Goal: Task Accomplishment & Management: Use online tool/utility

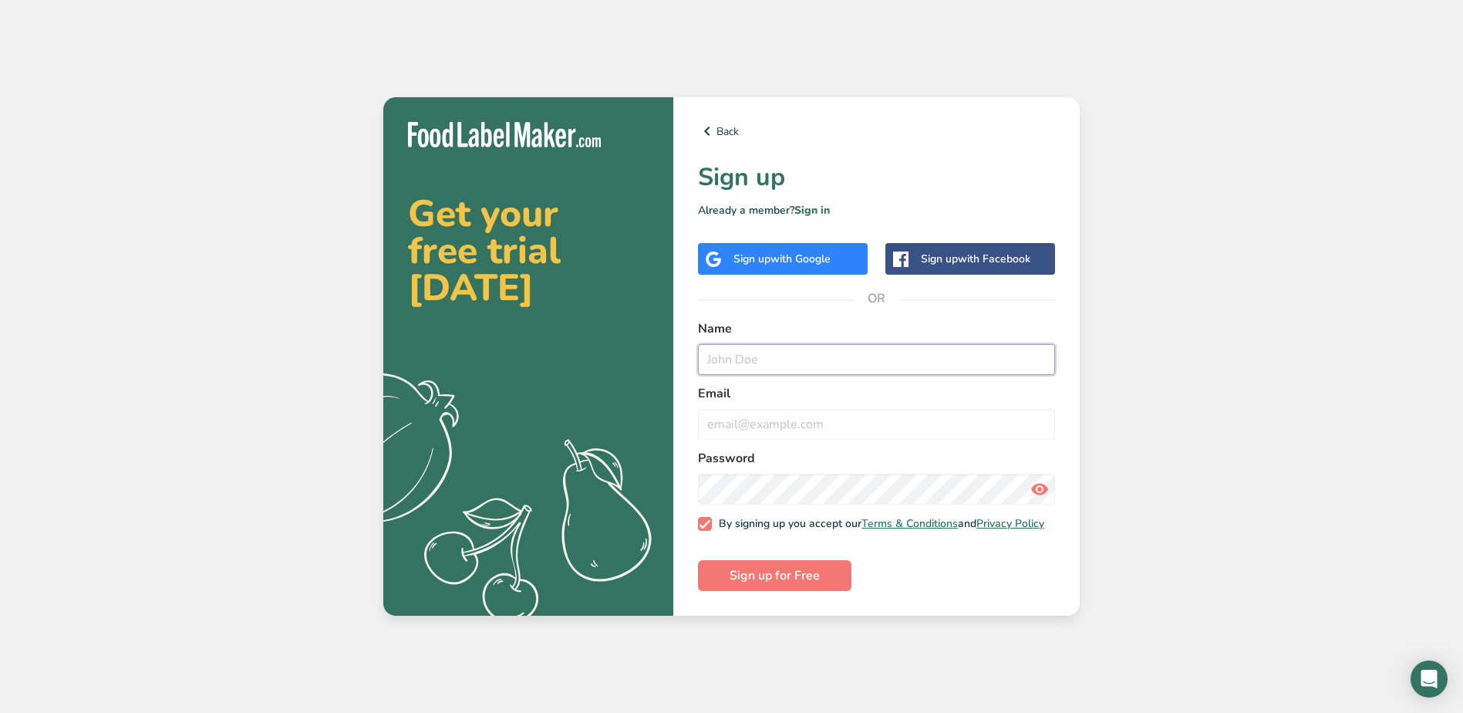
click at [761, 360] on input "text" at bounding box center [876, 359] width 357 height 31
type input "[PERSON_NAME]"
type input "[EMAIL_ADDRESS][DOMAIN_NAME]"
click at [788, 581] on span "Sign up for Free" at bounding box center [775, 575] width 90 height 19
click at [775, 567] on button "Sign up for Free" at bounding box center [775, 575] width 154 height 31
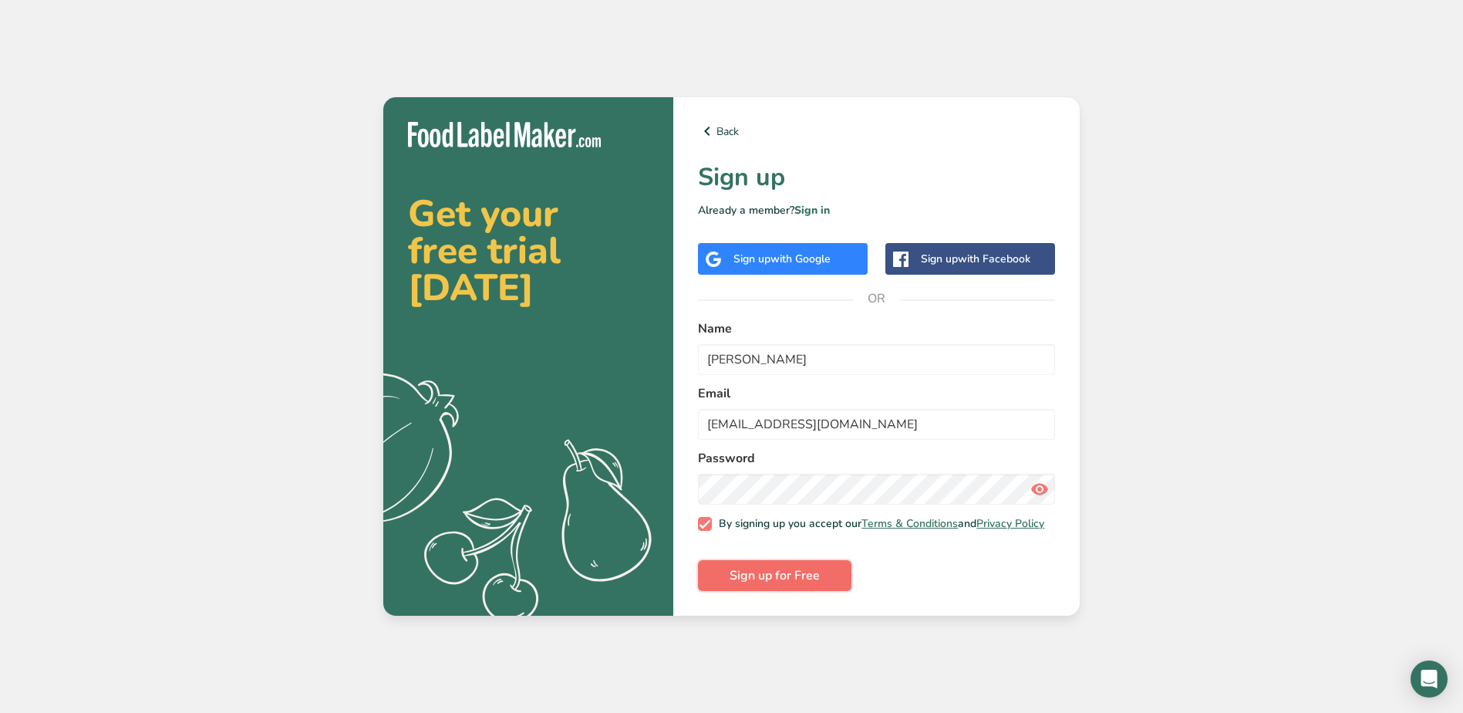
click at [768, 574] on span "Sign up for Free" at bounding box center [775, 575] width 90 height 19
click at [815, 207] on link "Sign in" at bounding box center [812, 210] width 35 height 15
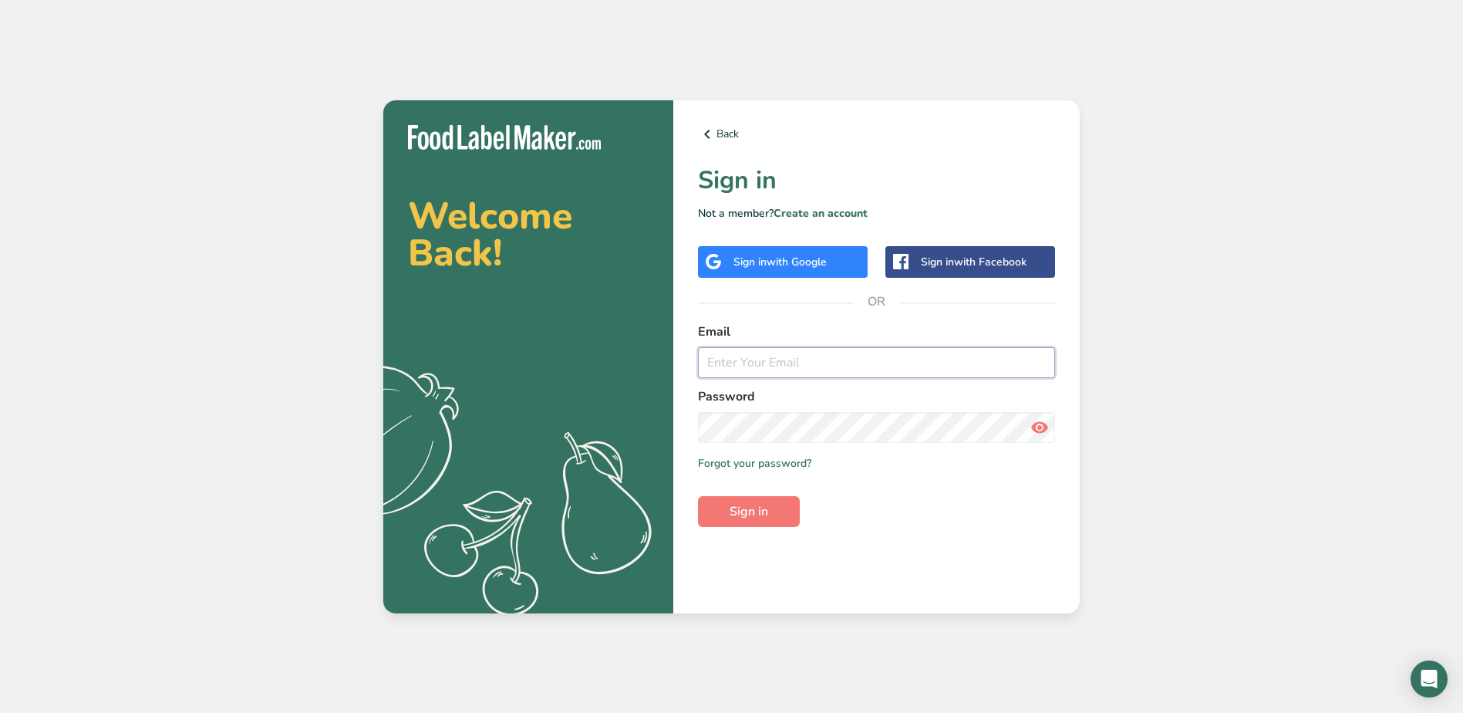
click at [741, 366] on input "email" at bounding box center [876, 362] width 357 height 31
type input "[EMAIL_ADDRESS][DOMAIN_NAME]"
click at [698, 496] on button "Sign in" at bounding box center [749, 511] width 102 height 31
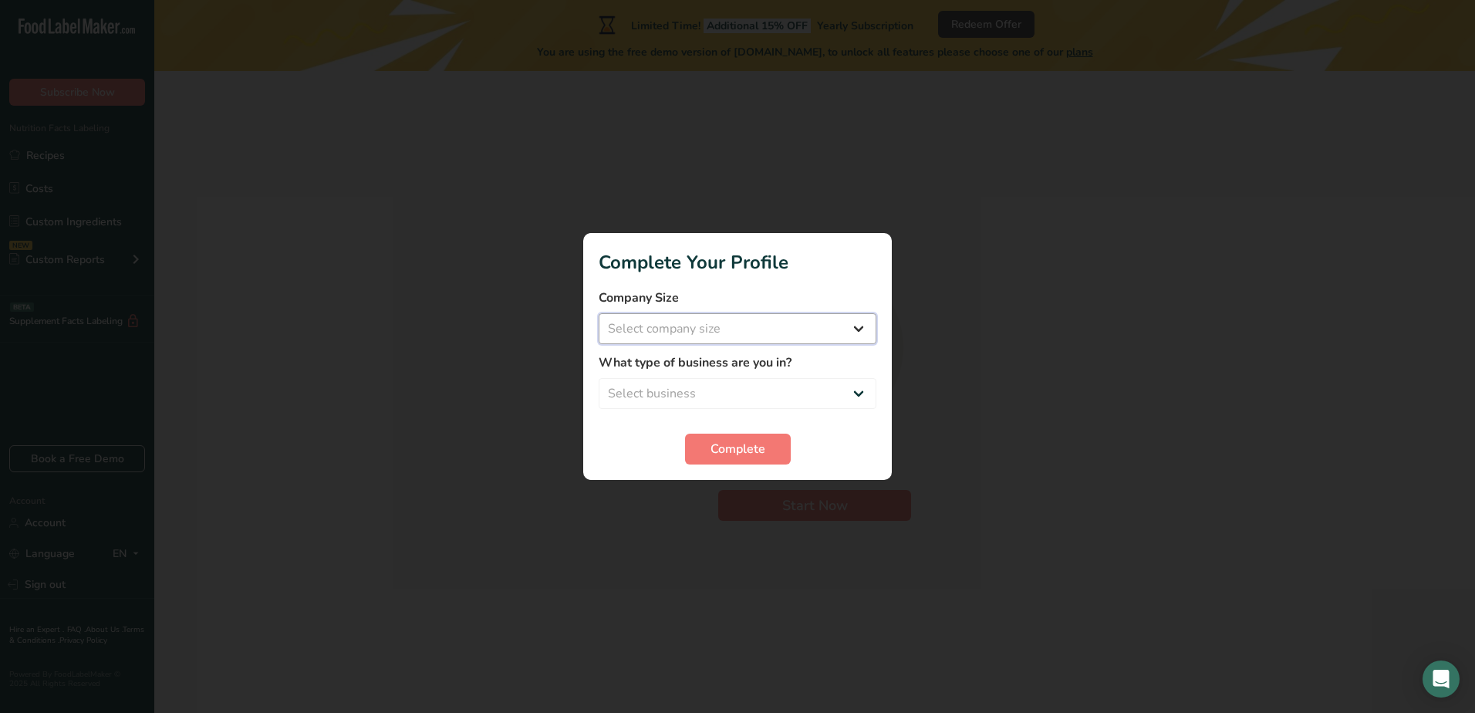
click at [702, 334] on select "Select company size Fewer than 10 Employees 10 to 50 Employees 51 to 500 Employ…" at bounding box center [738, 328] width 278 height 31
click at [855, 326] on select "Select company size Fewer than 10 Employees 10 to 50 Employees 51 to 500 Employ…" at bounding box center [738, 328] width 278 height 31
select select "1"
click at [599, 313] on select "Select company size Fewer than 10 Employees 10 to 50 Employees 51 to 500 Employ…" at bounding box center [738, 328] width 278 height 31
click at [719, 393] on select "Select business Packaged Food Manufacturer Restaurant & Cafe Bakery Meal Plans …" at bounding box center [738, 393] width 278 height 31
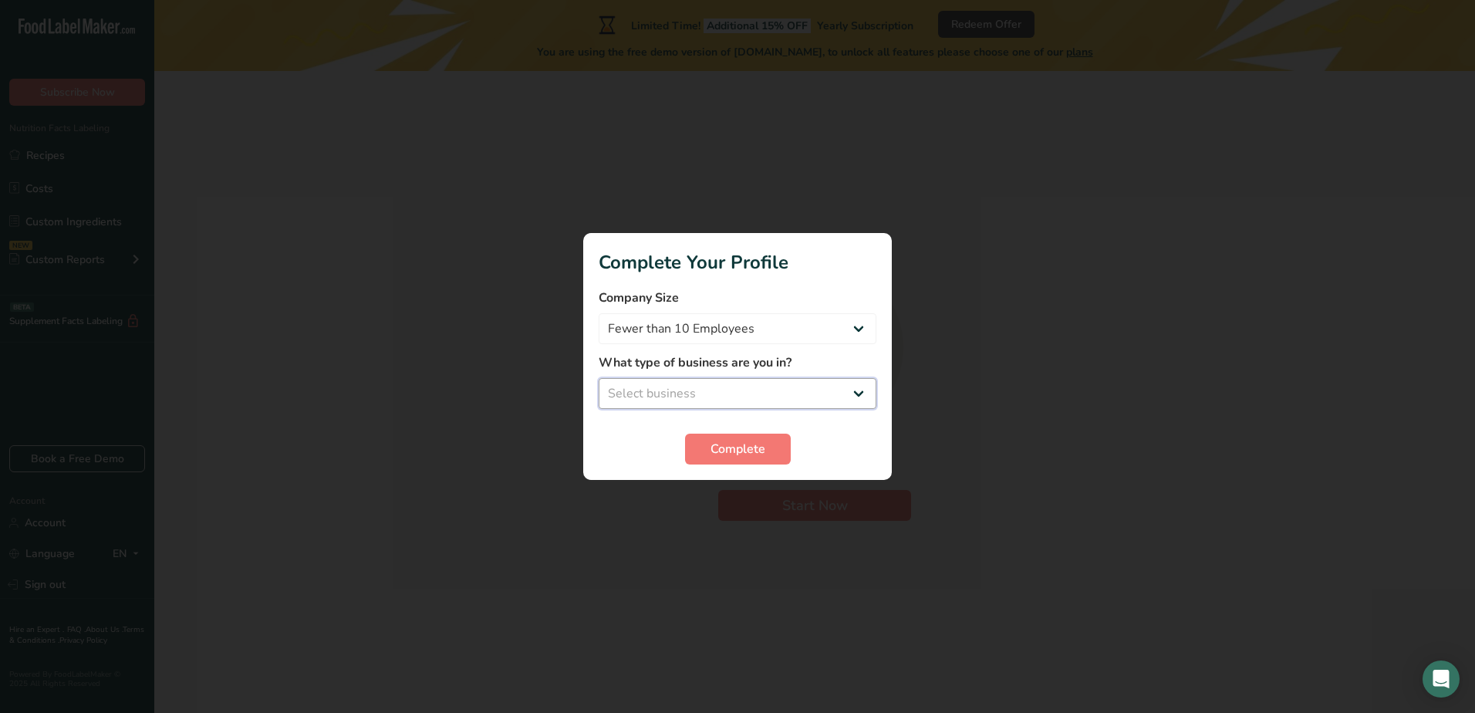
select select "1"
click at [599, 378] on select "Select business Packaged Food Manufacturer Restaurant & Cafe Bakery Meal Plans …" at bounding box center [738, 393] width 278 height 31
click at [743, 445] on span "Complete" at bounding box center [738, 449] width 55 height 19
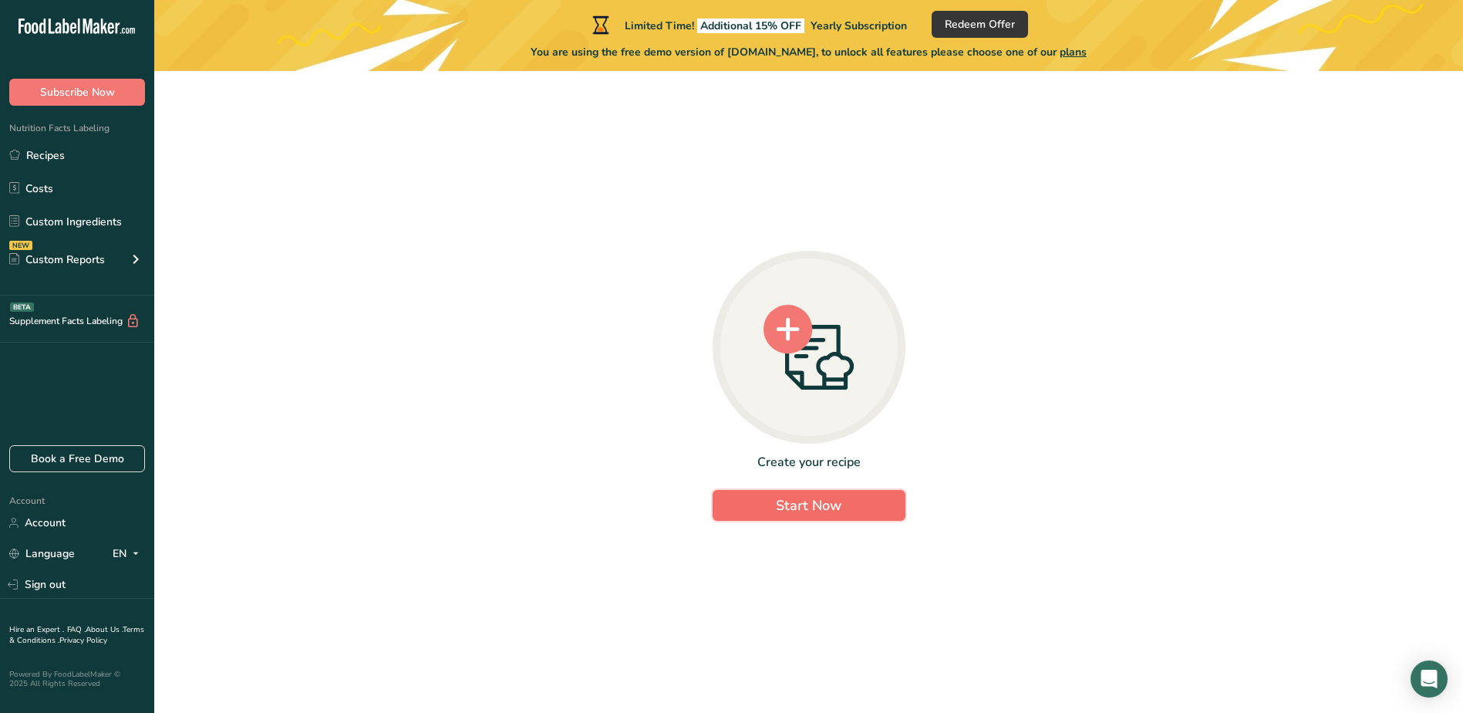
click at [799, 504] on span "Start Now" at bounding box center [809, 505] width 66 height 19
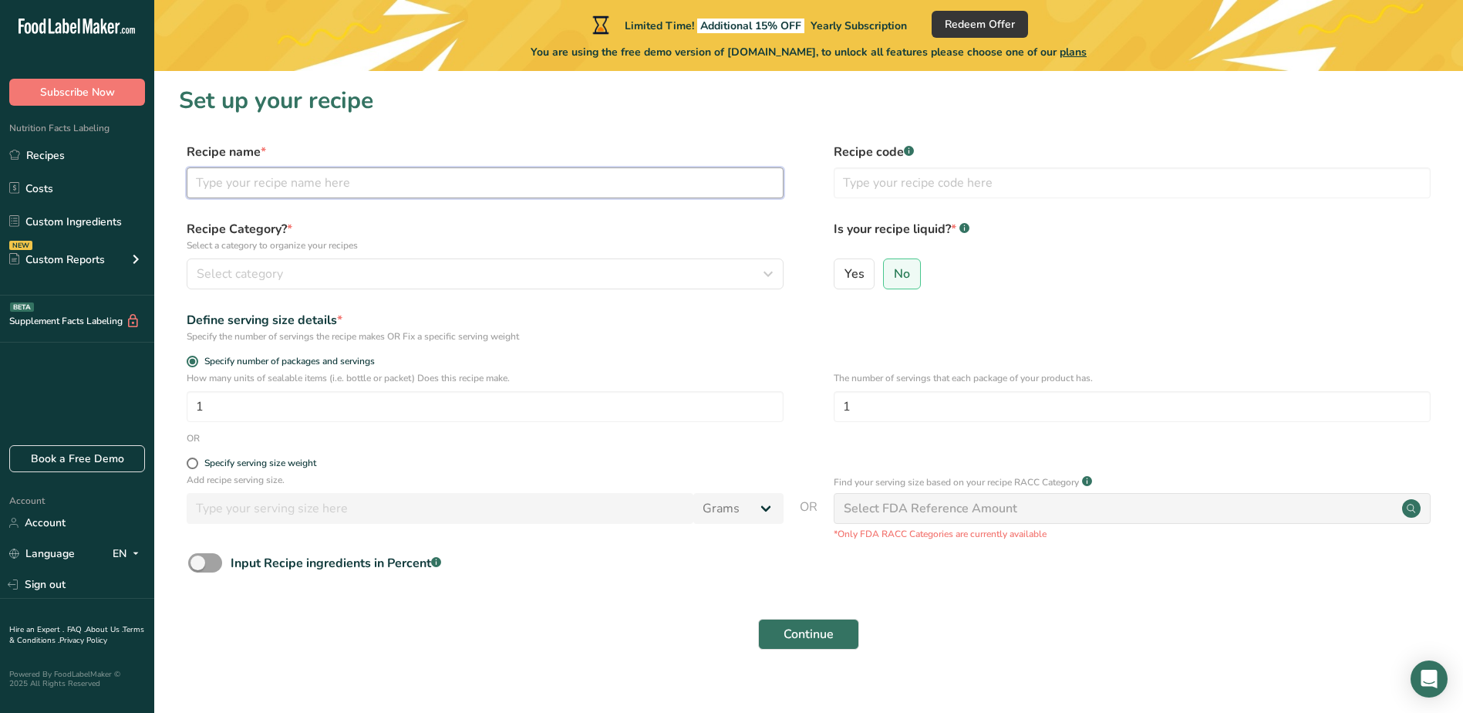
click at [229, 182] on input "text" at bounding box center [485, 182] width 597 height 31
type input "The Original AP Seasoning"
click at [775, 270] on icon "button" at bounding box center [768, 274] width 19 height 28
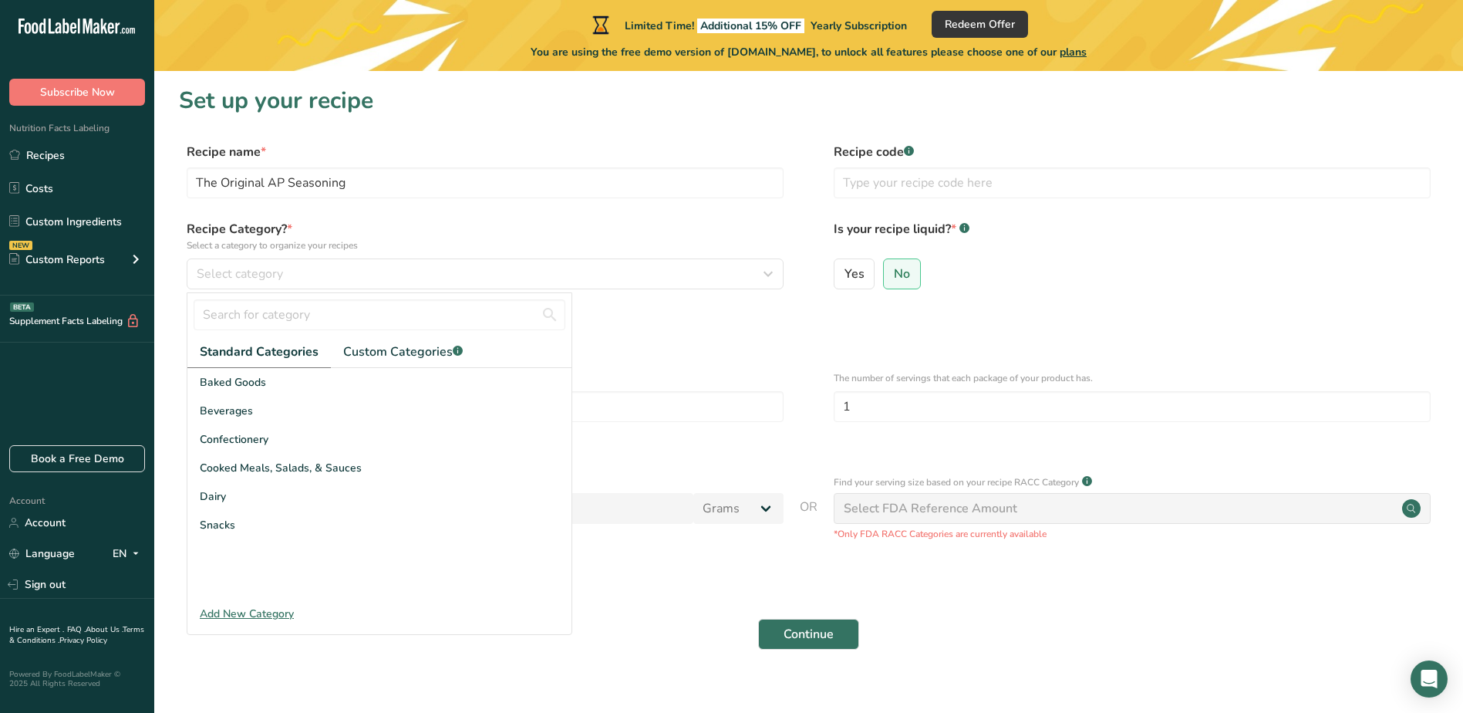
click at [248, 609] on div "Add New Category" at bounding box center [379, 614] width 384 height 16
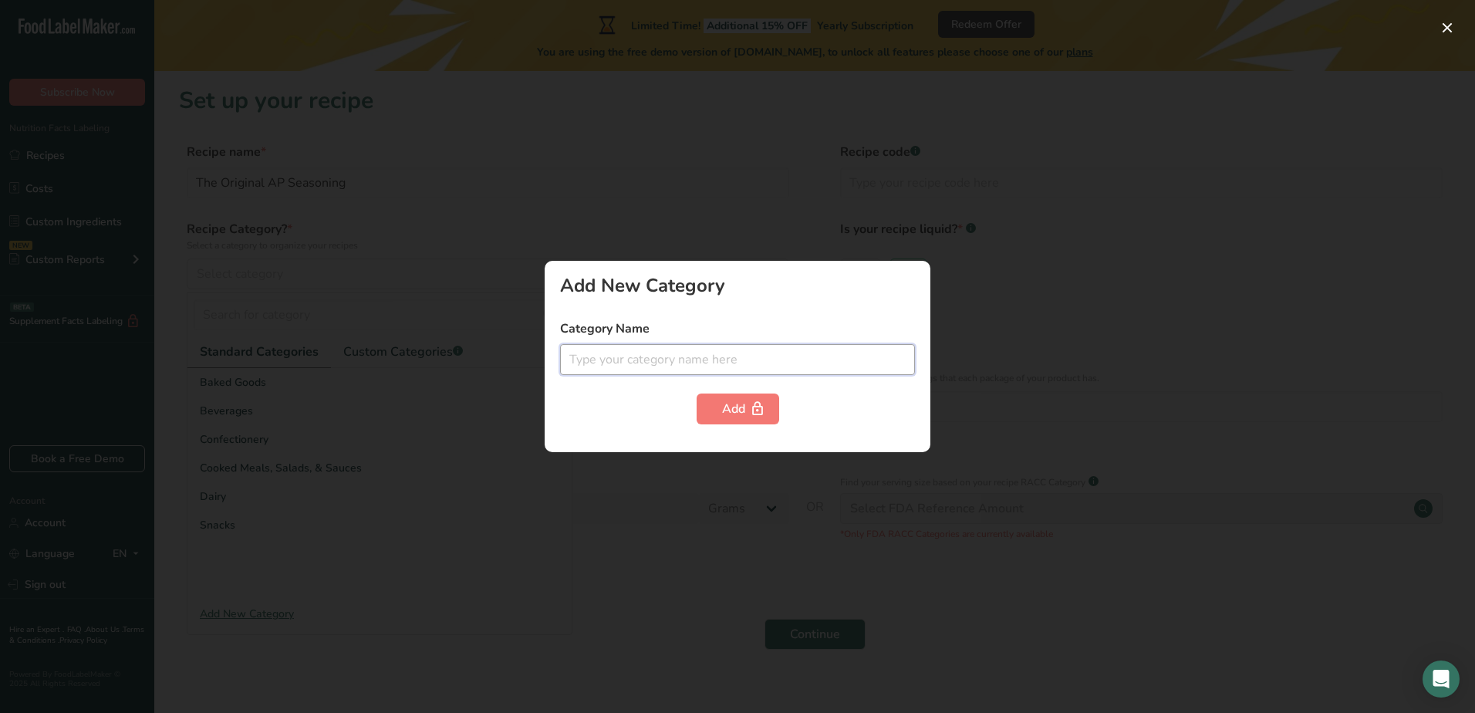
click at [629, 363] on input "text" at bounding box center [737, 359] width 355 height 31
type input "seasonings and spices"
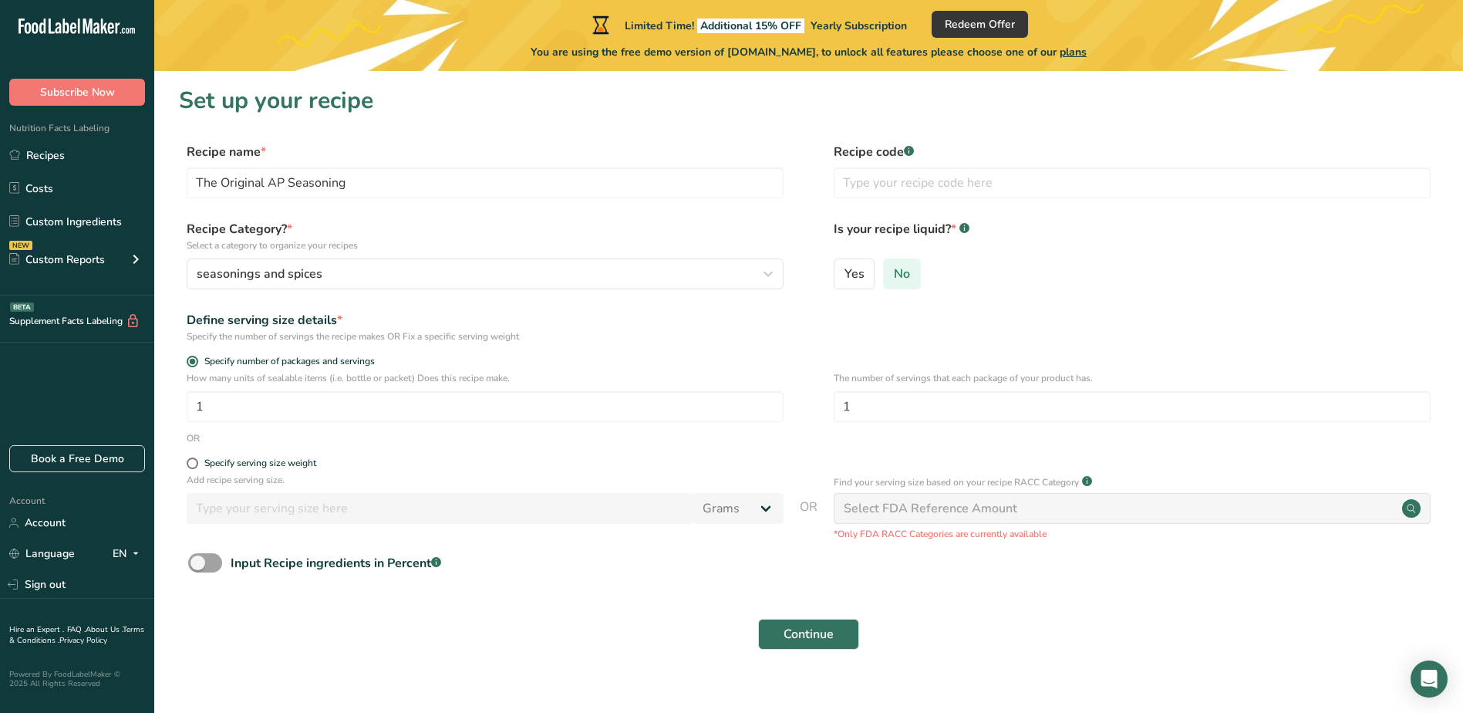
click at [897, 276] on span "No" at bounding box center [902, 273] width 16 height 15
click at [894, 276] on input "No" at bounding box center [889, 273] width 10 height 10
click at [201, 409] on input "1" at bounding box center [485, 406] width 597 height 31
type input "10"
click at [194, 462] on span at bounding box center [193, 463] width 12 height 12
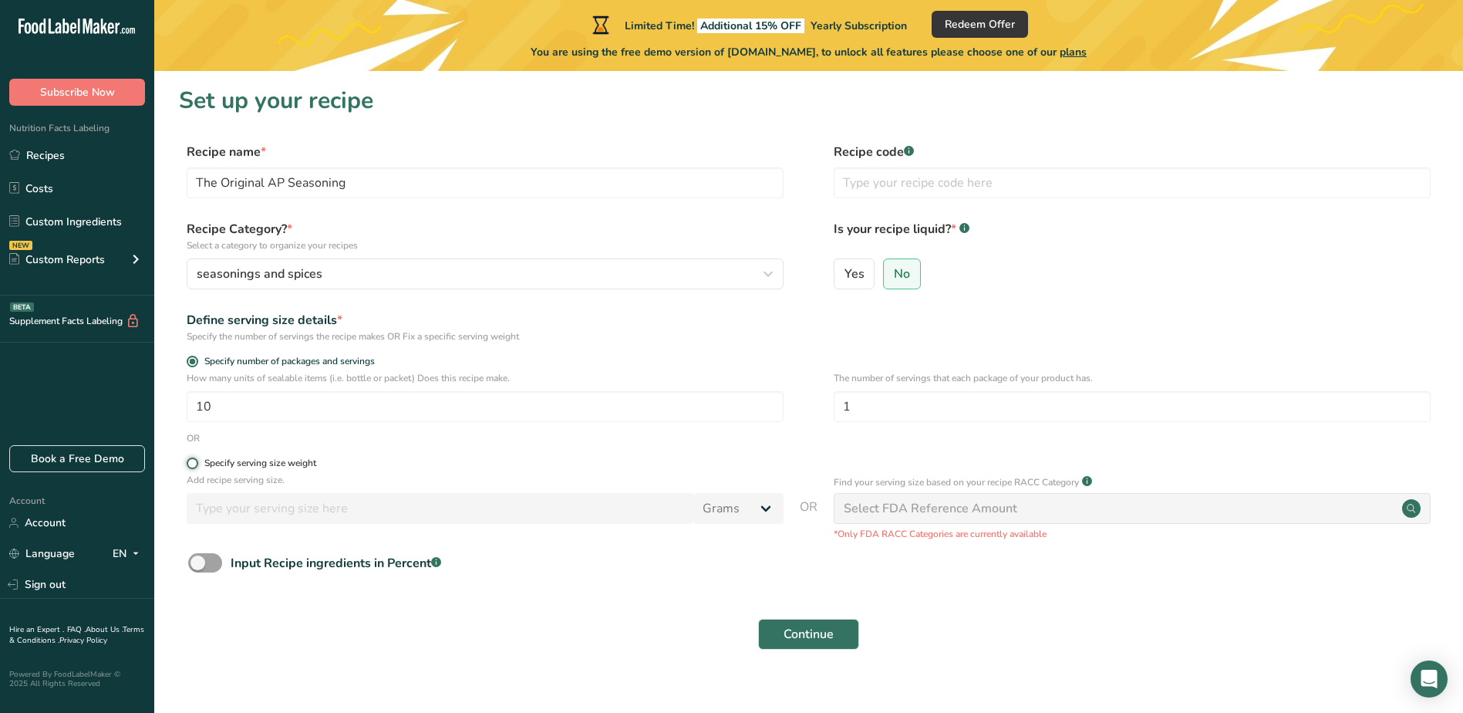
click at [194, 462] on input "Specify serving size weight" at bounding box center [192, 463] width 10 height 10
radio input "true"
radio input "false"
click at [292, 484] on p "Add recipe serving size." at bounding box center [485, 480] width 597 height 14
click at [274, 509] on input "number" at bounding box center [440, 508] width 507 height 31
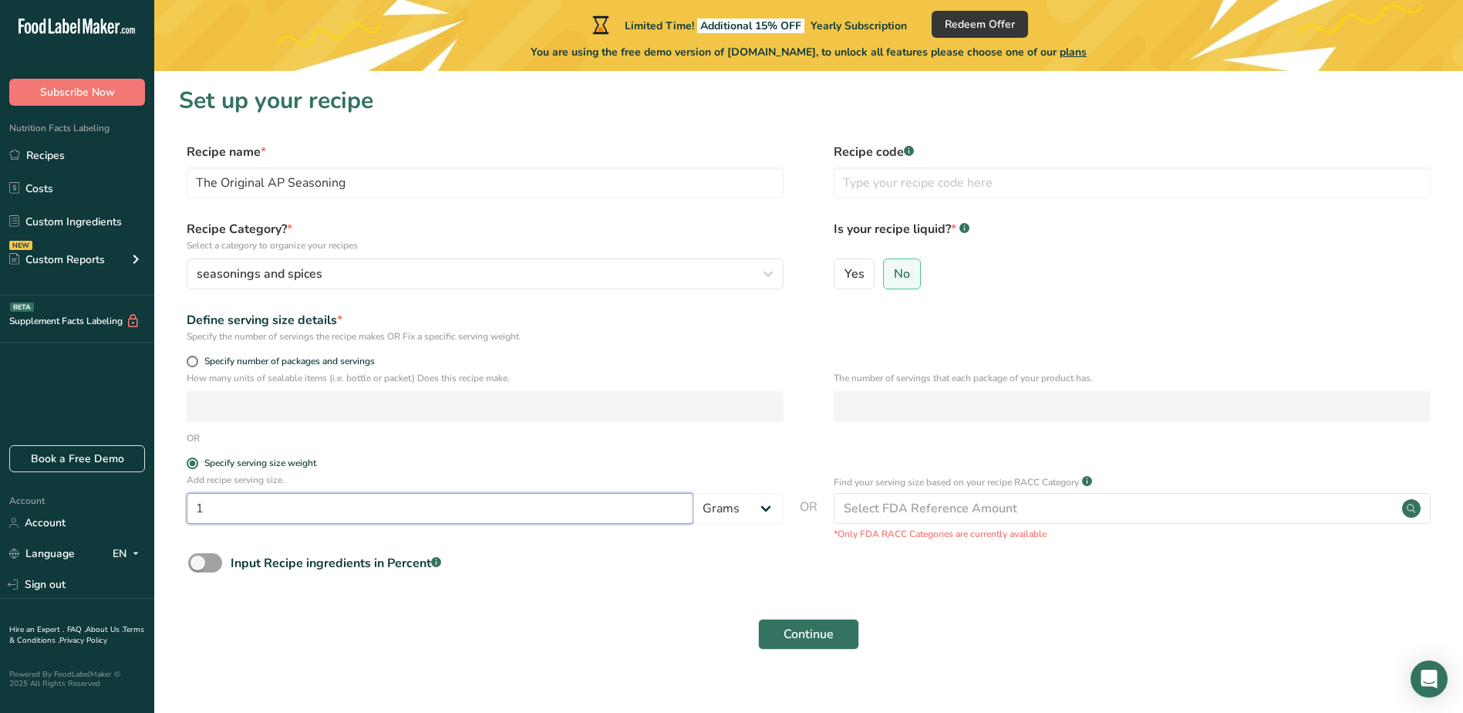
type input "14"
type input "1"
type input "0.25"
click at [194, 364] on span at bounding box center [193, 362] width 12 height 12
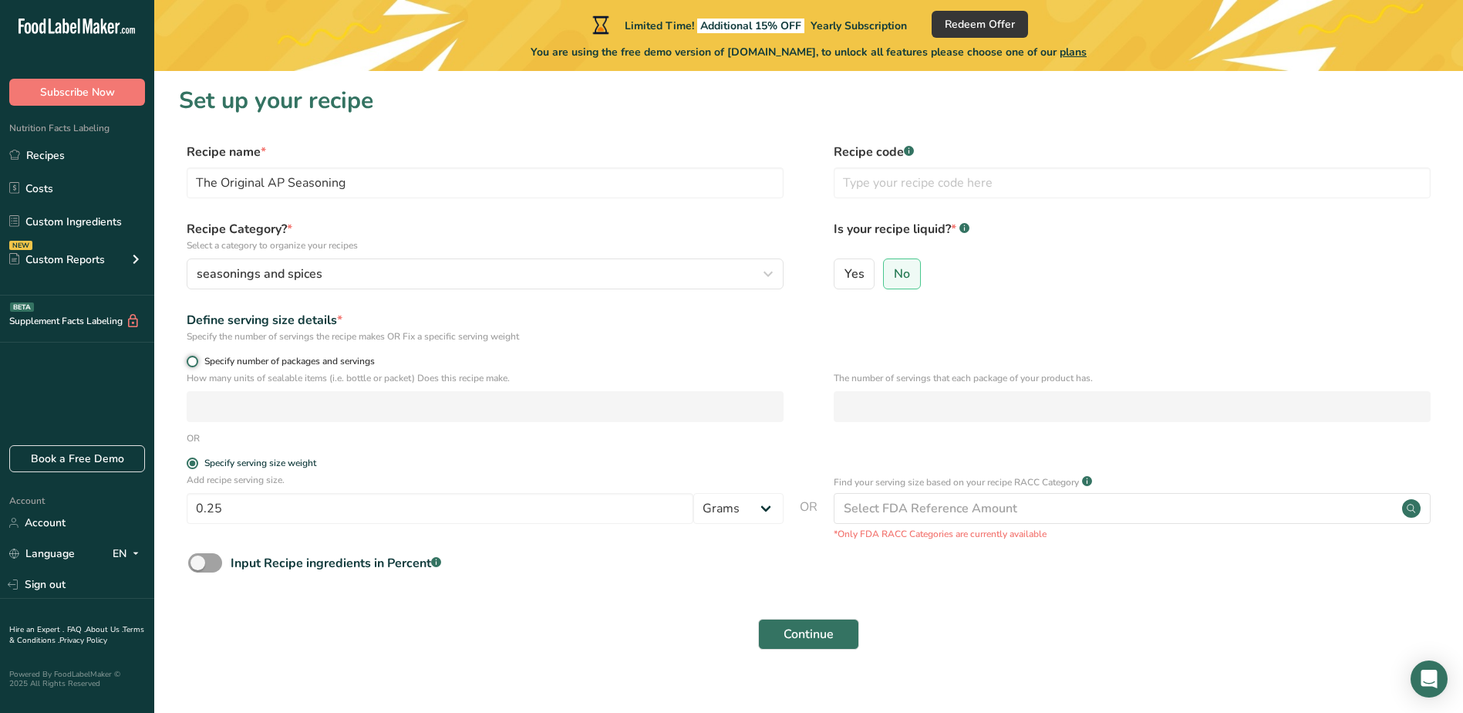
click at [194, 364] on input "Specify number of packages and servings" at bounding box center [192, 361] width 10 height 10
radio input "true"
radio input "false"
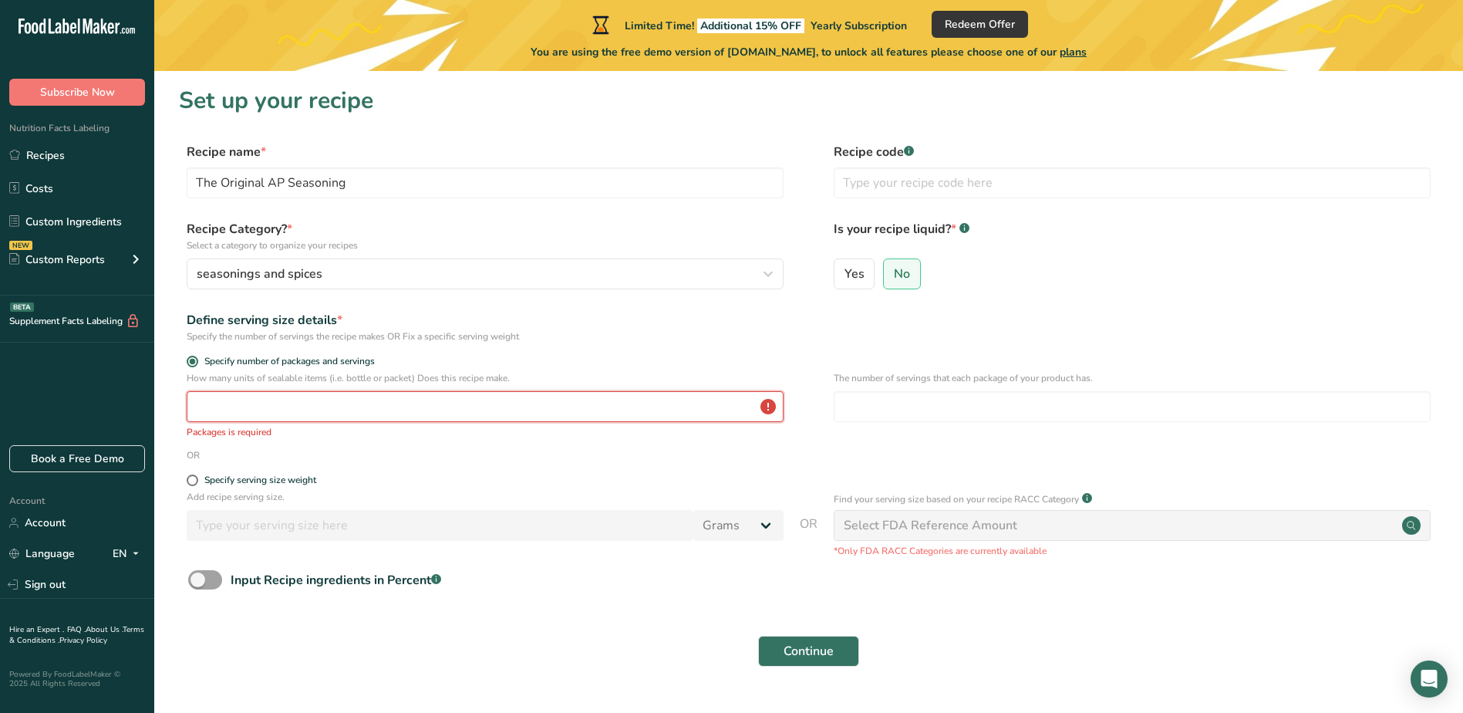
click at [225, 410] on input "number" at bounding box center [485, 406] width 597 height 31
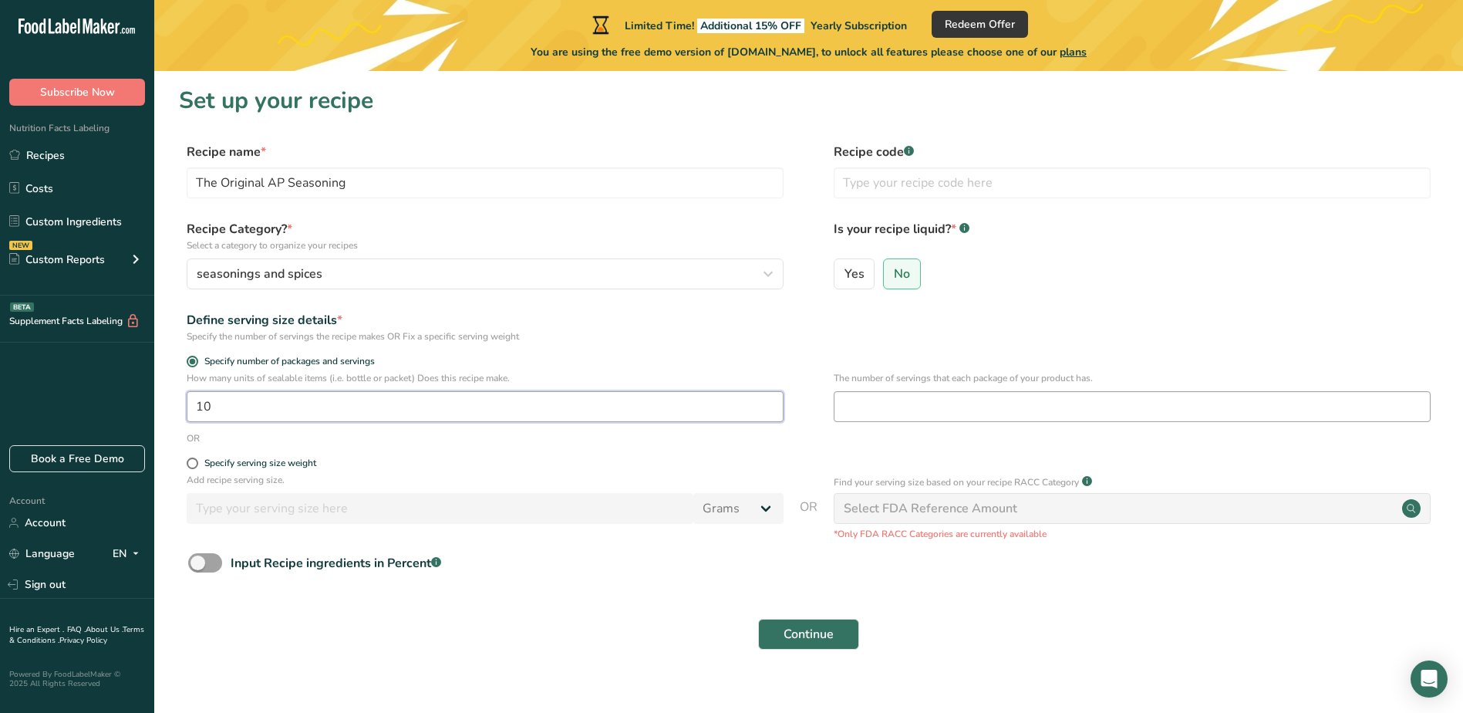
type input "10"
click at [866, 413] on input "number" at bounding box center [1132, 406] width 597 height 31
type input "240"
click at [789, 626] on span "Continue" at bounding box center [809, 634] width 50 height 19
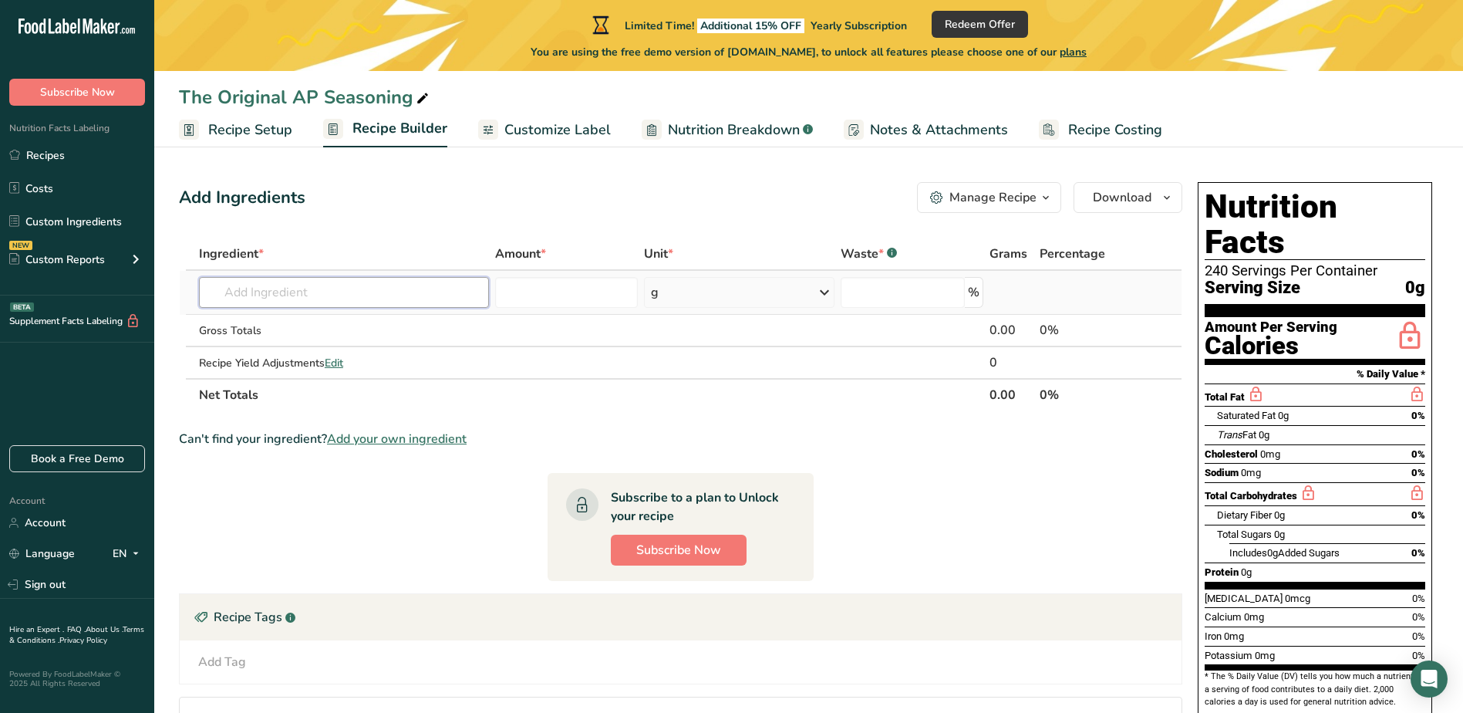
click at [239, 291] on input "text" at bounding box center [344, 292] width 290 height 31
click at [255, 292] on input "text" at bounding box center [344, 292] width 290 height 31
drag, startPoint x: 288, startPoint y: 292, endPoint x: 181, endPoint y: 297, distance: 107.3
click at [181, 297] on tr "granulated garlic No results found Add your own ingredient g Weight Units g kg …" at bounding box center [681, 293] width 1002 height 44
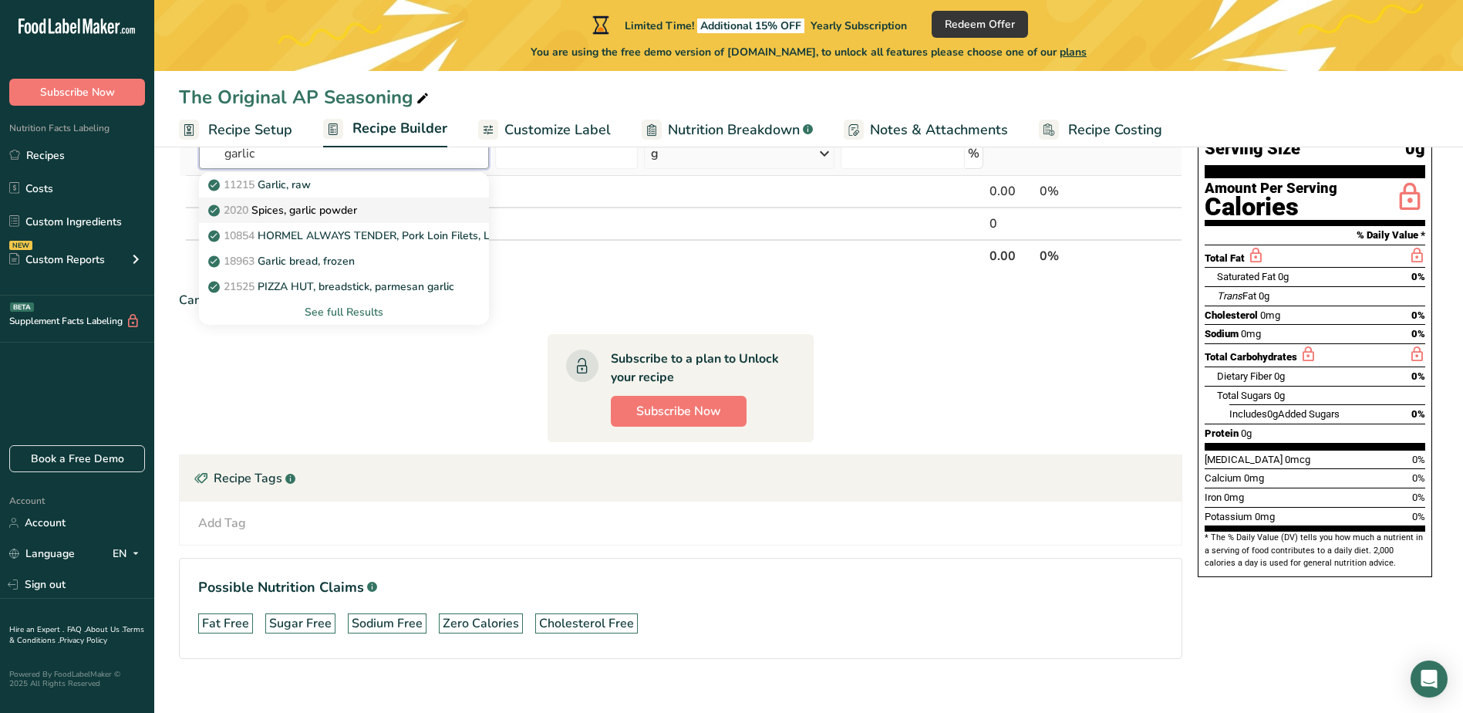
scroll to position [154, 0]
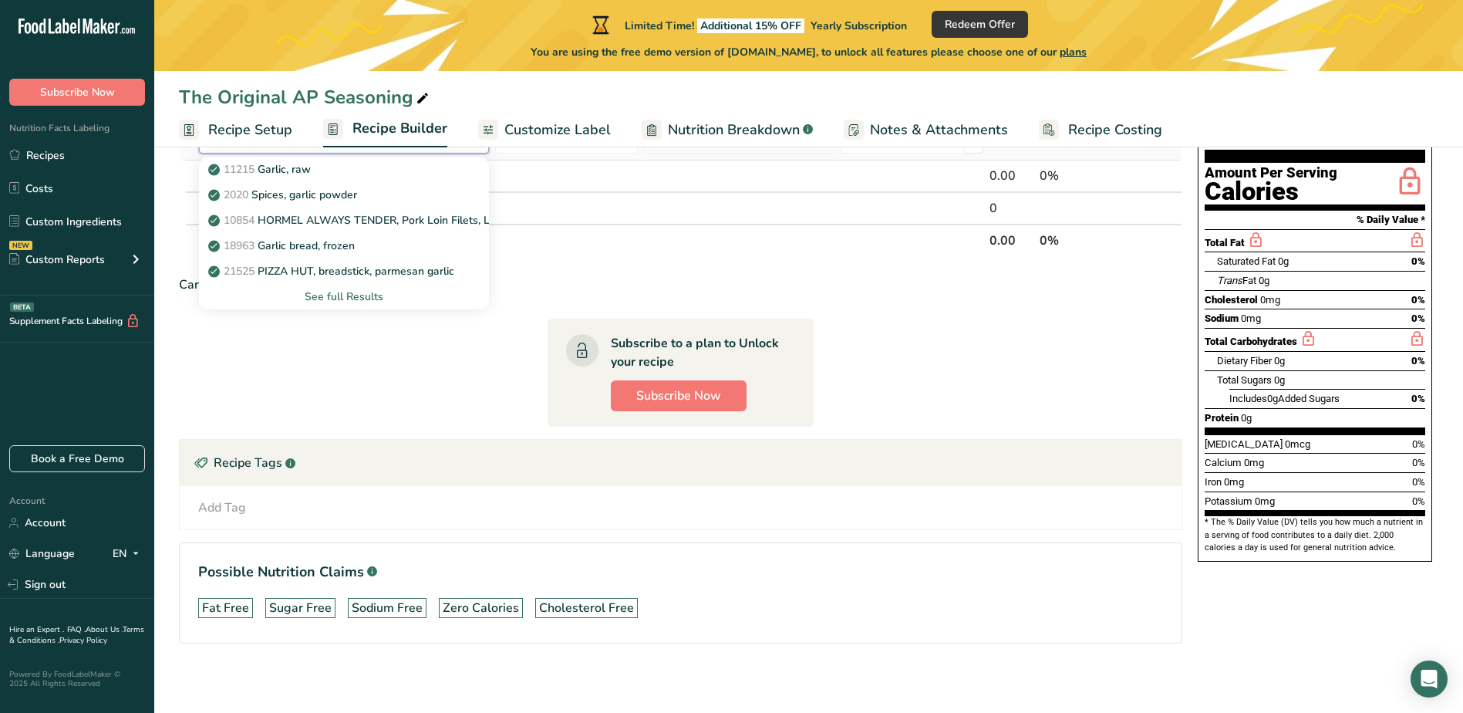
type input "garlic"
click at [358, 291] on div "See full Results" at bounding box center [343, 297] width 265 height 16
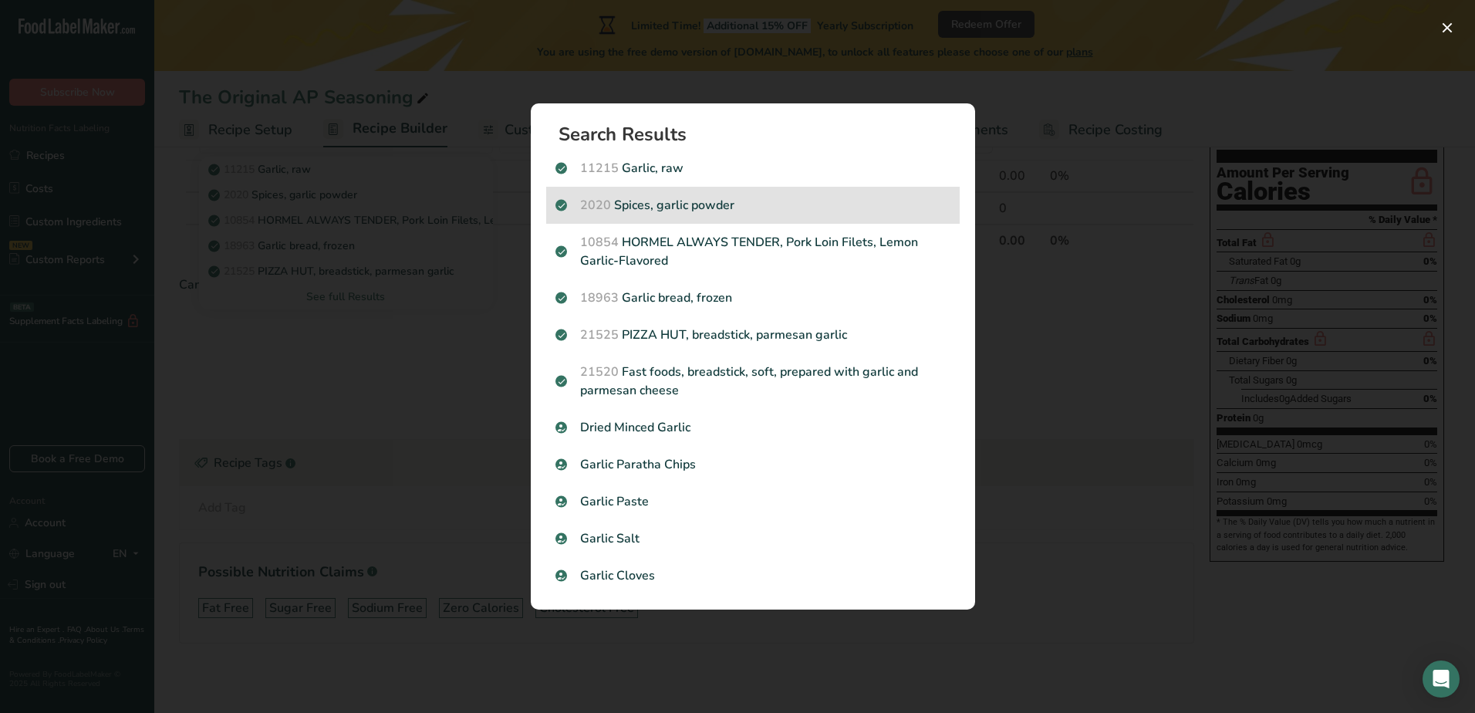
click at [682, 197] on p "2020 Spices, garlic powder" at bounding box center [752, 205] width 395 height 19
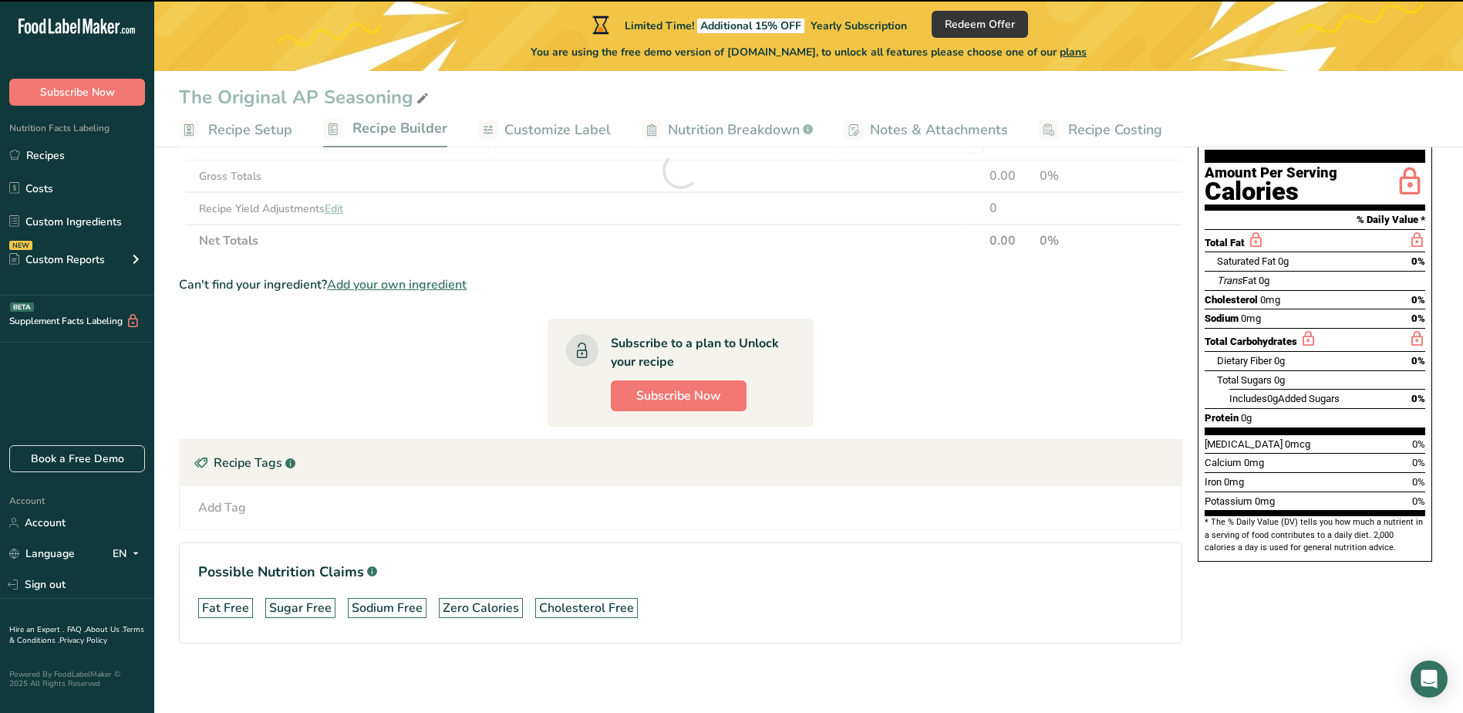
type input "0"
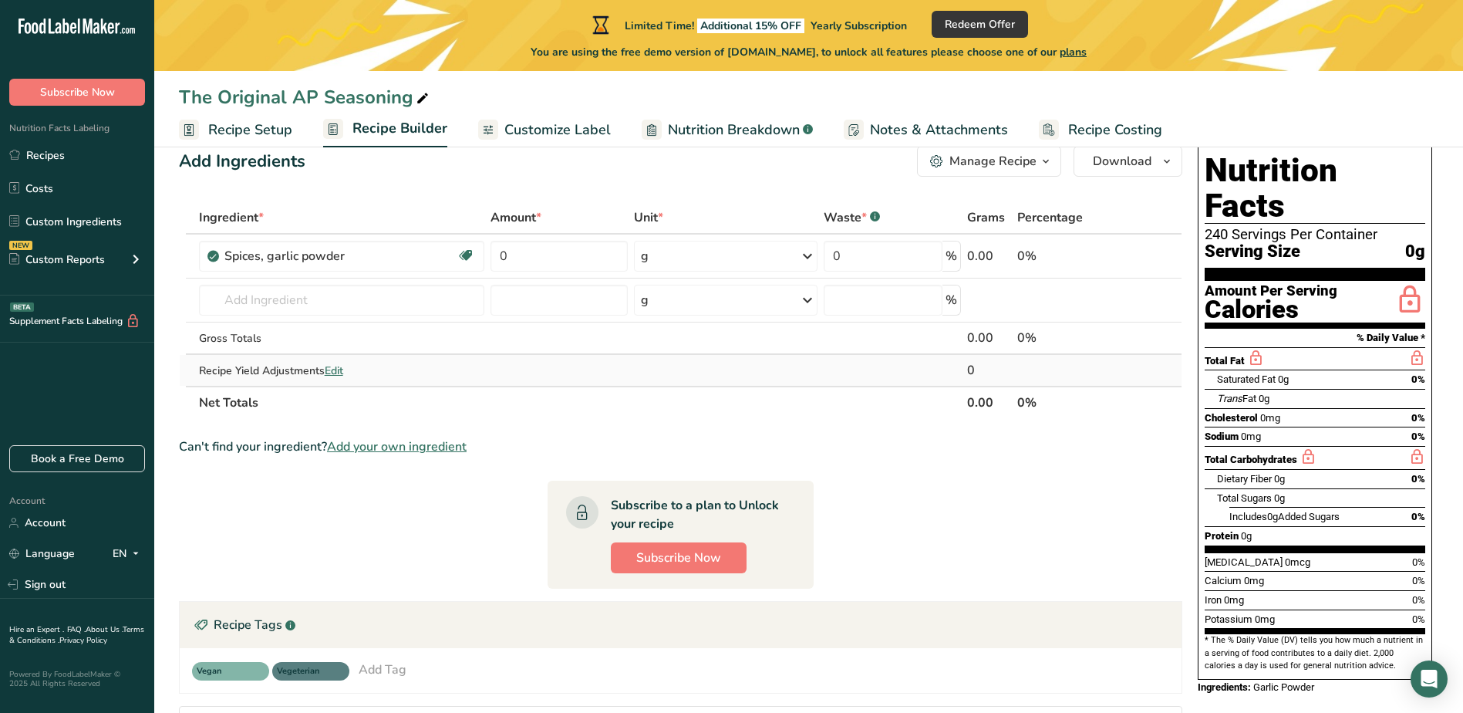
scroll to position [0, 0]
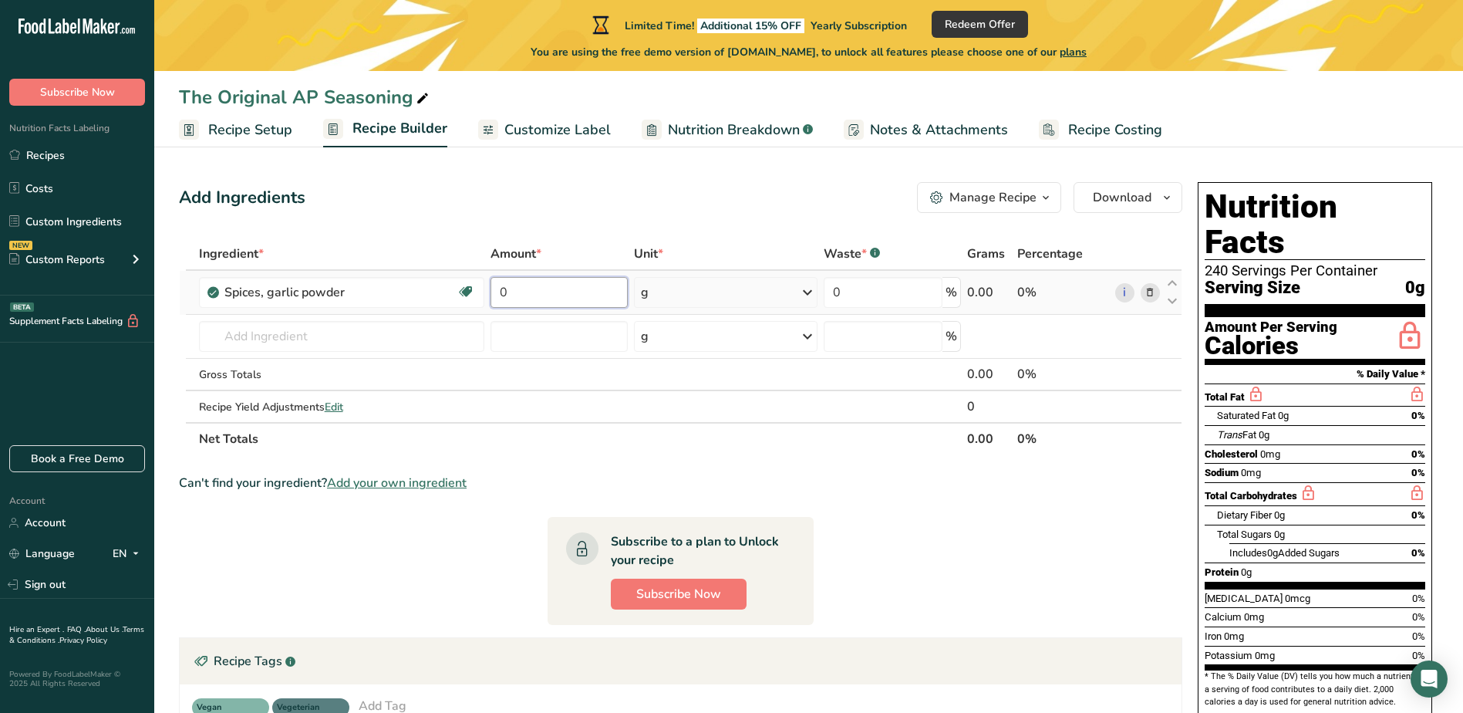
click at [525, 302] on input "0" at bounding box center [559, 292] width 137 height 31
drag, startPoint x: 525, startPoint y: 302, endPoint x: 483, endPoint y: 299, distance: 41.8
click at [483, 299] on tr "Spices, garlic powder Dairy free Gluten free Vegan Vegetarian Soy free 0 g Port…" at bounding box center [681, 293] width 1002 height 44
type input "24.6"
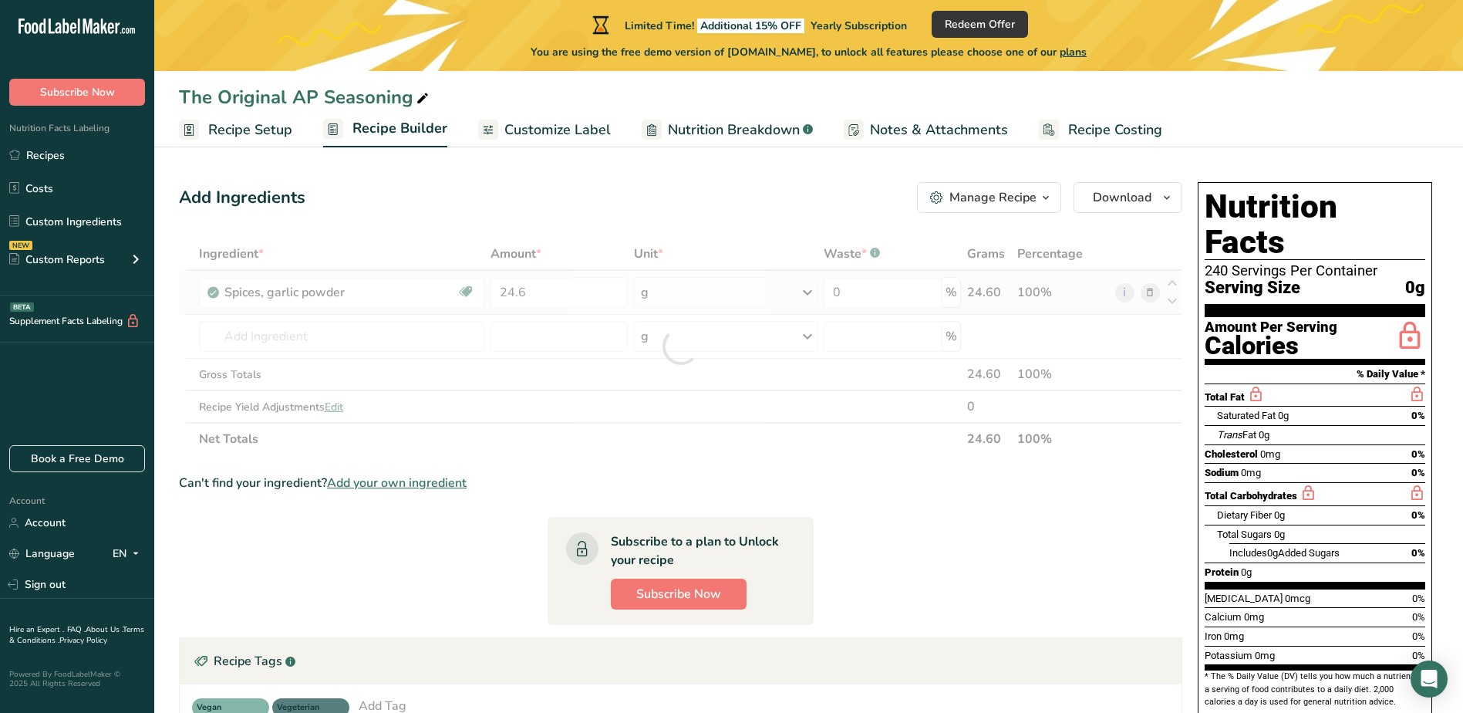
click at [804, 292] on div "Ingredient * Amount * Unit * Waste * .a-a{fill:#347362;}.b-a{fill:#fff;} Grams …" at bounding box center [681, 347] width 1004 height 218
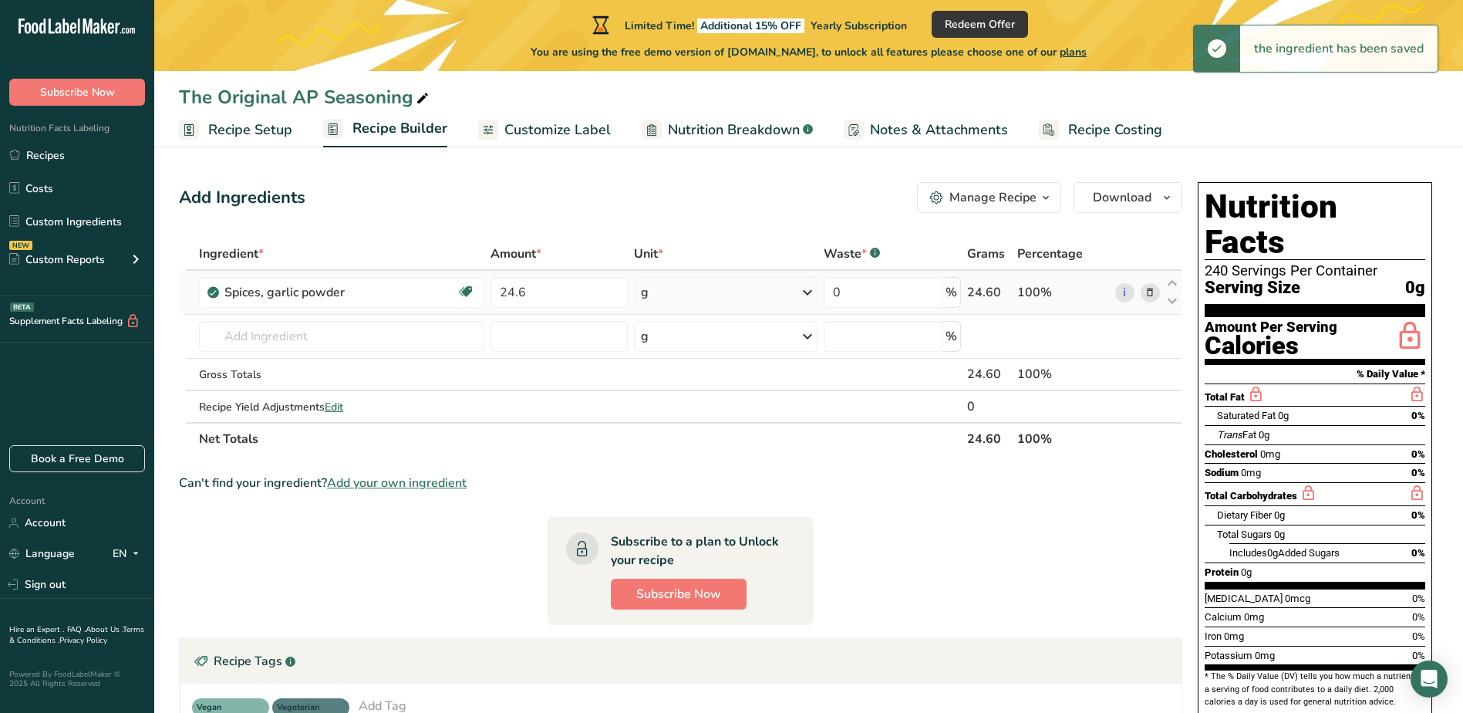
click at [809, 287] on icon at bounding box center [807, 293] width 19 height 28
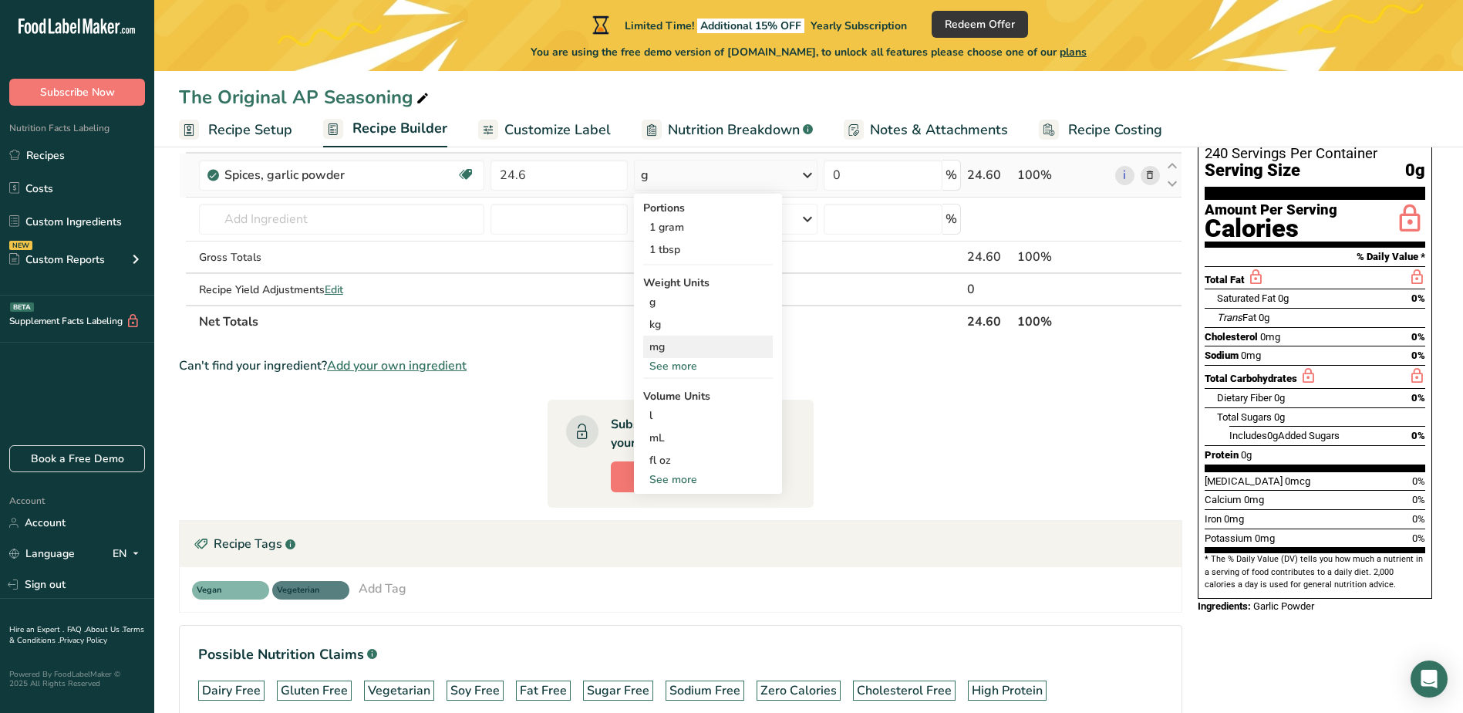
scroll to position [154, 0]
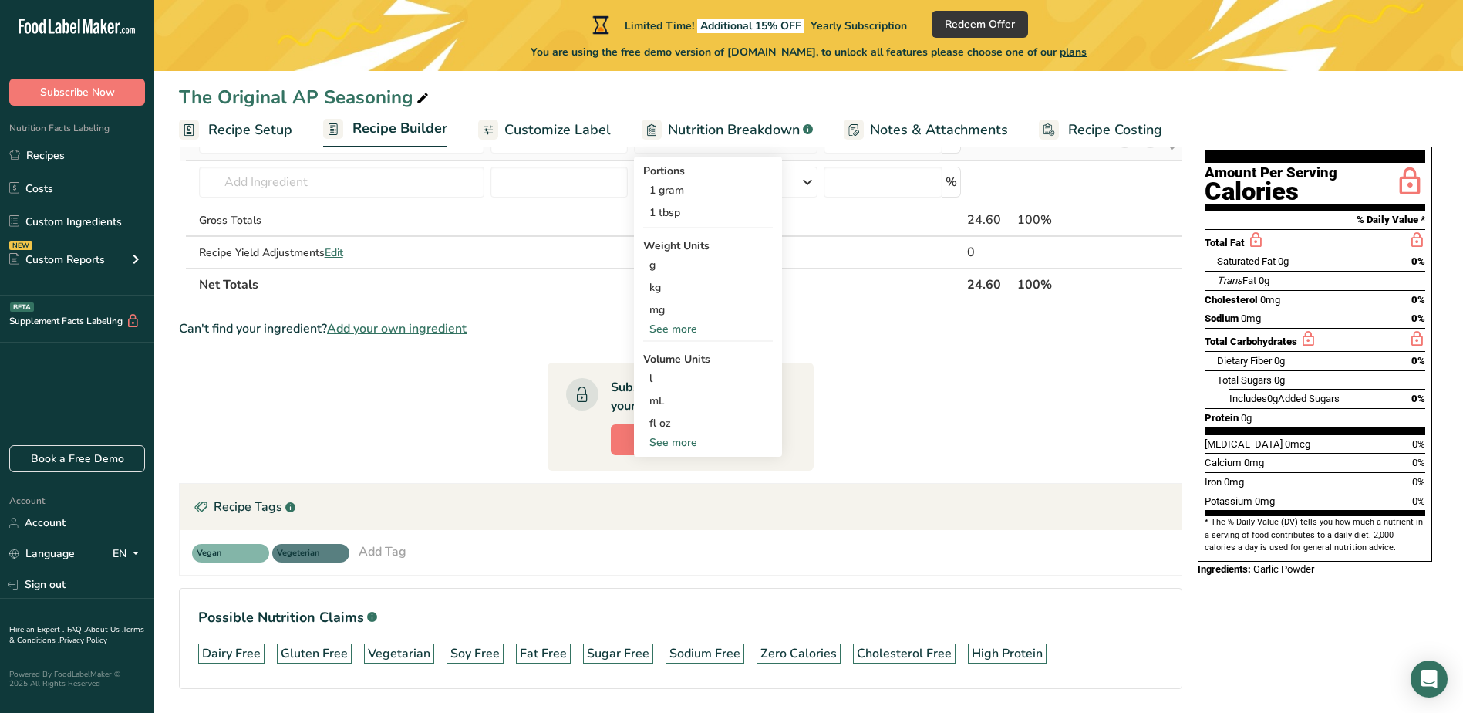
click at [686, 444] on div "See more" at bounding box center [708, 442] width 130 height 16
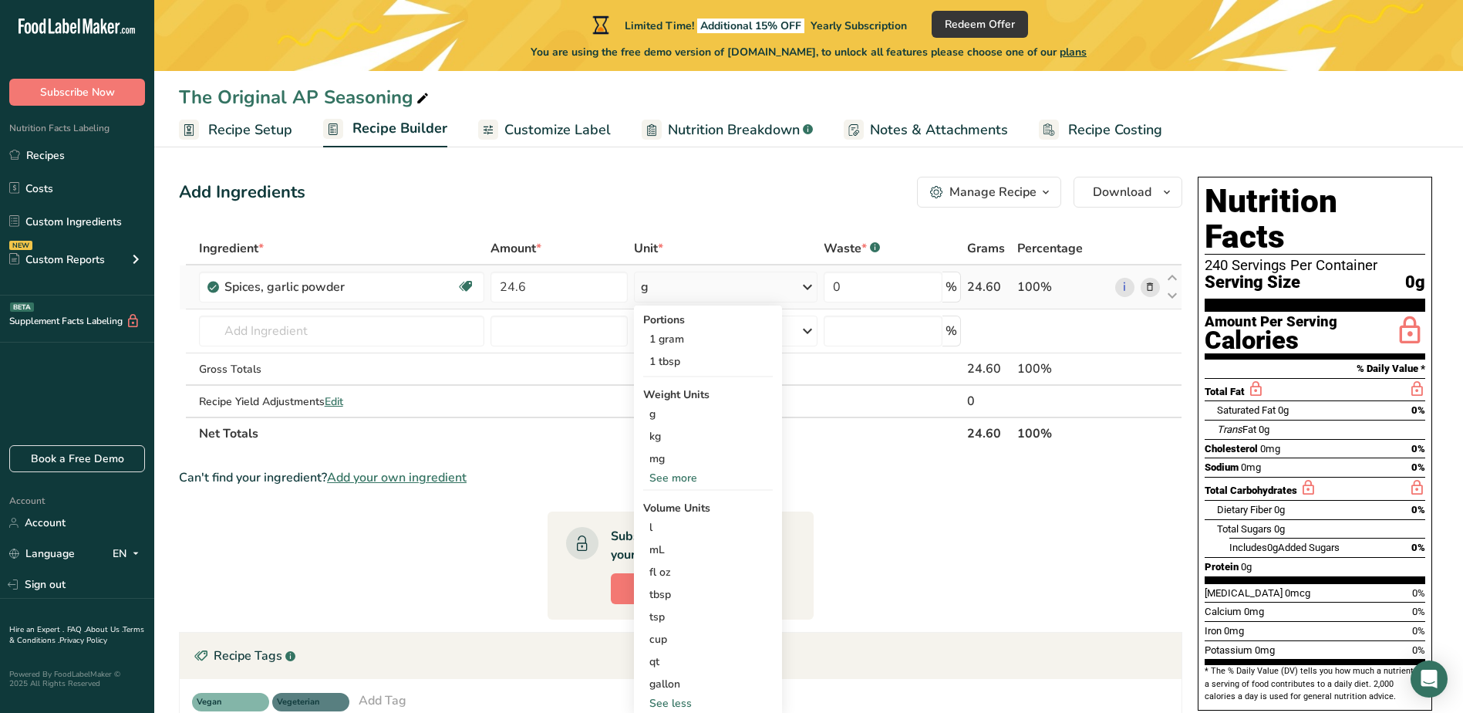
scroll to position [0, 0]
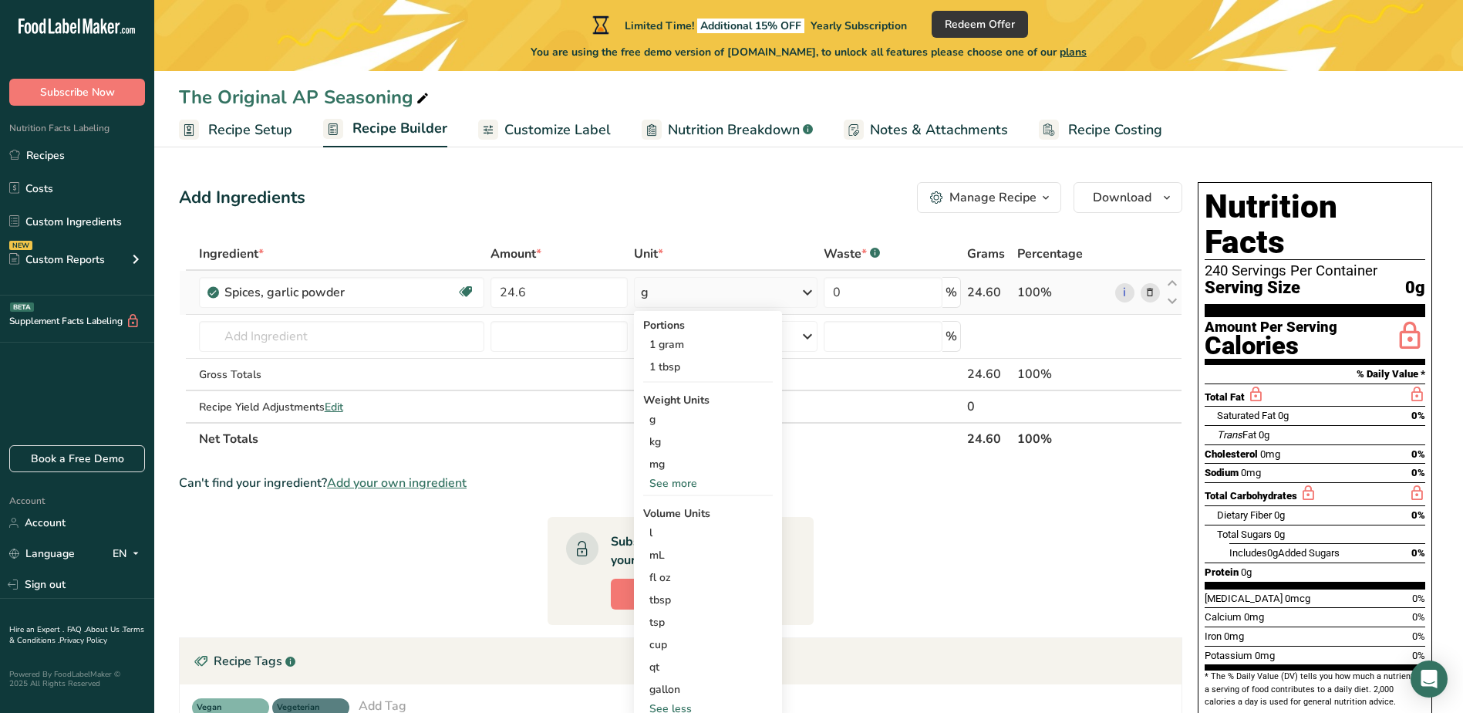
click at [679, 485] on div "See more" at bounding box center [708, 483] width 130 height 16
click at [650, 532] on div "oz" at bounding box center [708, 531] width 130 height 22
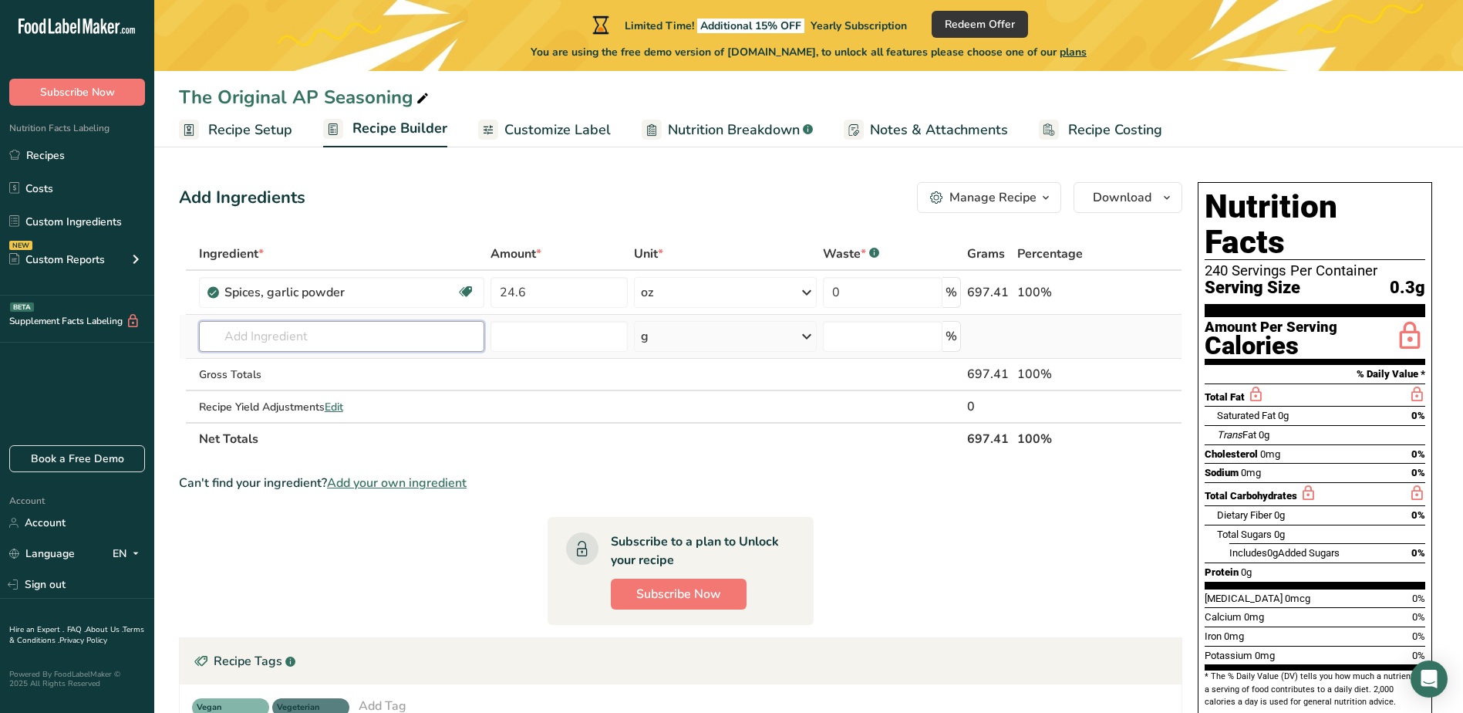
click at [257, 335] on input "text" at bounding box center [341, 336] width 285 height 31
click at [375, 335] on input "paprika" at bounding box center [341, 336] width 285 height 31
click at [369, 339] on input "paprika" at bounding box center [341, 336] width 285 height 31
drag, startPoint x: 315, startPoint y: 337, endPoint x: 149, endPoint y: 329, distance: 166.1
click at [149, 329] on div ".a-20{fill:#fff;} Subscribe Now Nutrition Facts Labeling Recipes Costs Custom I…" at bounding box center [731, 458] width 1463 height 917
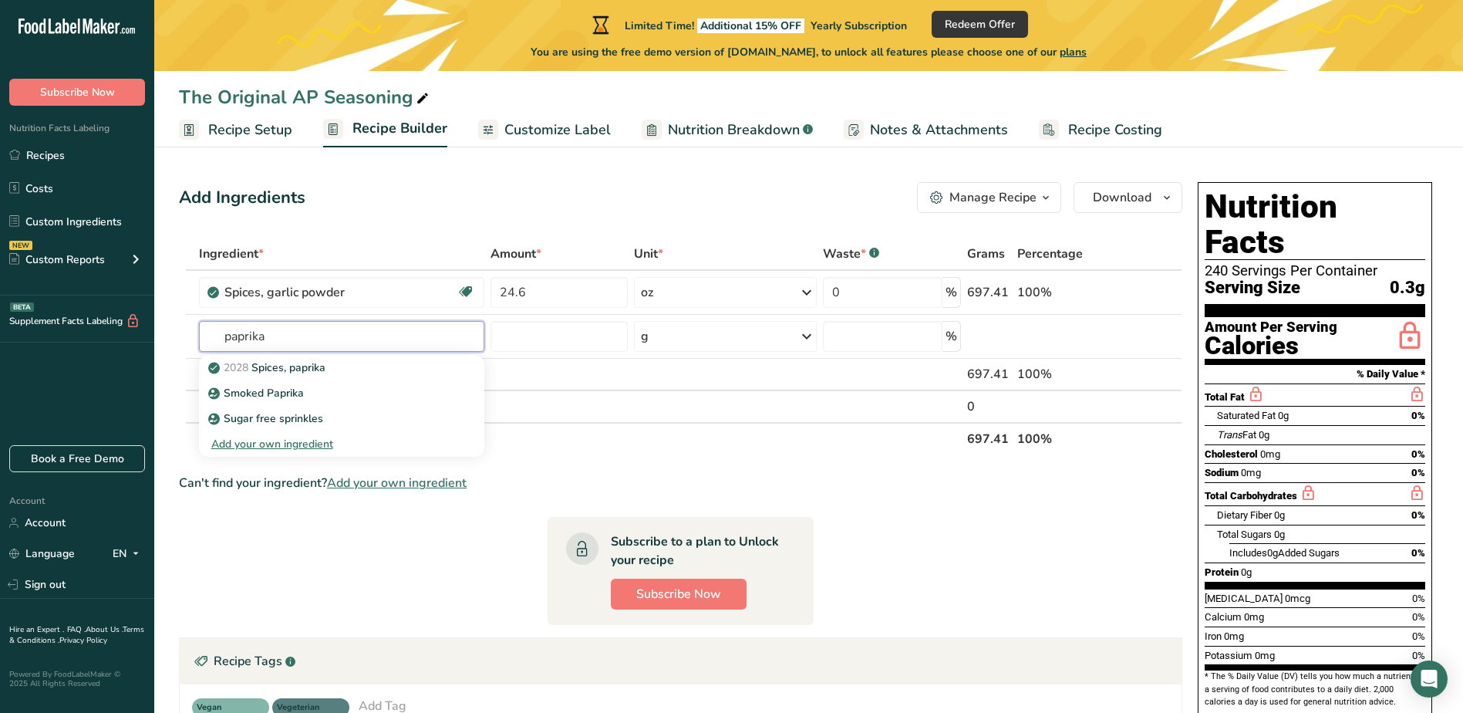
type input "paprika"
click at [1006, 555] on section "Ingredient * Amount * Unit * Waste * .a-a{fill:#347362;}.b-a{fill:#fff;} Grams …" at bounding box center [681, 553] width 1004 height 630
click at [305, 335] on input "text" at bounding box center [341, 336] width 285 height 31
type input "paprika"
click at [298, 443] on div "Add your own ingredient" at bounding box center [341, 444] width 261 height 16
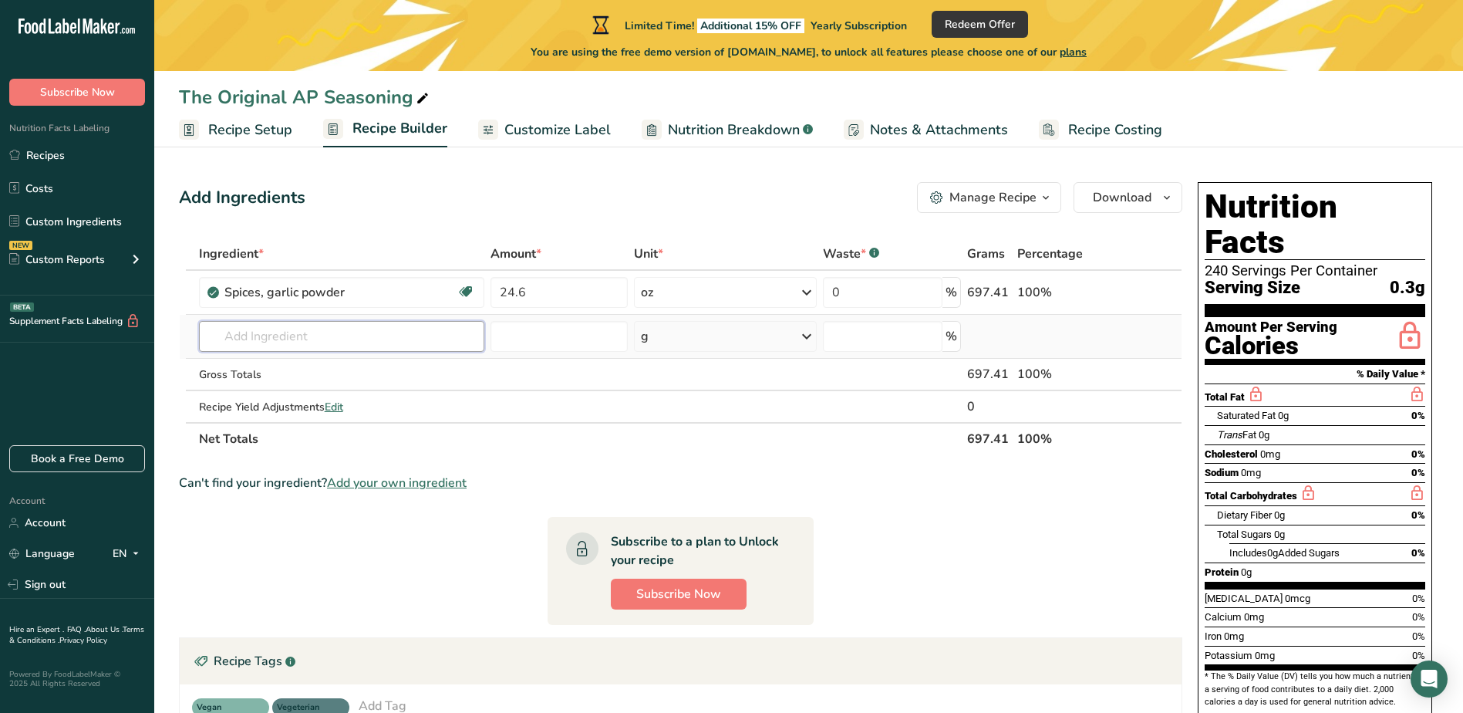
click at [300, 336] on input "text" at bounding box center [341, 336] width 285 height 31
drag, startPoint x: 324, startPoint y: 338, endPoint x: 197, endPoint y: 342, distance: 126.6
click at [197, 342] on td "ground paprika No results found Add your own ingredient" at bounding box center [342, 337] width 292 height 44
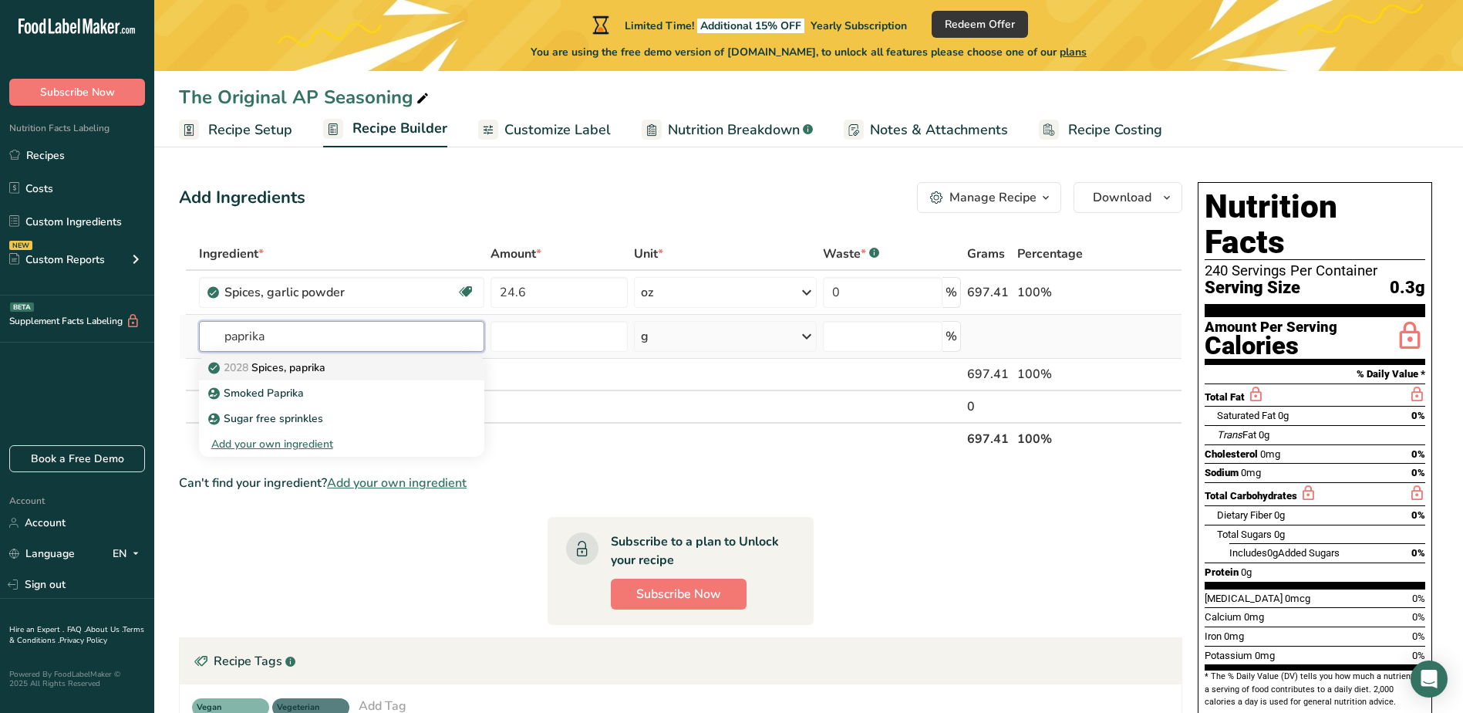
type input "paprika"
click at [294, 366] on p "2028 Spices, paprika" at bounding box center [268, 368] width 114 height 16
type input "Spices, paprika"
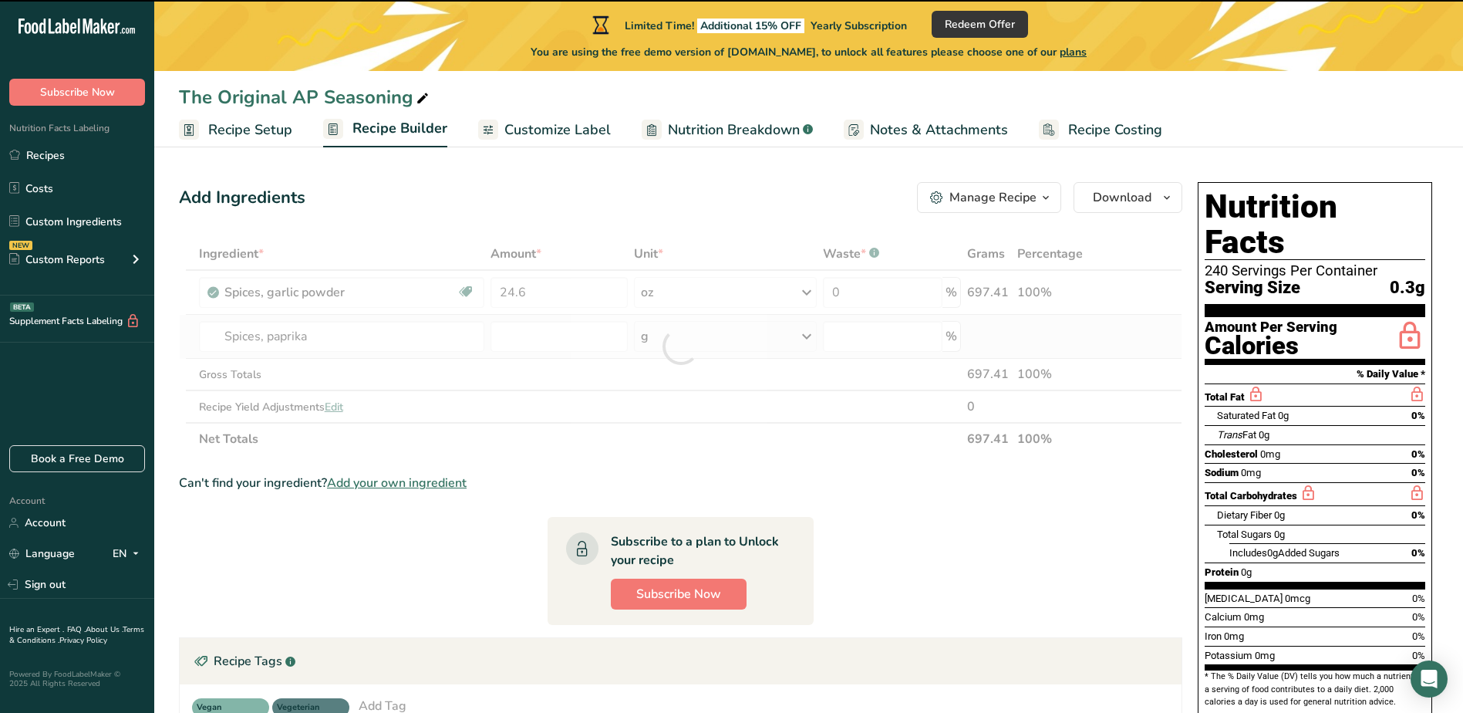
type input "0"
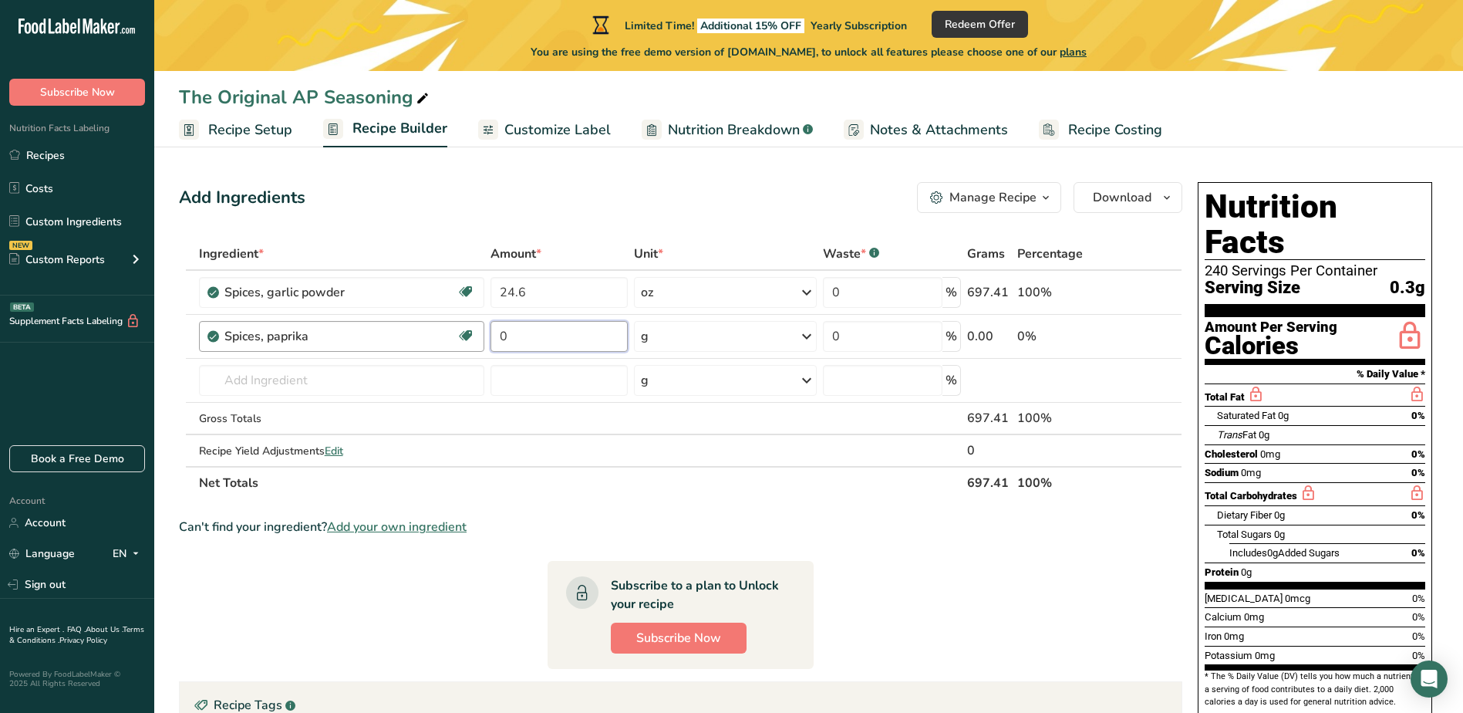
drag, startPoint x: 515, startPoint y: 331, endPoint x: 474, endPoint y: 333, distance: 40.9
click at [474, 332] on tr "Spices, paprika Source of Antioxidants Dairy free Gluten free Vegan Vegetarian …" at bounding box center [681, 337] width 1002 height 44
type input "23.6"
click at [804, 336] on div "Ingredient * Amount * Unit * Waste * .a-a{fill:#347362;}.b-a{fill:#fff;} Grams …" at bounding box center [681, 369] width 1004 height 262
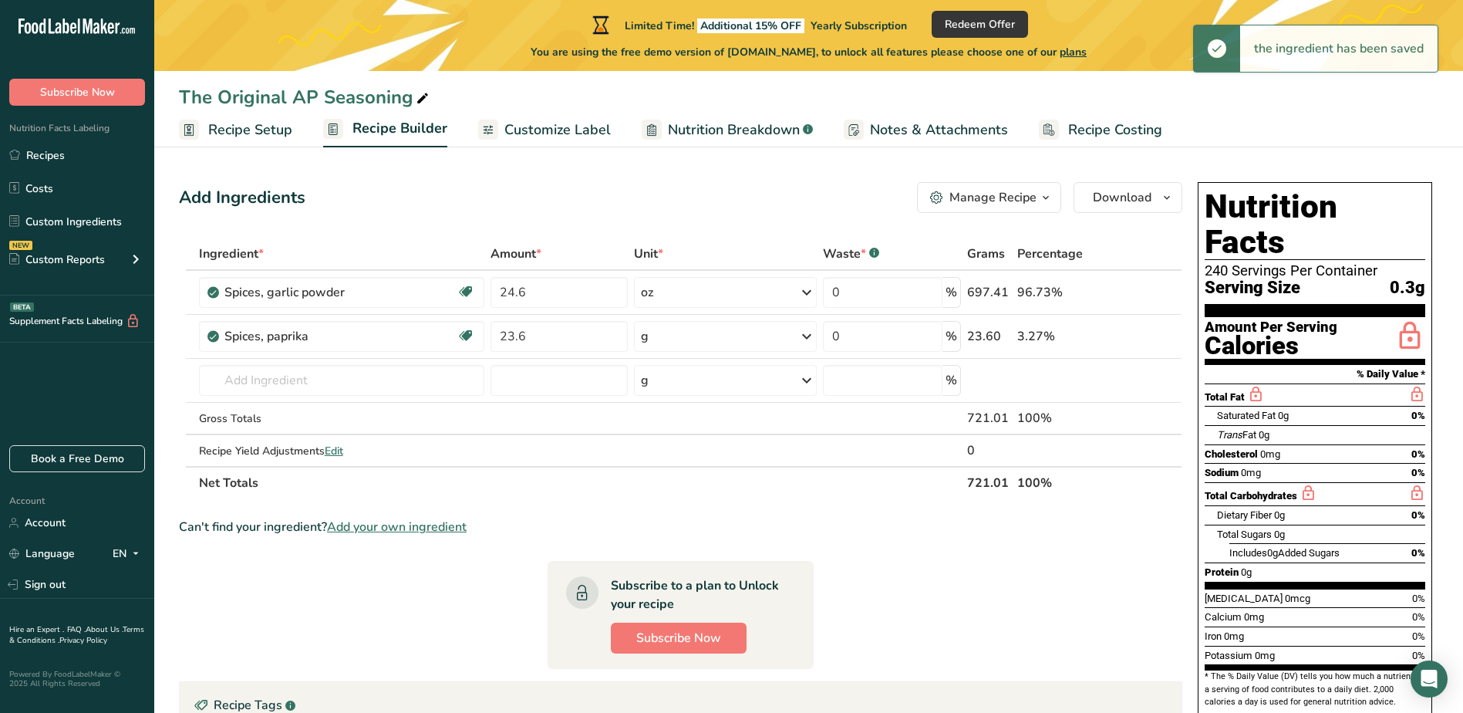
click at [806, 332] on icon at bounding box center [807, 336] width 19 height 28
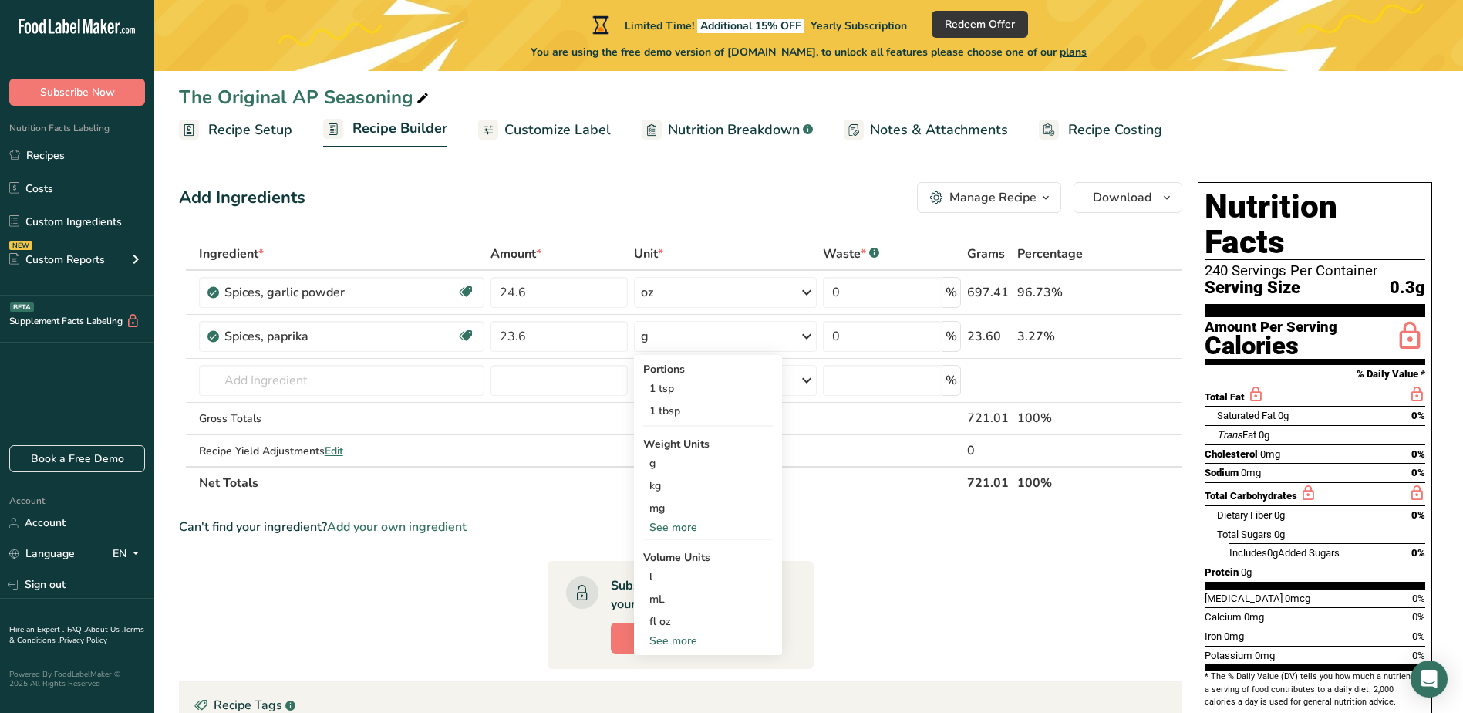
click at [667, 528] on div "See more" at bounding box center [708, 527] width 130 height 16
click at [658, 570] on div "oz" at bounding box center [708, 575] width 130 height 22
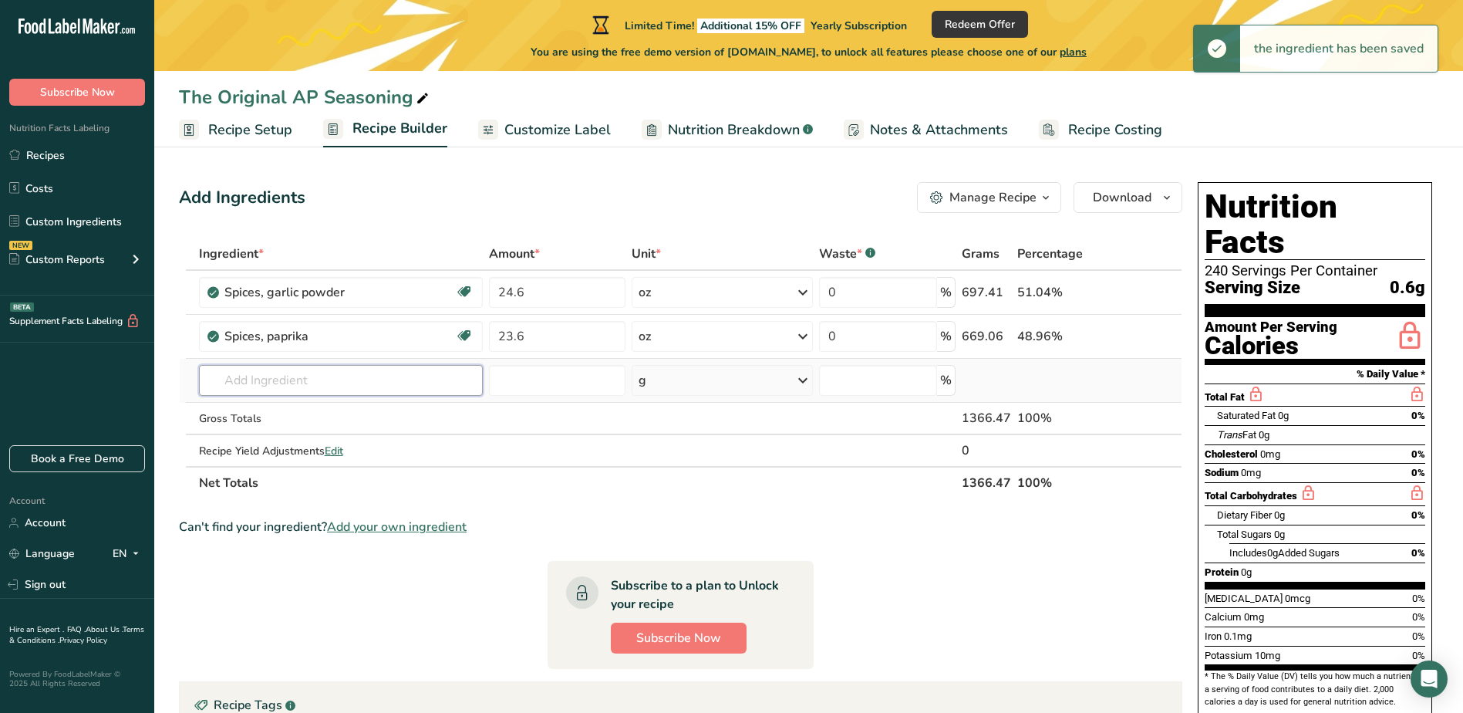
click at [265, 387] on input "text" at bounding box center [341, 380] width 285 height 31
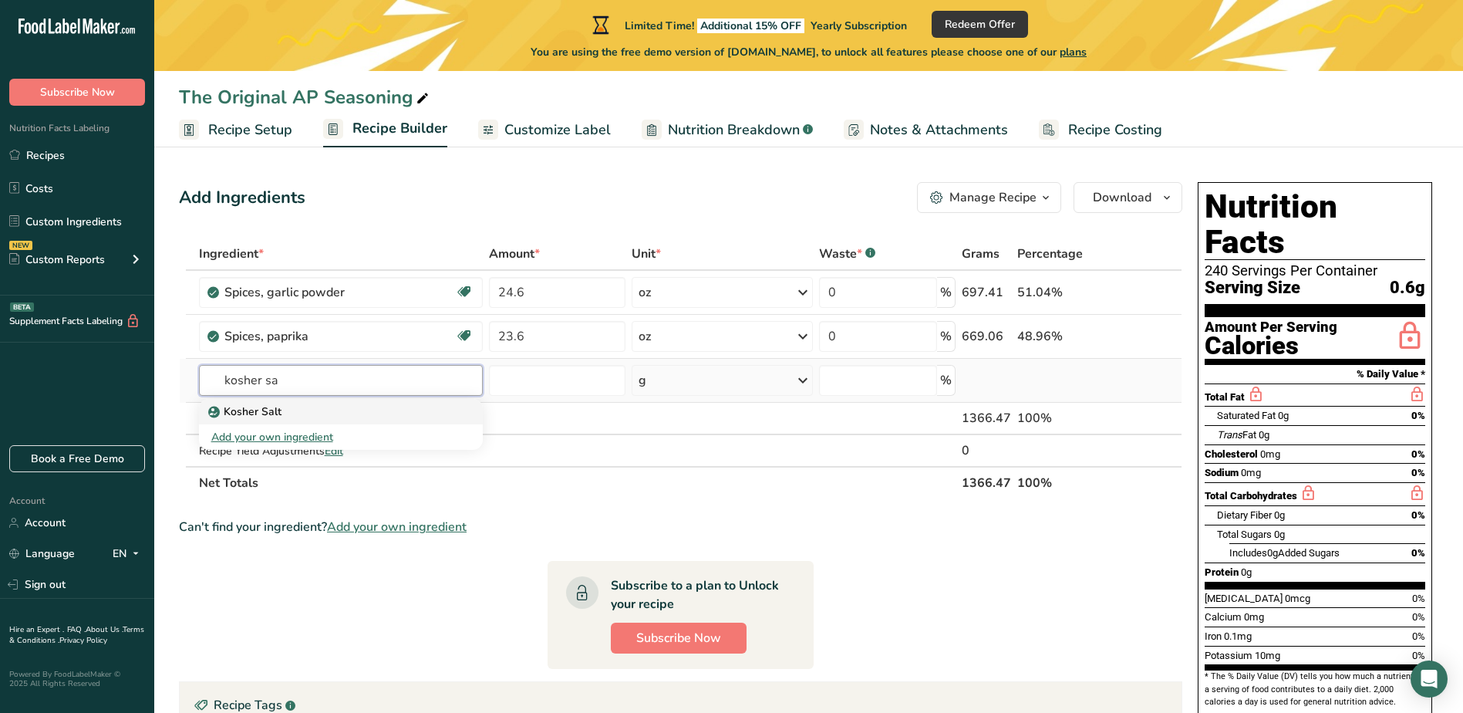
type input "kosher sa"
click at [258, 415] on p "Kosher Salt" at bounding box center [246, 411] width 70 height 16
type input "Kosher Salt"
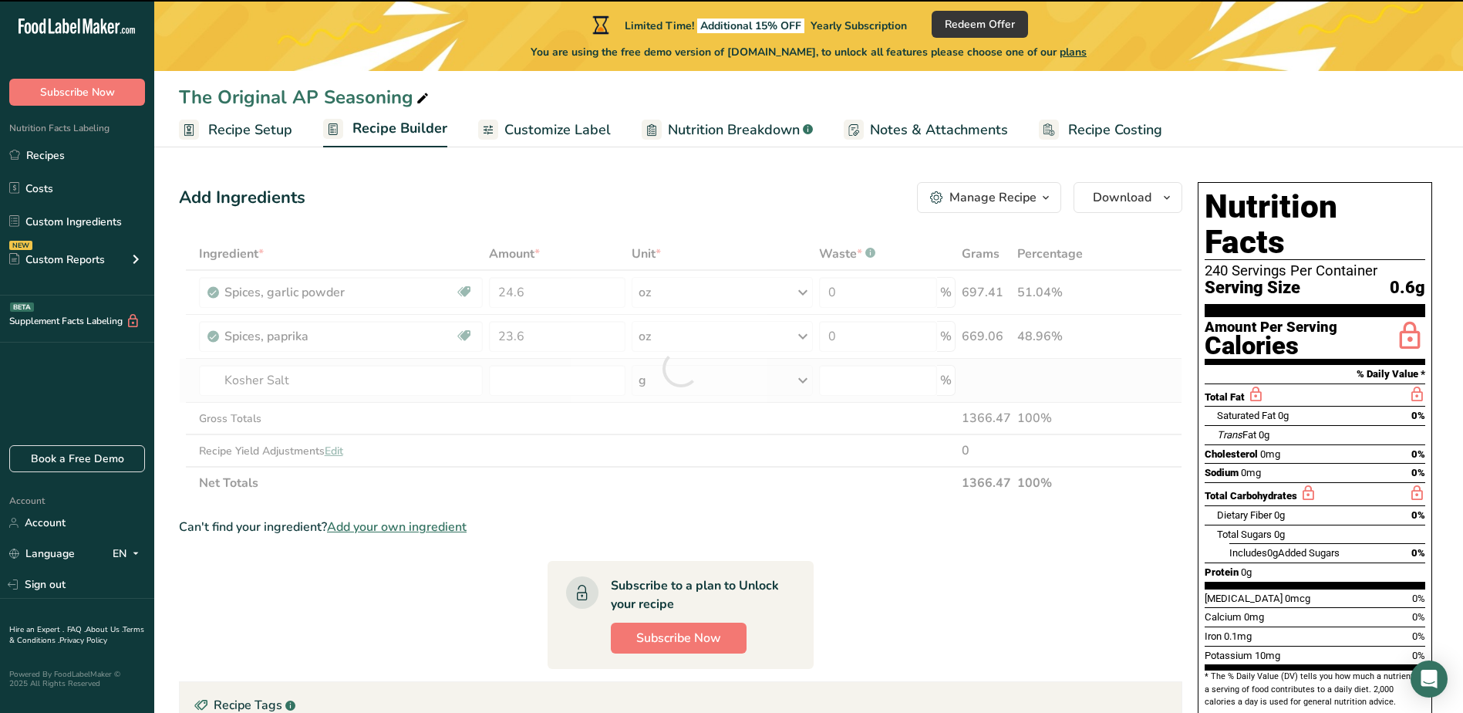
type input "0"
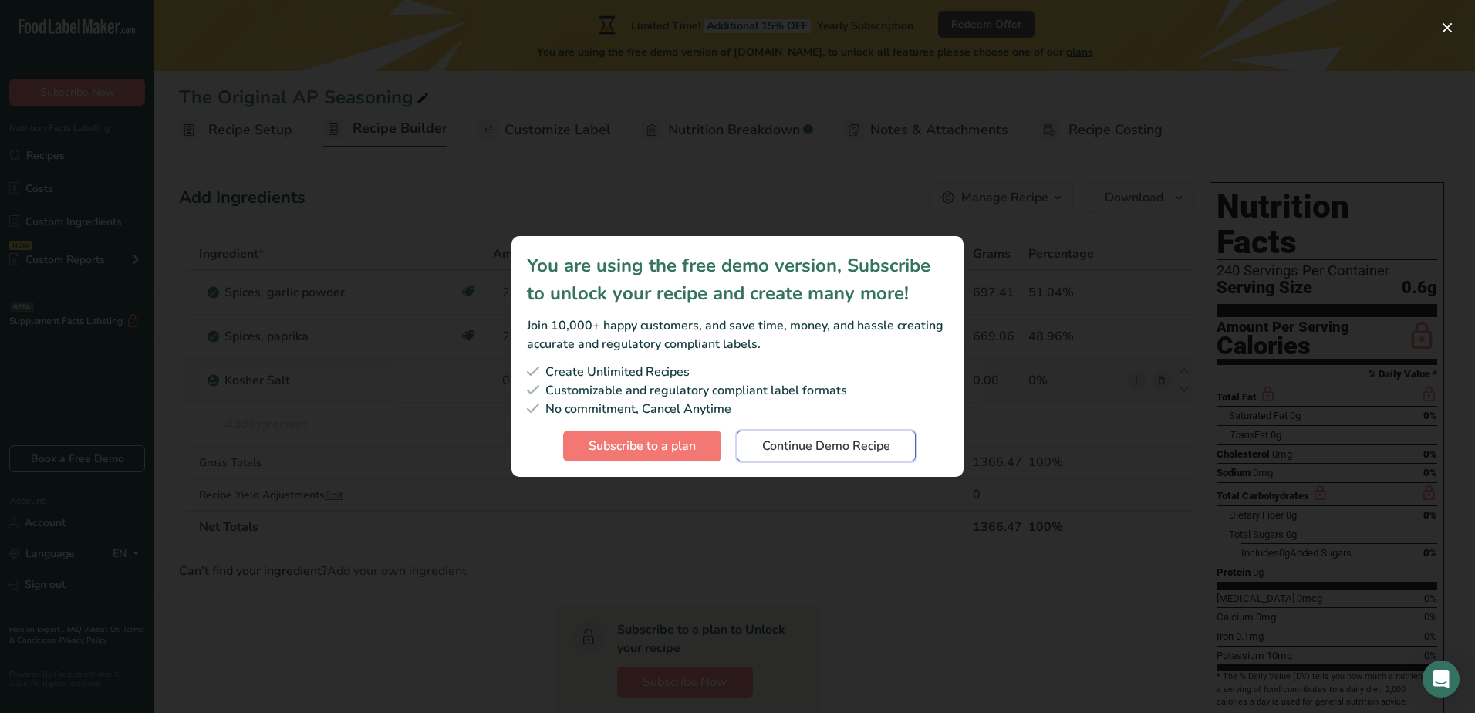
click at [814, 449] on span "Continue Demo Recipe" at bounding box center [826, 446] width 128 height 19
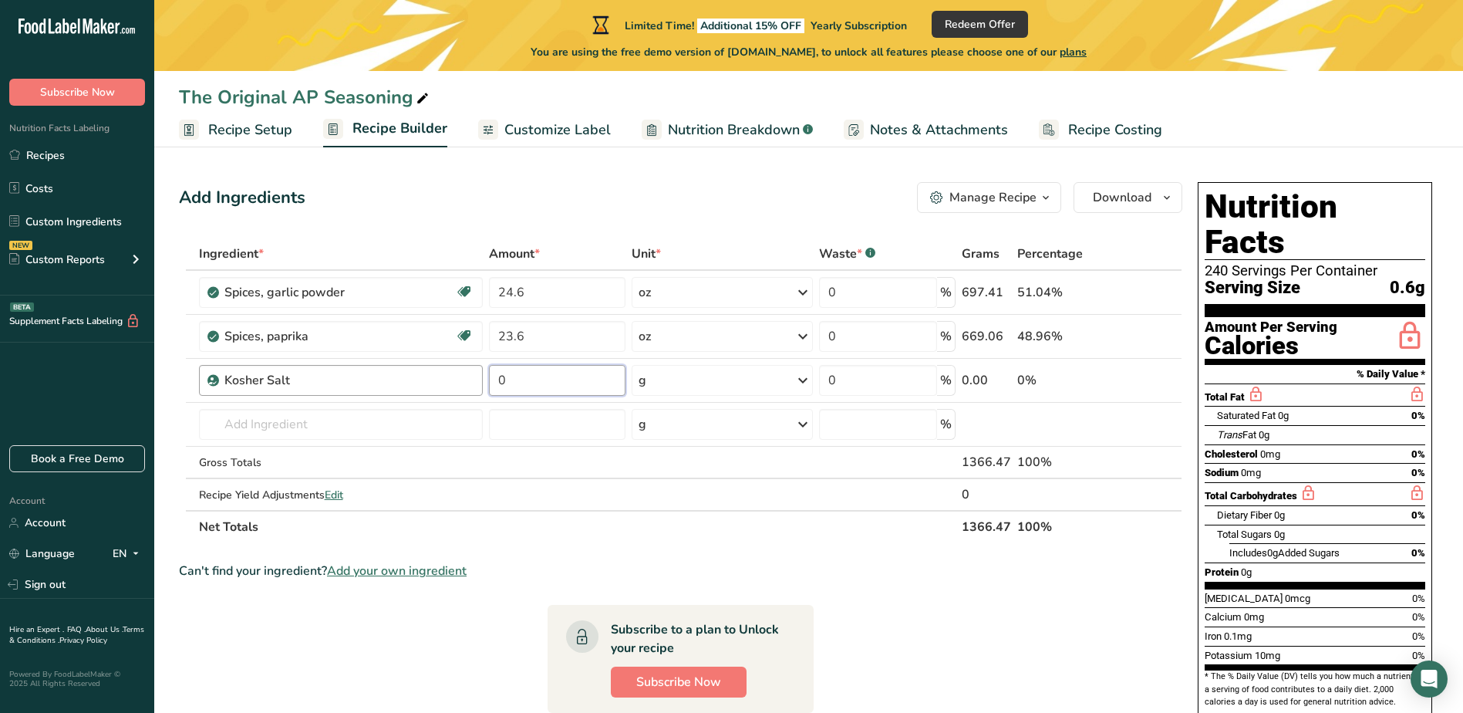
drag, startPoint x: 518, startPoint y: 383, endPoint x: 475, endPoint y: 379, distance: 42.6
click at [475, 379] on tr "Kosher Salt 0 g Weight Units g kg mg See more Volume Units l Volume units requi…" at bounding box center [681, 381] width 1002 height 44
type input "15.0"
click at [677, 380] on div "Ingredient * Amount * Unit * Waste * .a-a{fill:#347362;}.b-a{fill:#fff;} Grams …" at bounding box center [681, 391] width 1004 height 306
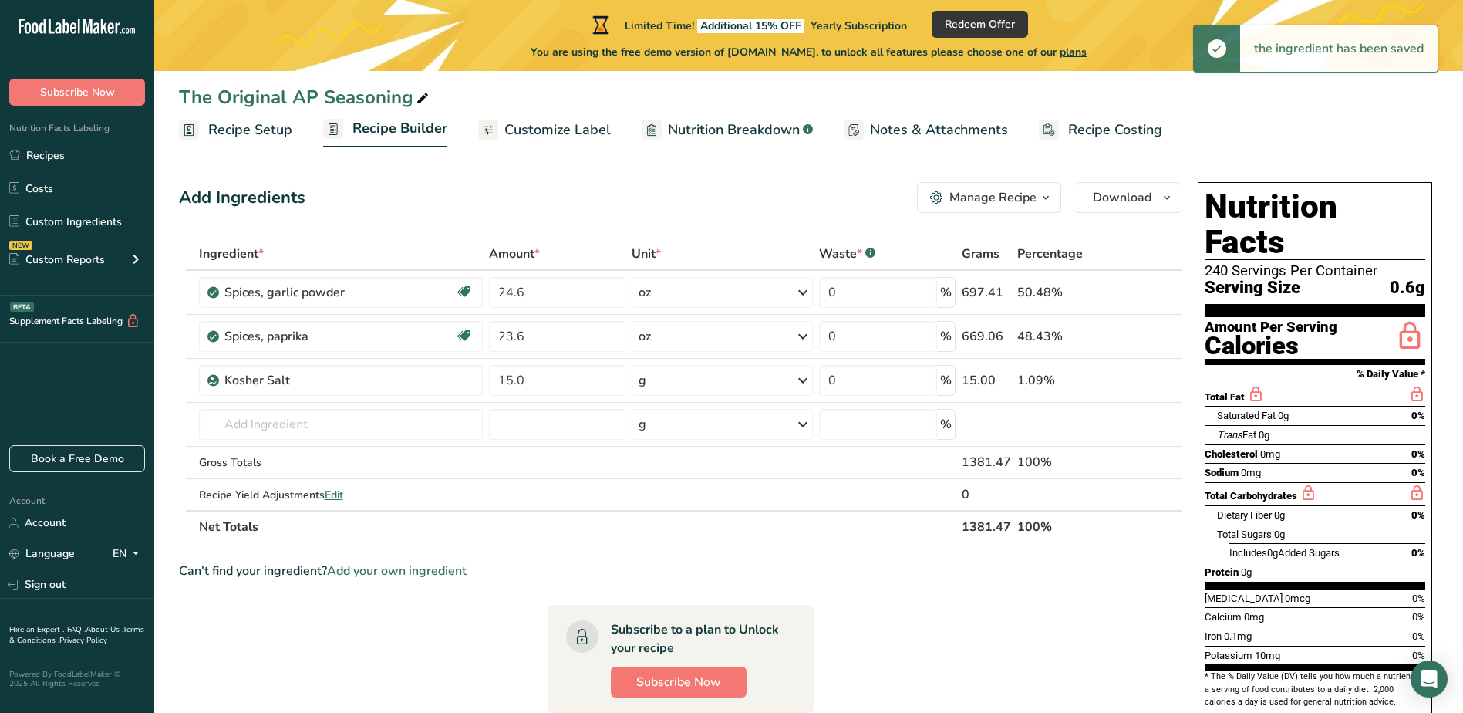
click at [804, 376] on icon at bounding box center [803, 380] width 19 height 28
click at [671, 502] on div "See more" at bounding box center [706, 503] width 130 height 16
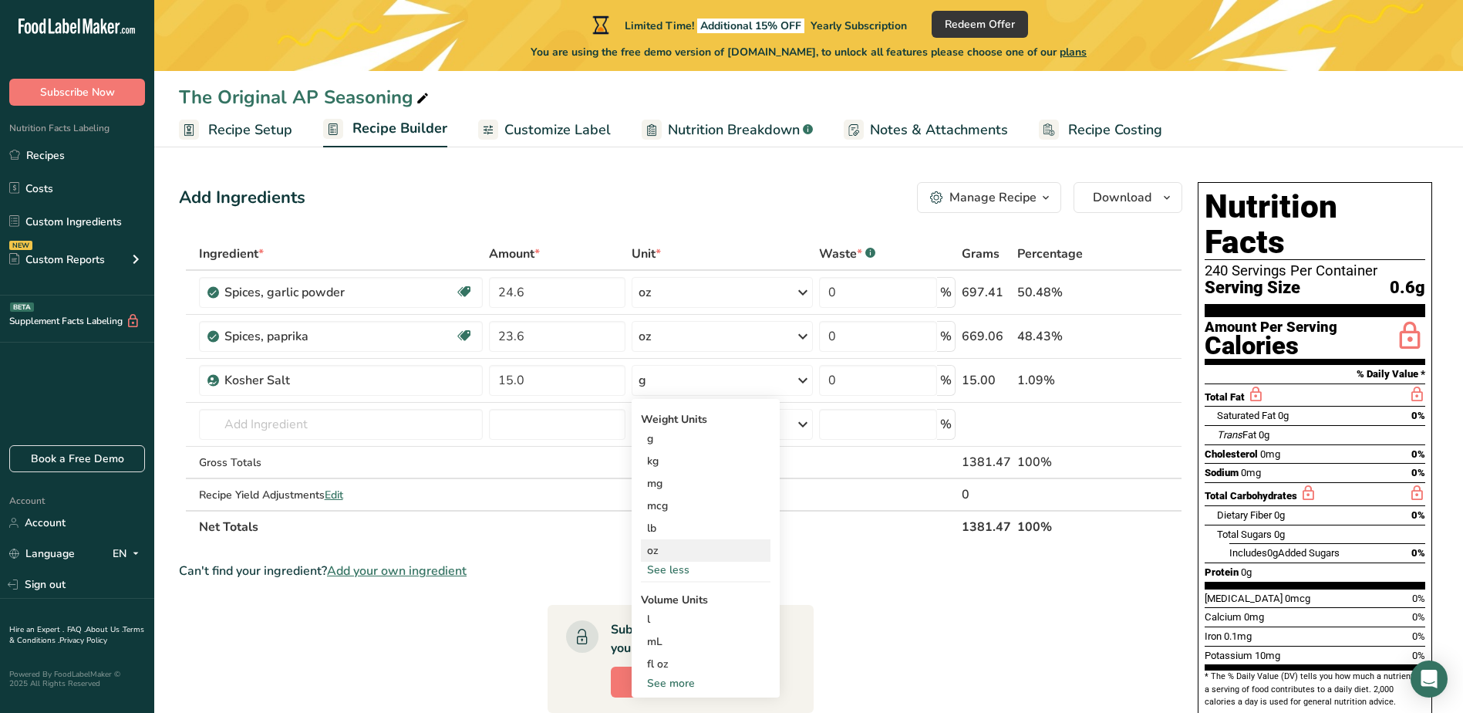
click at [652, 551] on div "oz" at bounding box center [706, 550] width 130 height 22
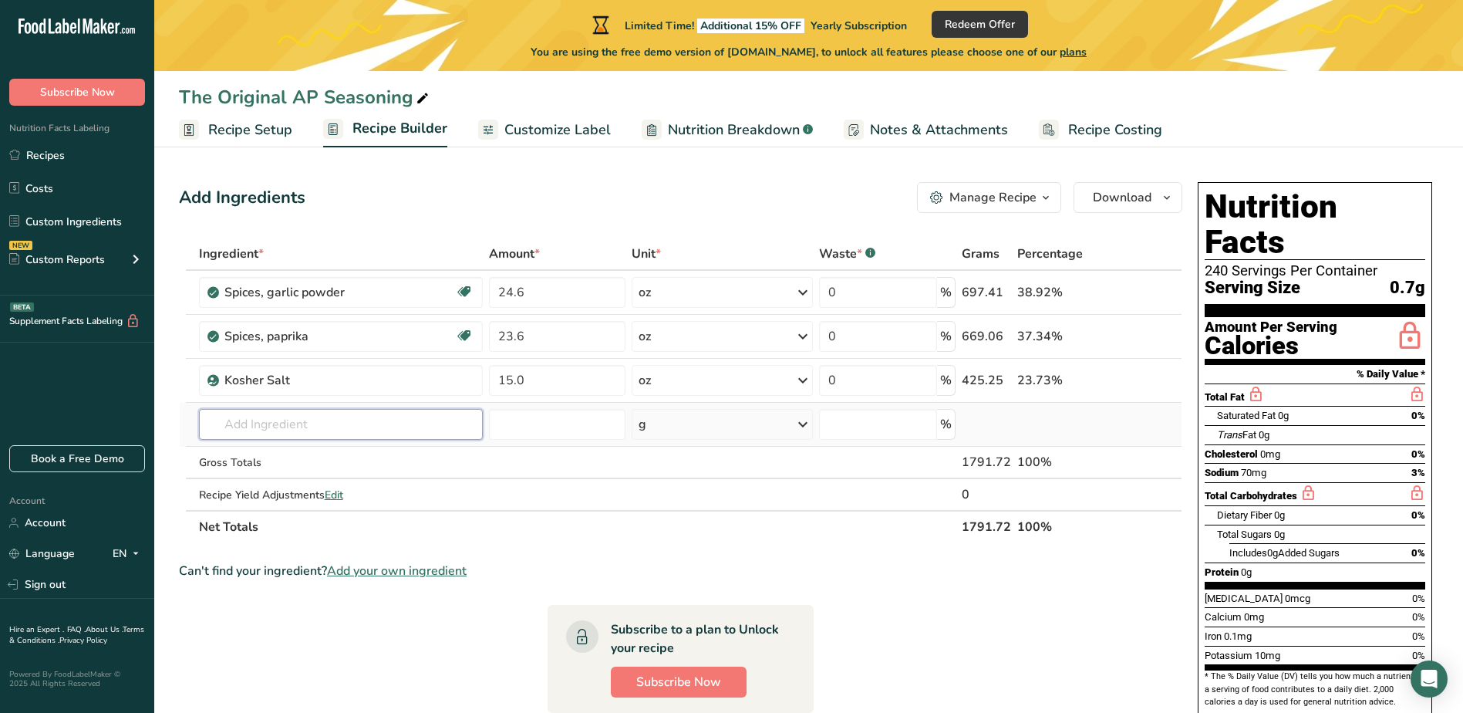
click at [269, 424] on input "text" at bounding box center [341, 424] width 285 height 31
type input "b"
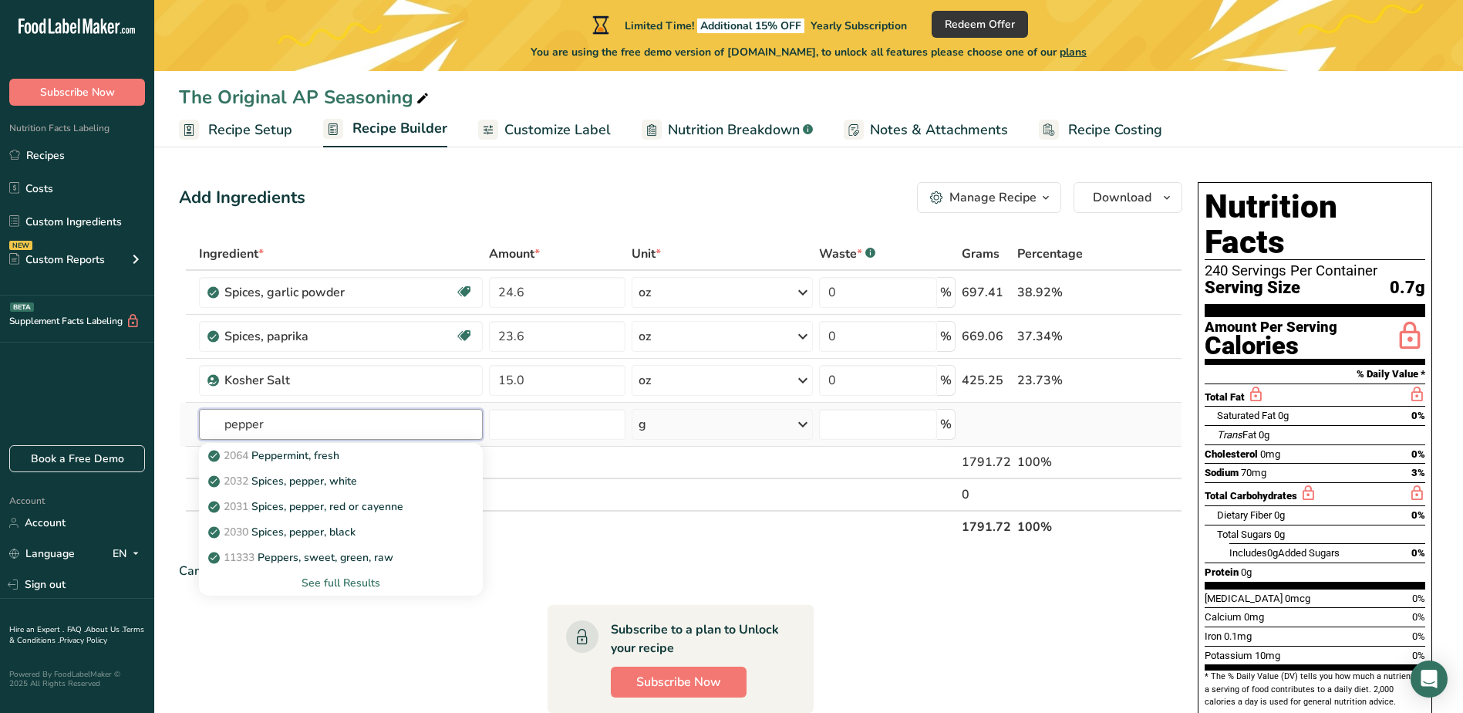
type input "pepper"
click at [324, 582] on div "See full Results" at bounding box center [341, 583] width 260 height 16
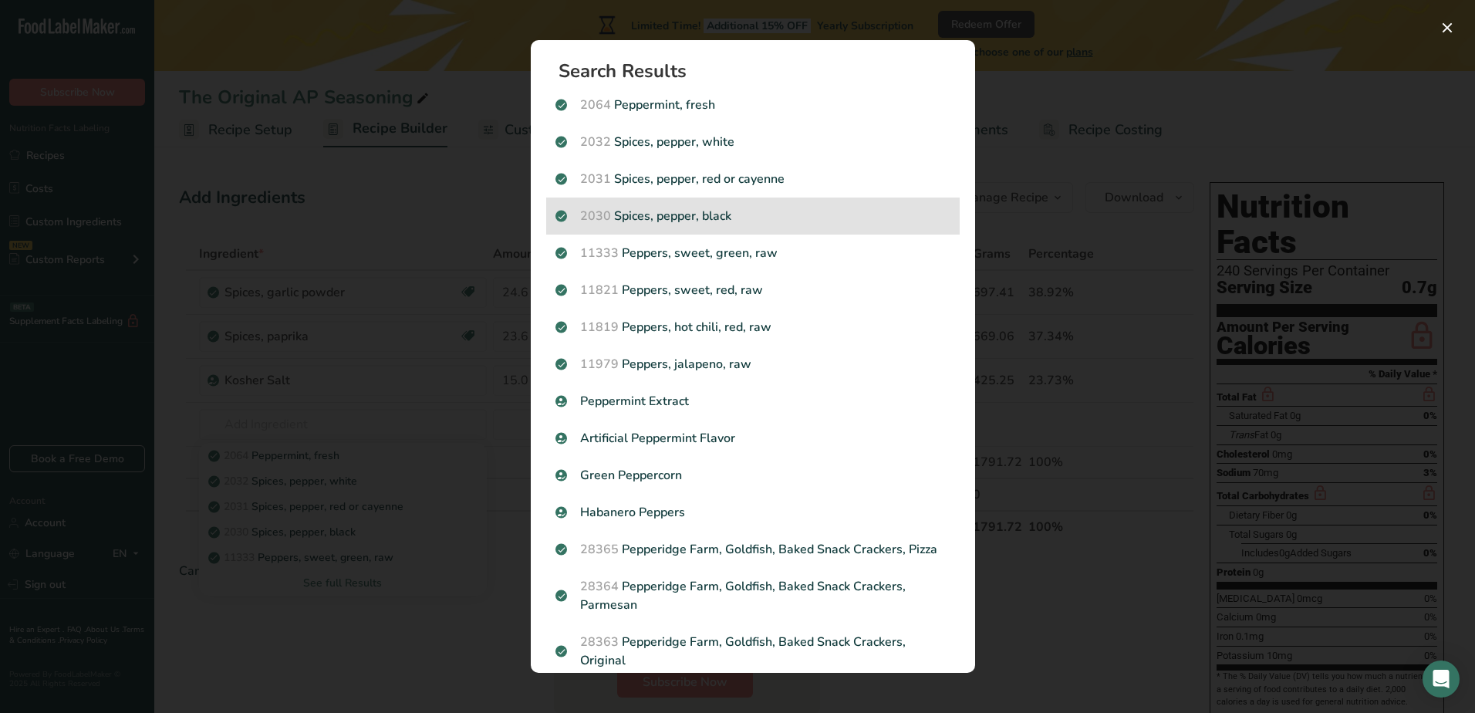
click at [661, 214] on p "2030 Spices, pepper, black" at bounding box center [752, 216] width 395 height 19
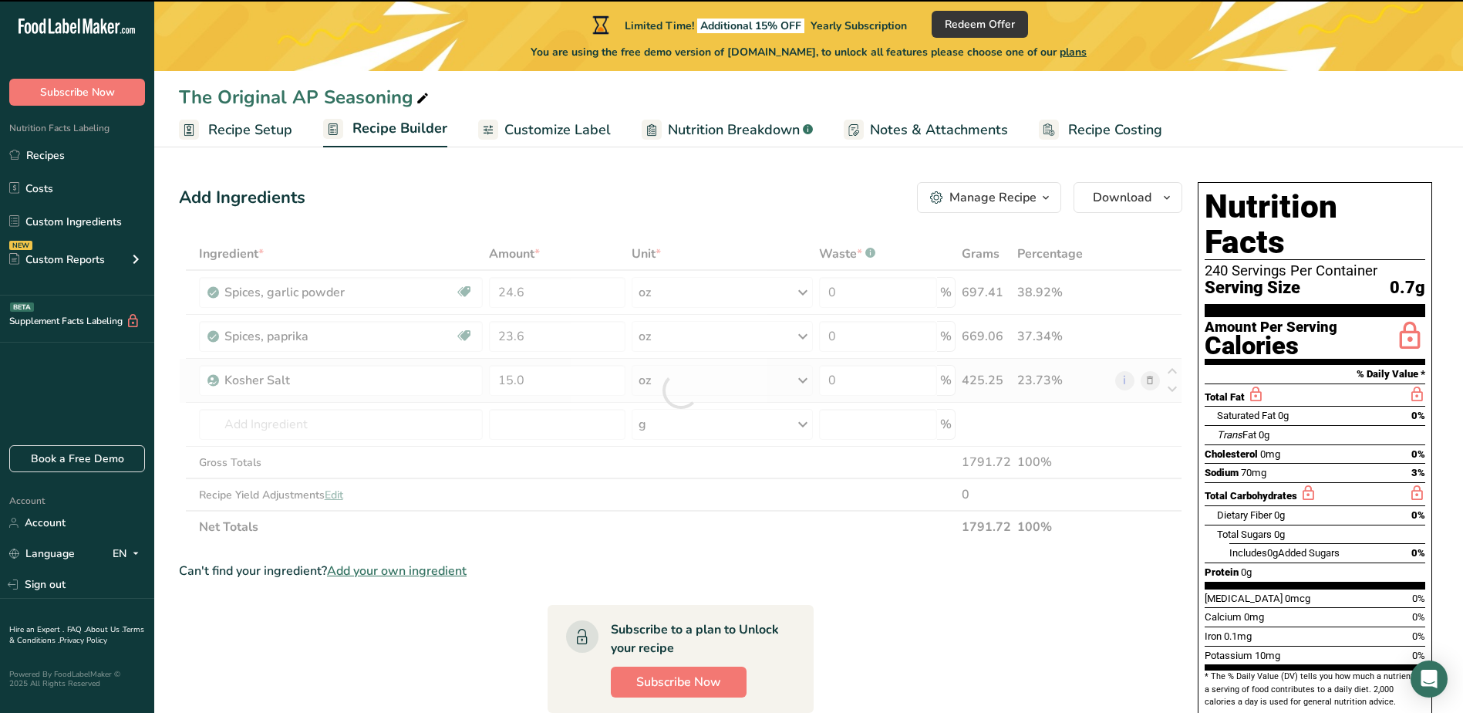
type input "0"
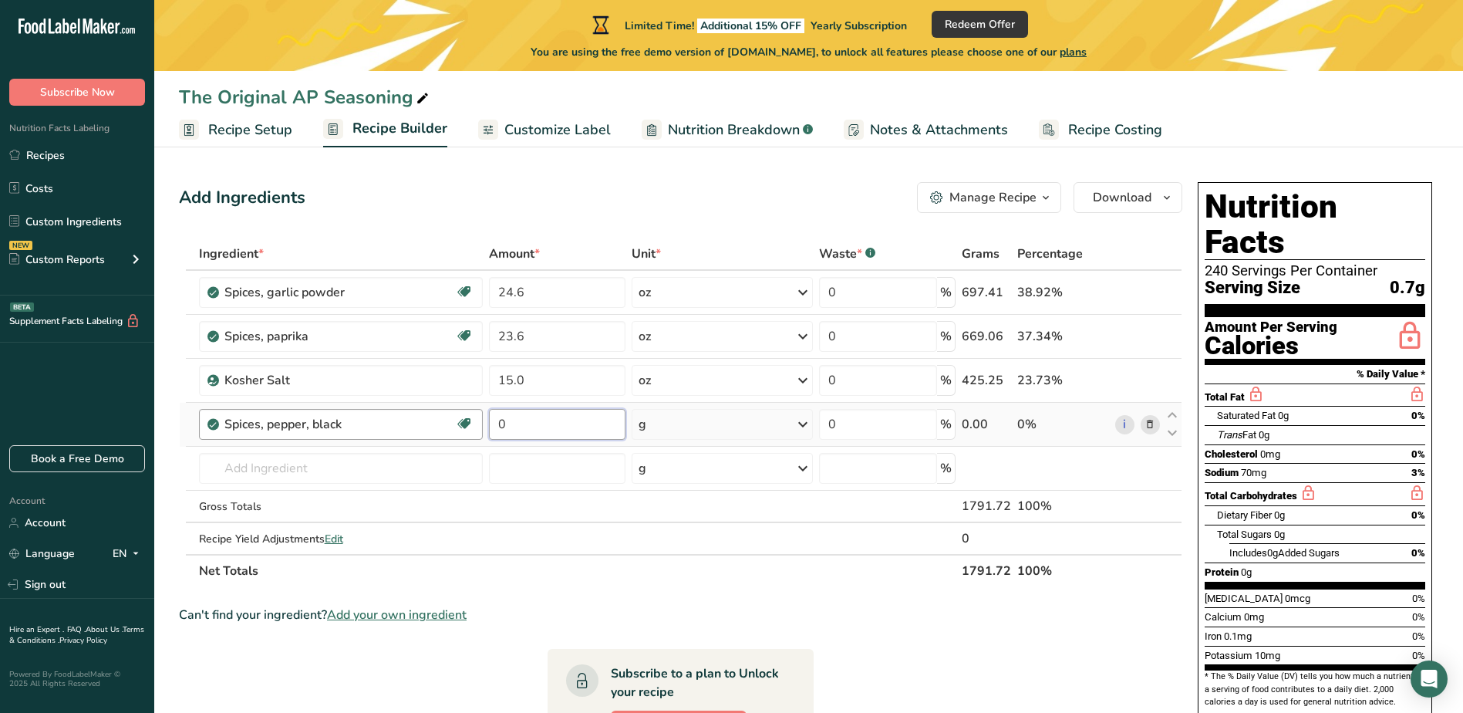
drag, startPoint x: 511, startPoint y: 423, endPoint x: 470, endPoint y: 421, distance: 40.9
click at [470, 421] on tr "Spices, pepper, black Source of Antioxidants Dairy free Gluten free Vegan Veget…" at bounding box center [681, 425] width 1002 height 44
type input "12.5"
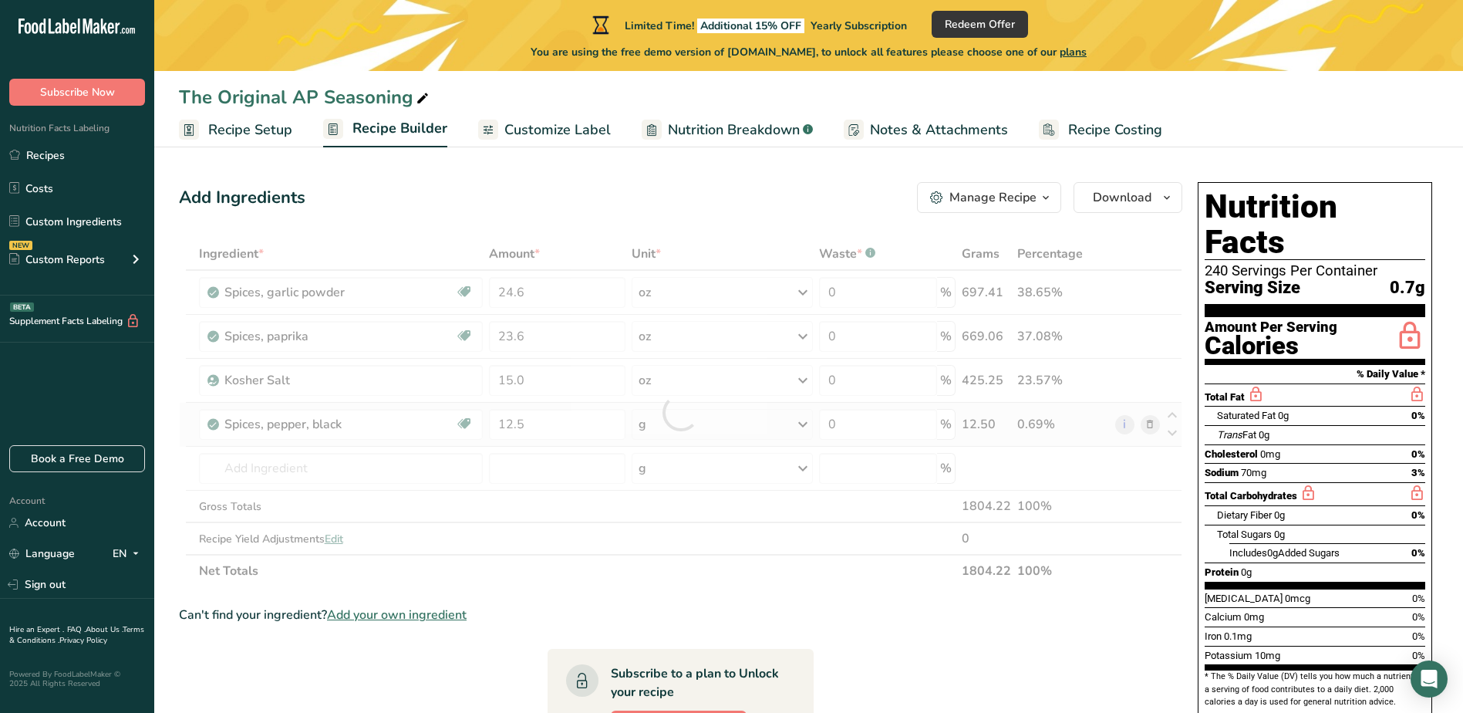
click at [800, 425] on div "Ingredient * Amount * Unit * Waste * .a-a{fill:#347362;}.b-a{fill:#fff;} Grams …" at bounding box center [681, 412] width 1004 height 349
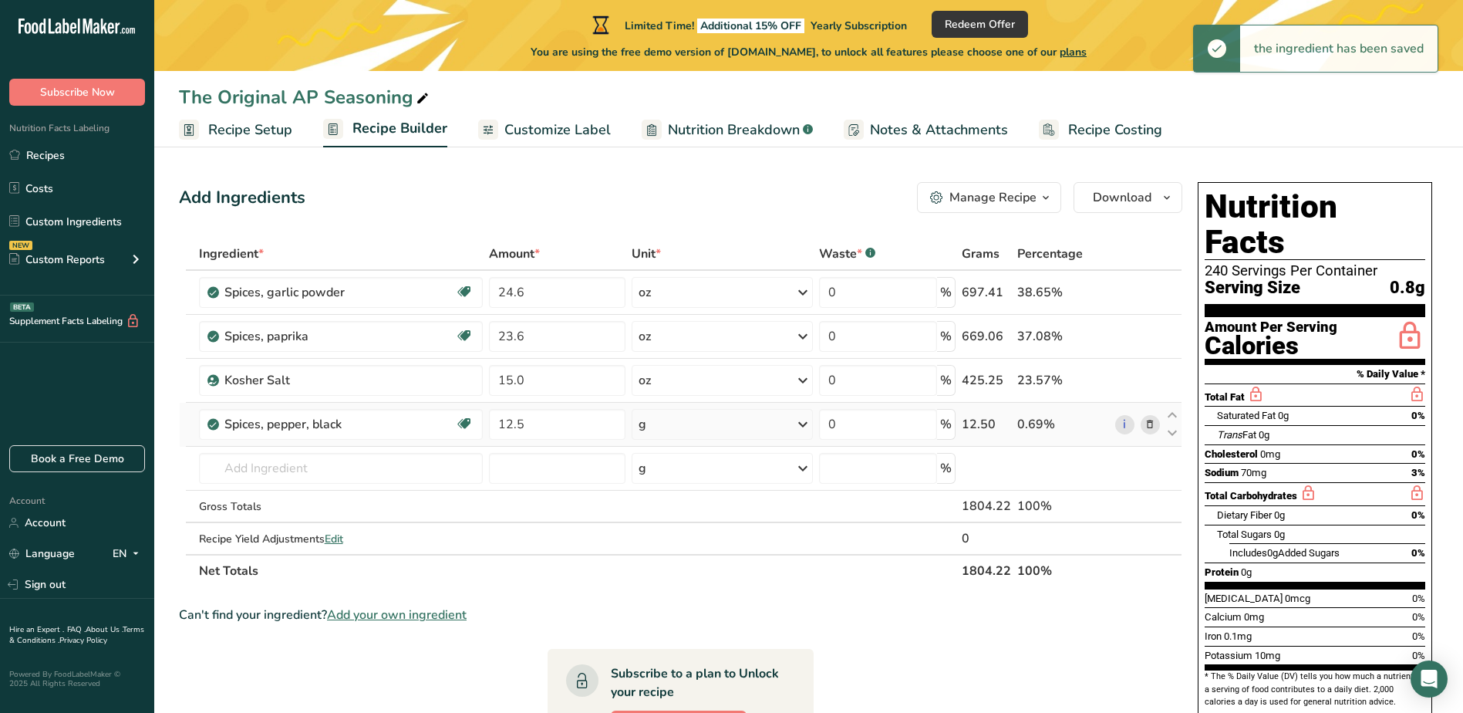
click at [808, 424] on icon at bounding box center [803, 424] width 19 height 28
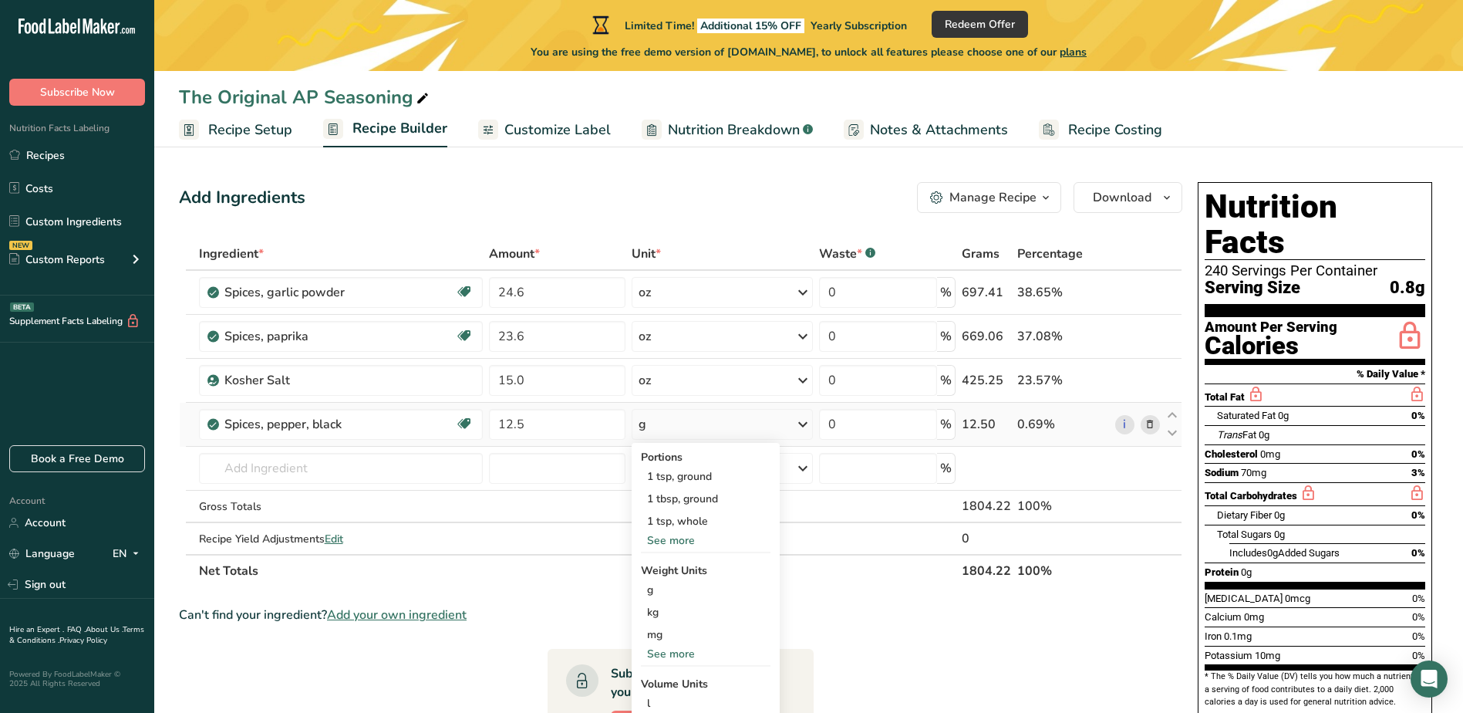
click at [670, 657] on div "See more" at bounding box center [706, 654] width 130 height 16
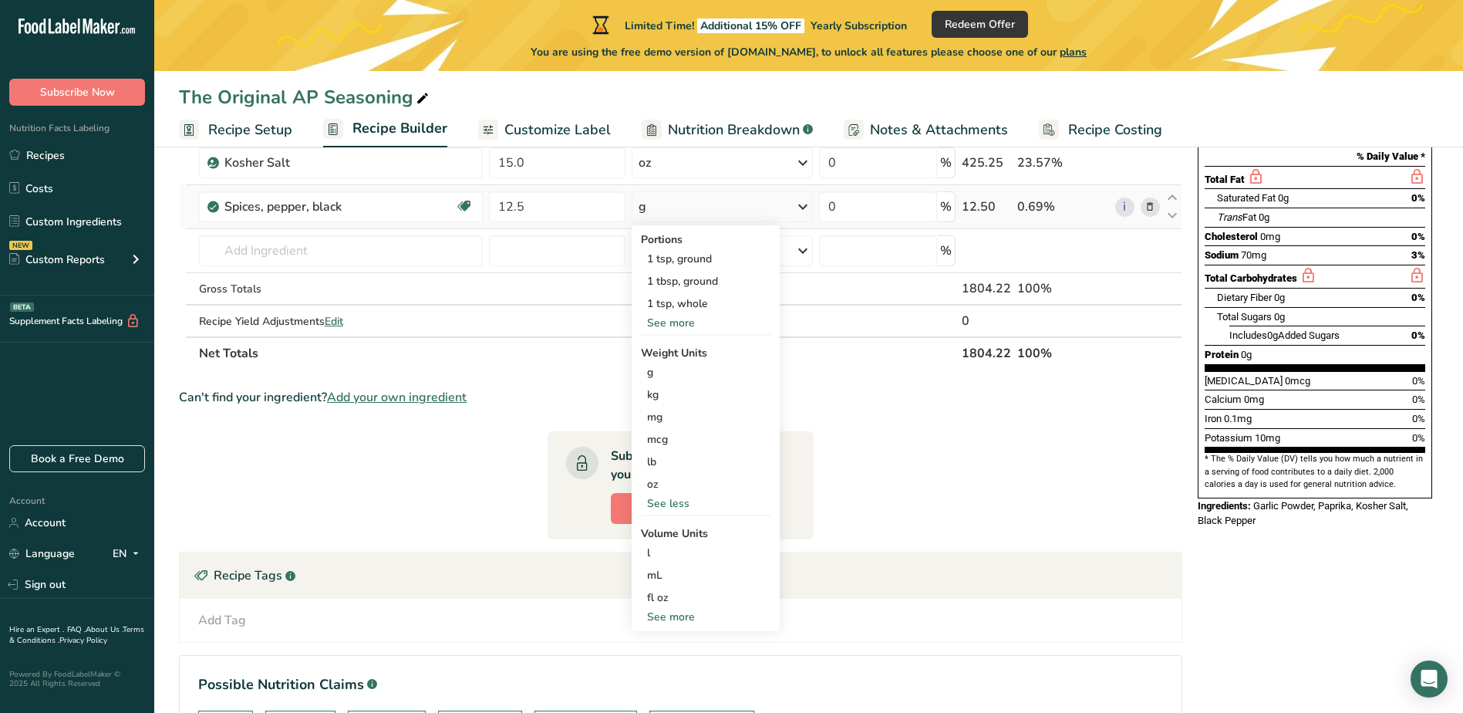
scroll to position [231, 0]
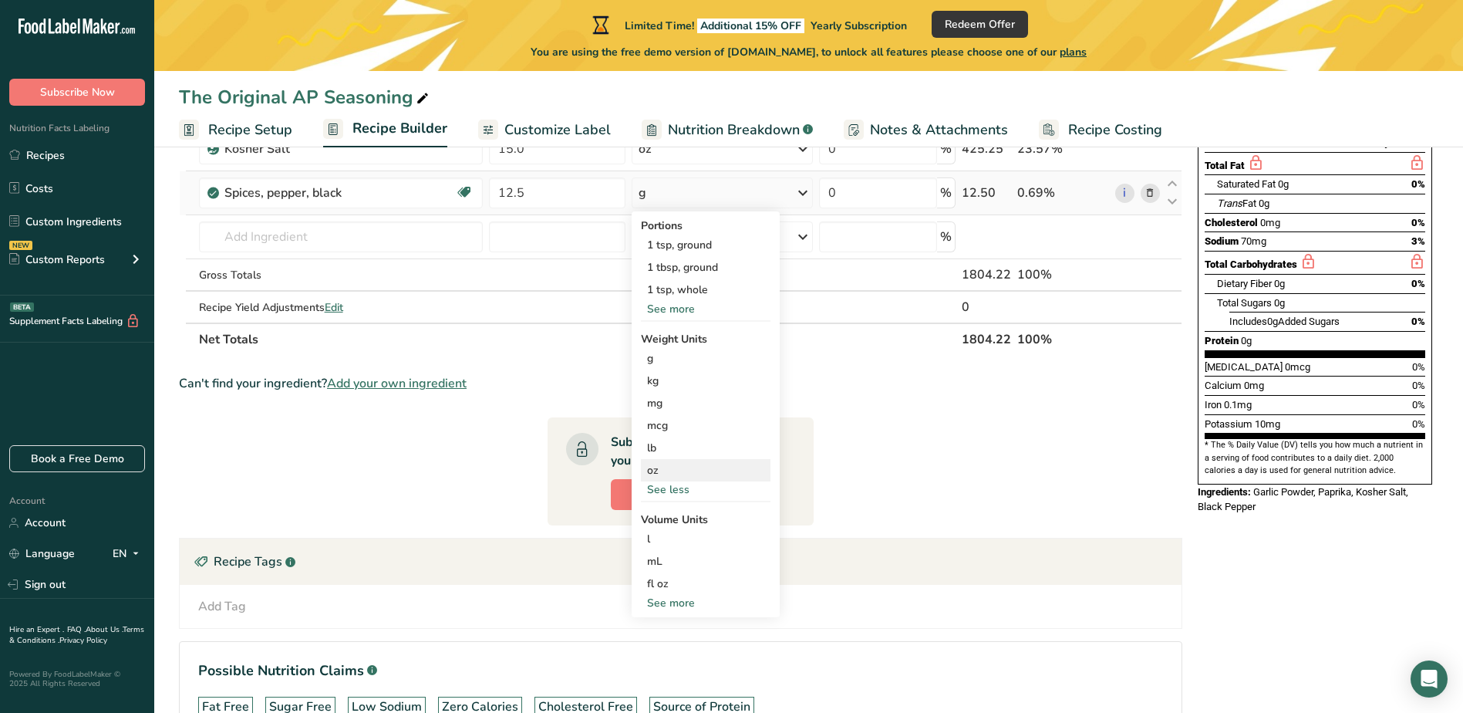
click at [651, 466] on div "oz" at bounding box center [706, 470] width 130 height 22
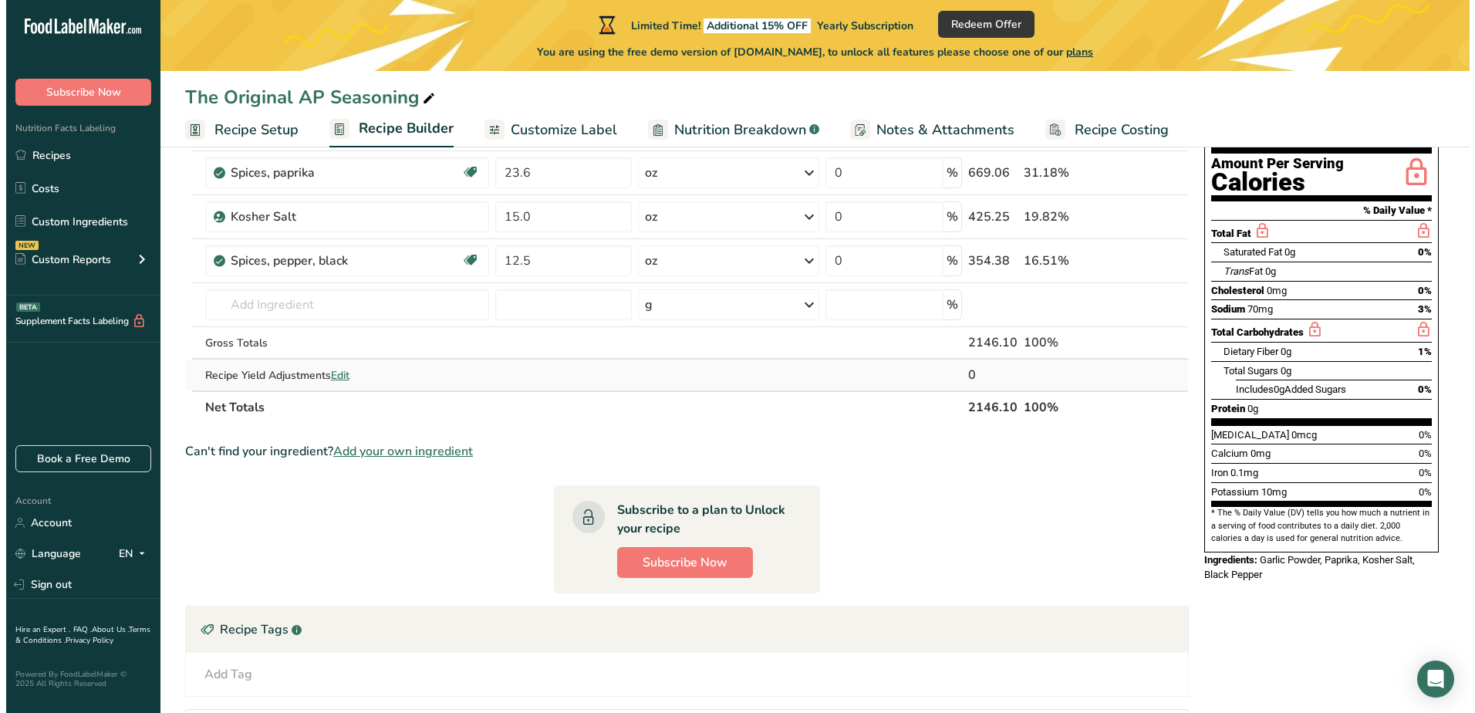
scroll to position [77, 0]
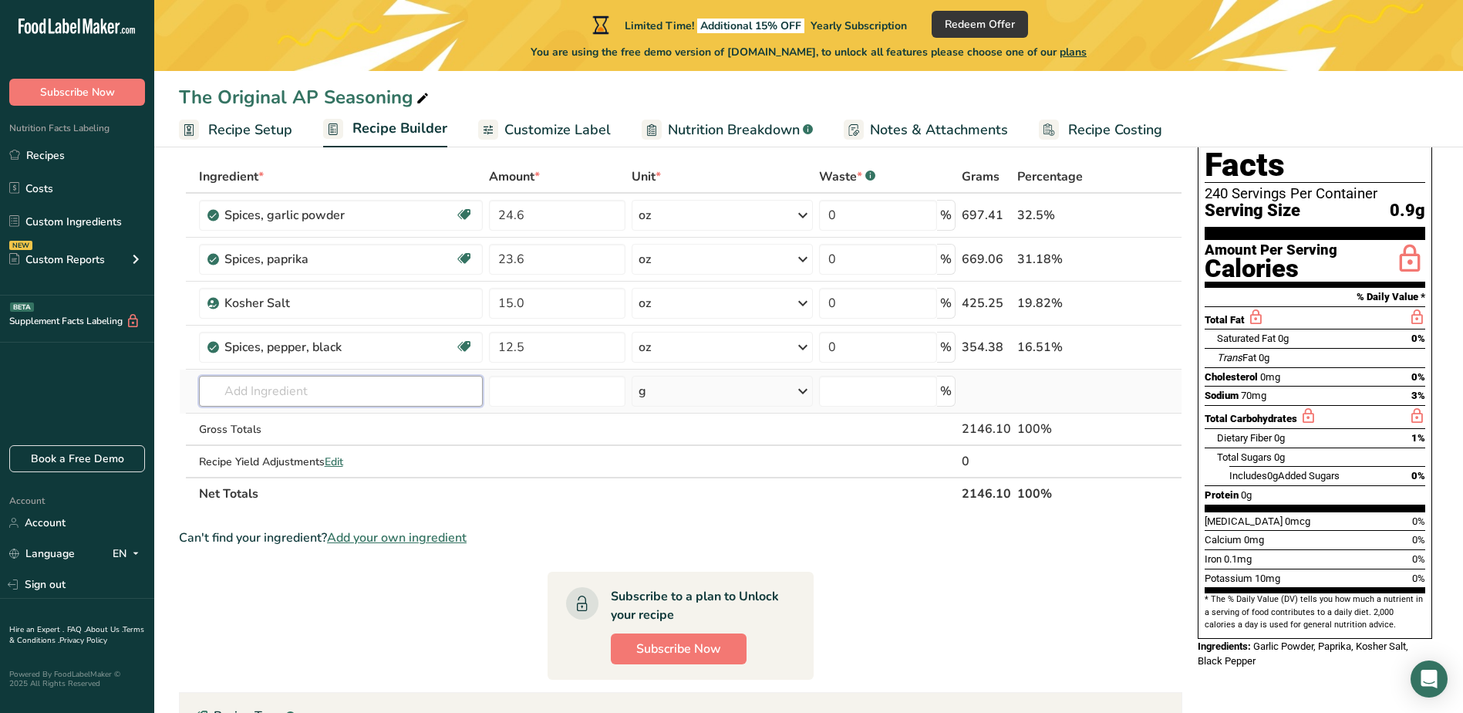
click at [322, 389] on input "text" at bounding box center [341, 391] width 285 height 31
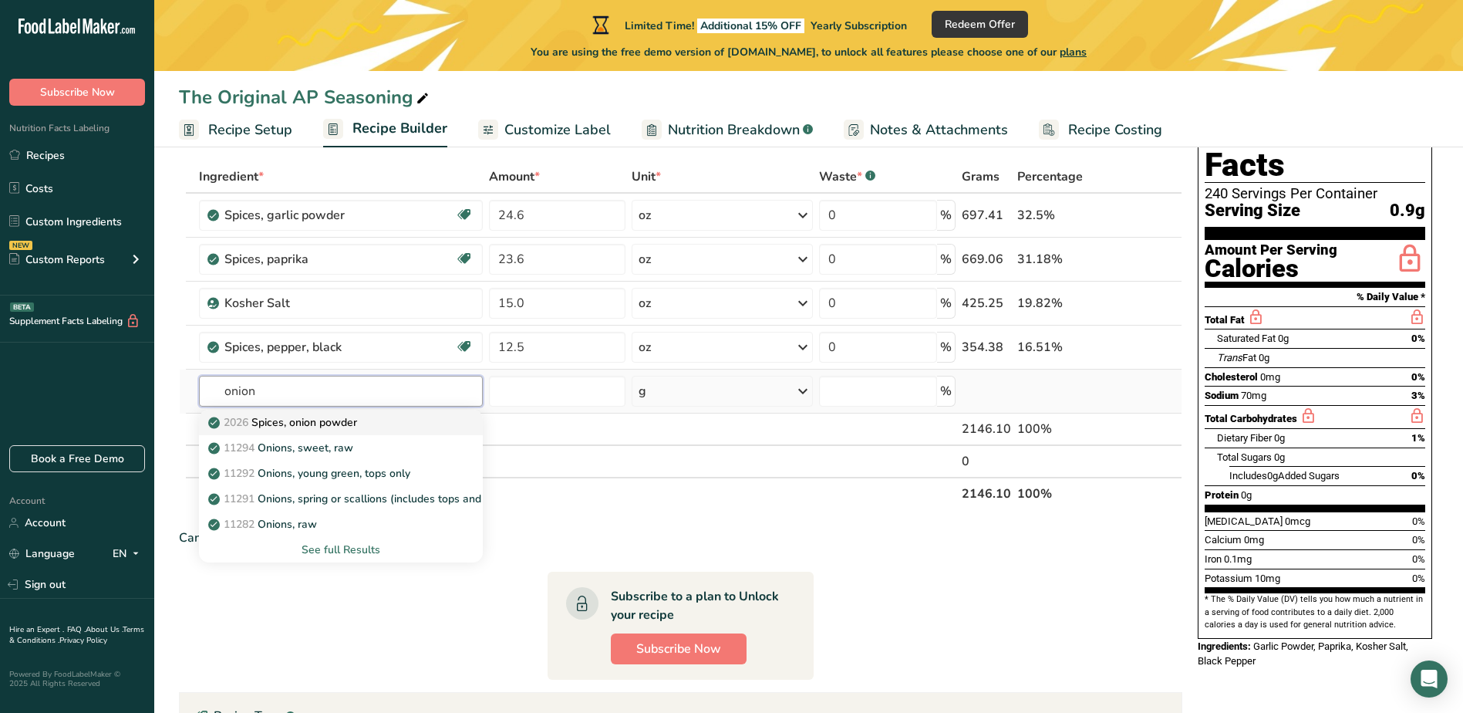
type input "onion"
click at [306, 424] on p "2026 Spices, onion powder" at bounding box center [284, 422] width 146 height 16
type input "Spices, onion powder"
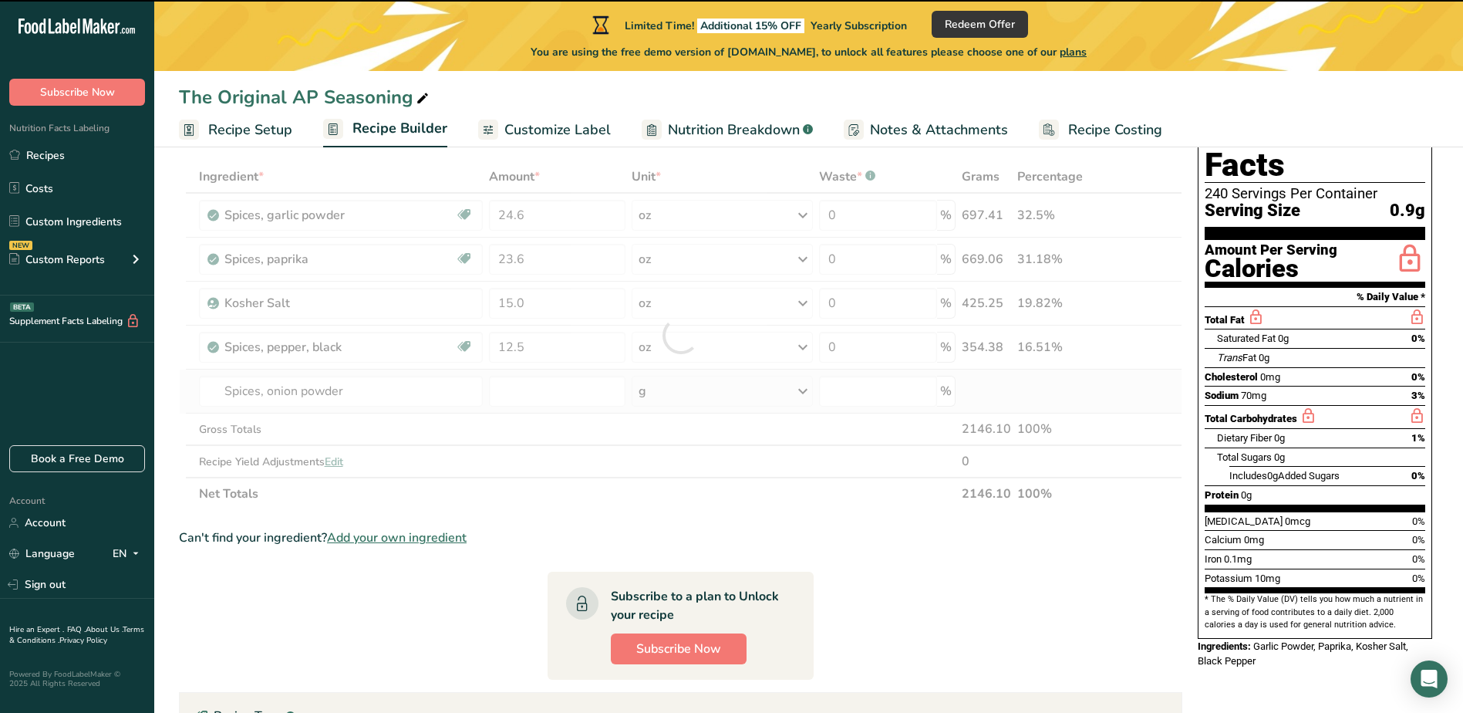
type input "0"
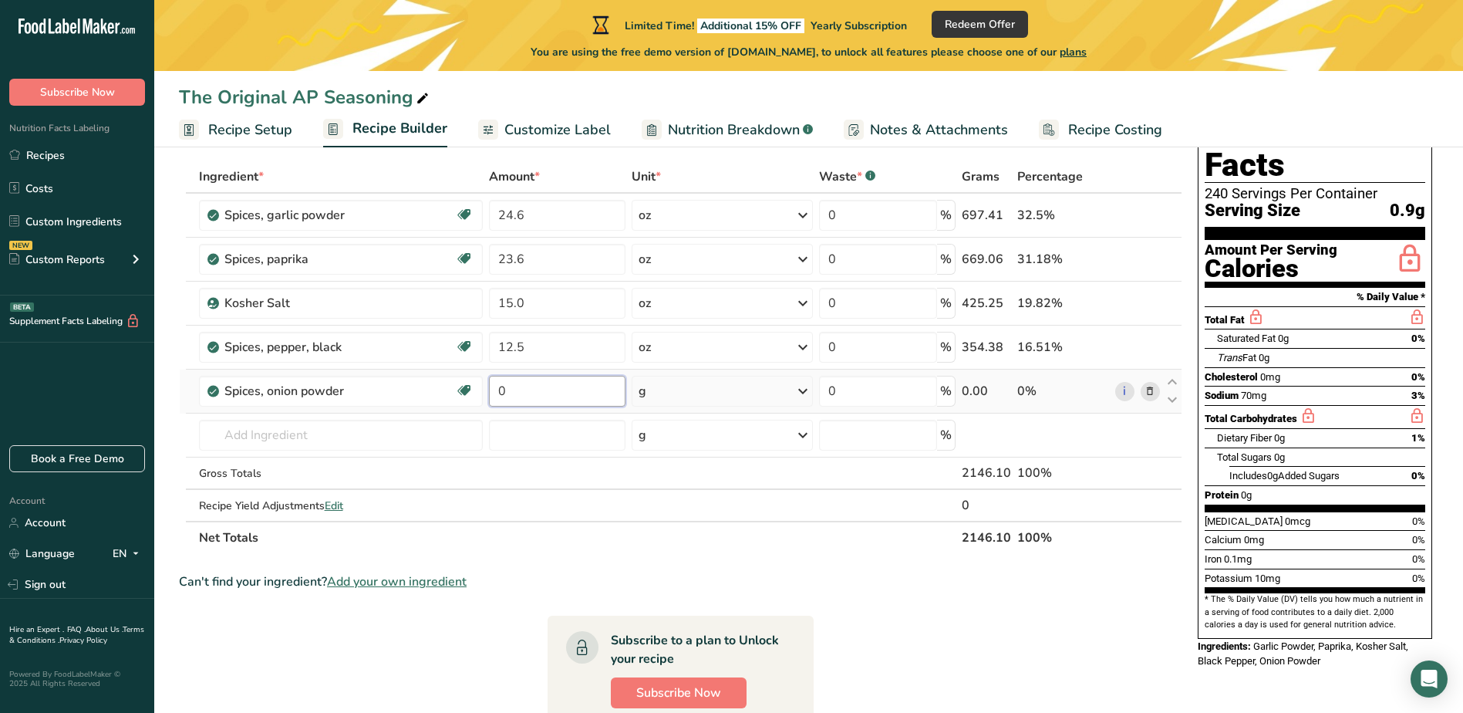
drag, startPoint x: 523, startPoint y: 386, endPoint x: 488, endPoint y: 390, distance: 35.0
click at [488, 390] on td "0" at bounding box center [557, 392] width 143 height 44
type input "10.5"
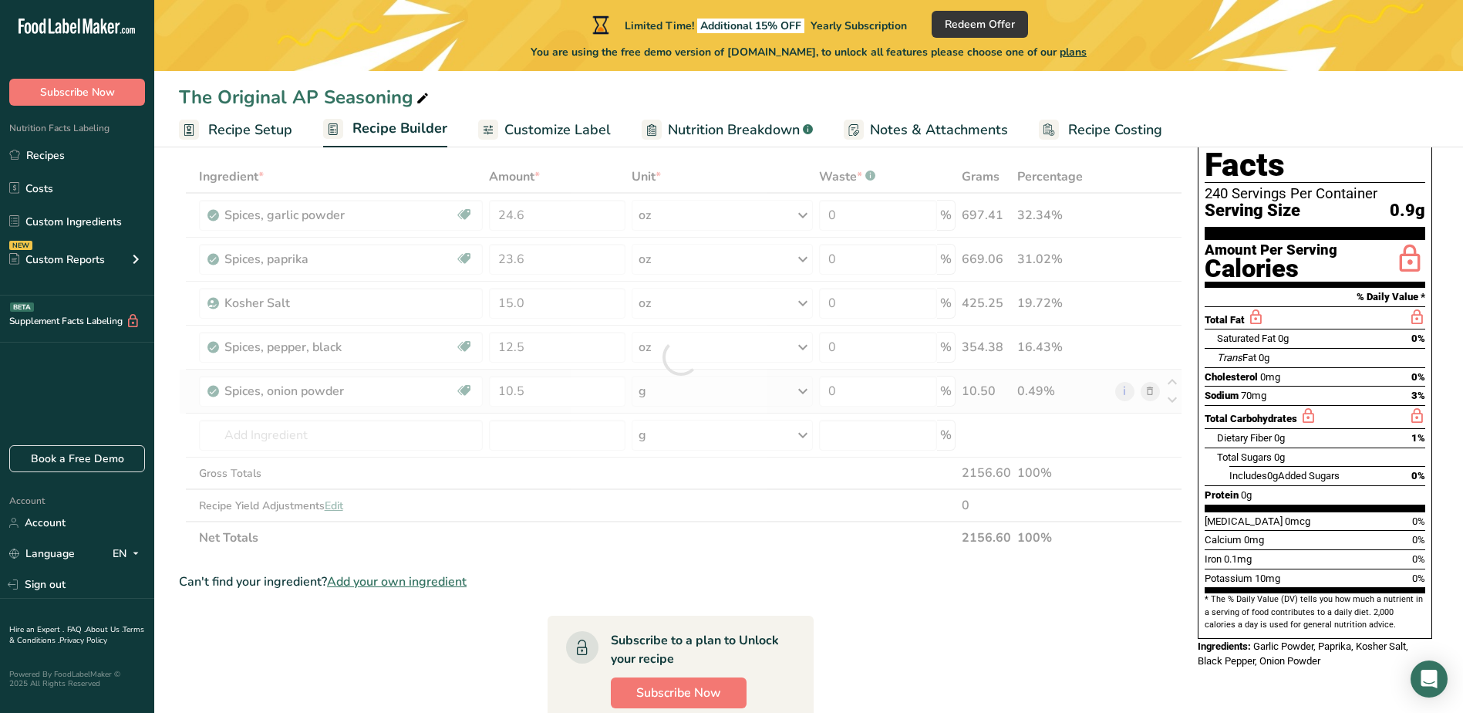
click at [803, 392] on div "Ingredient * Amount * Unit * Waste * .a-a{fill:#347362;}.b-a{fill:#fff;} Grams …" at bounding box center [681, 356] width 1004 height 393
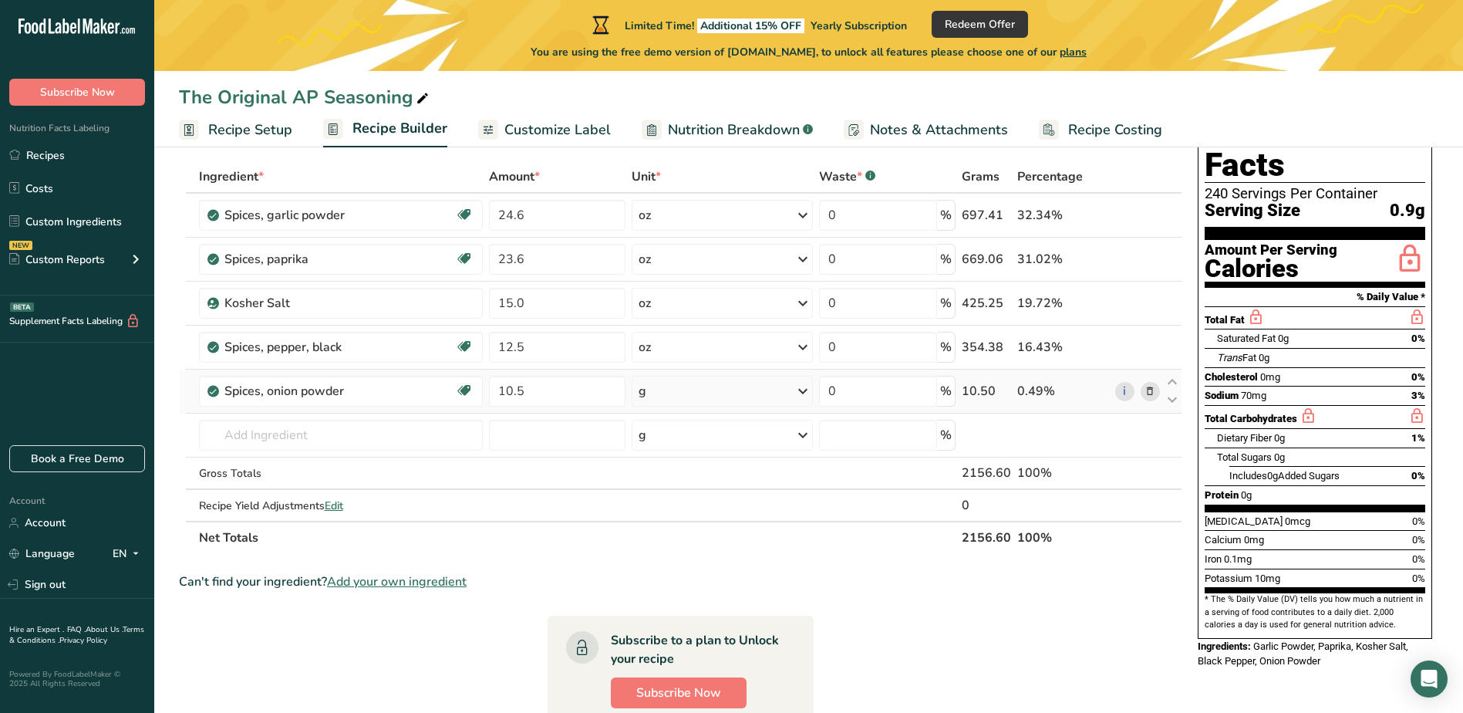
click at [803, 391] on icon at bounding box center [803, 391] width 19 height 28
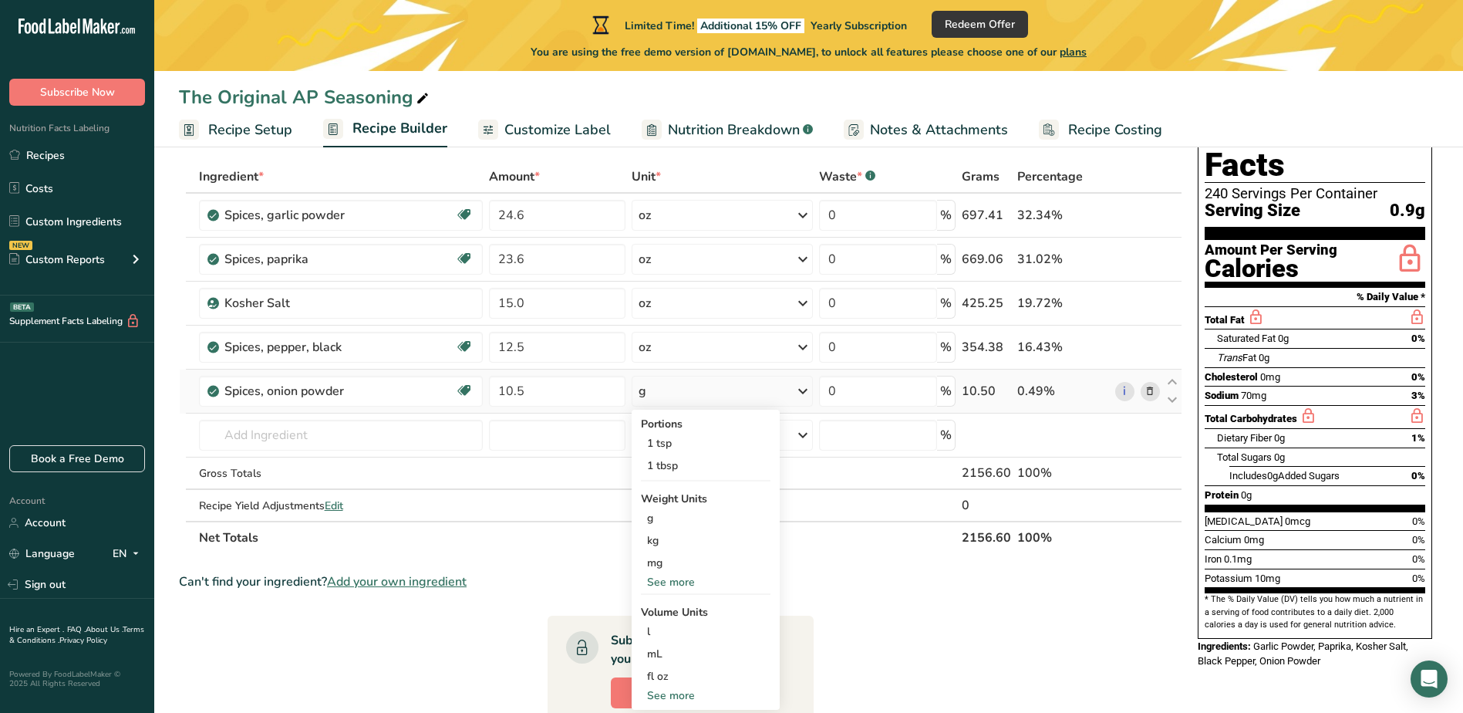
click at [674, 581] on div "See more" at bounding box center [706, 582] width 130 height 16
click at [657, 632] on div "oz" at bounding box center [706, 630] width 130 height 22
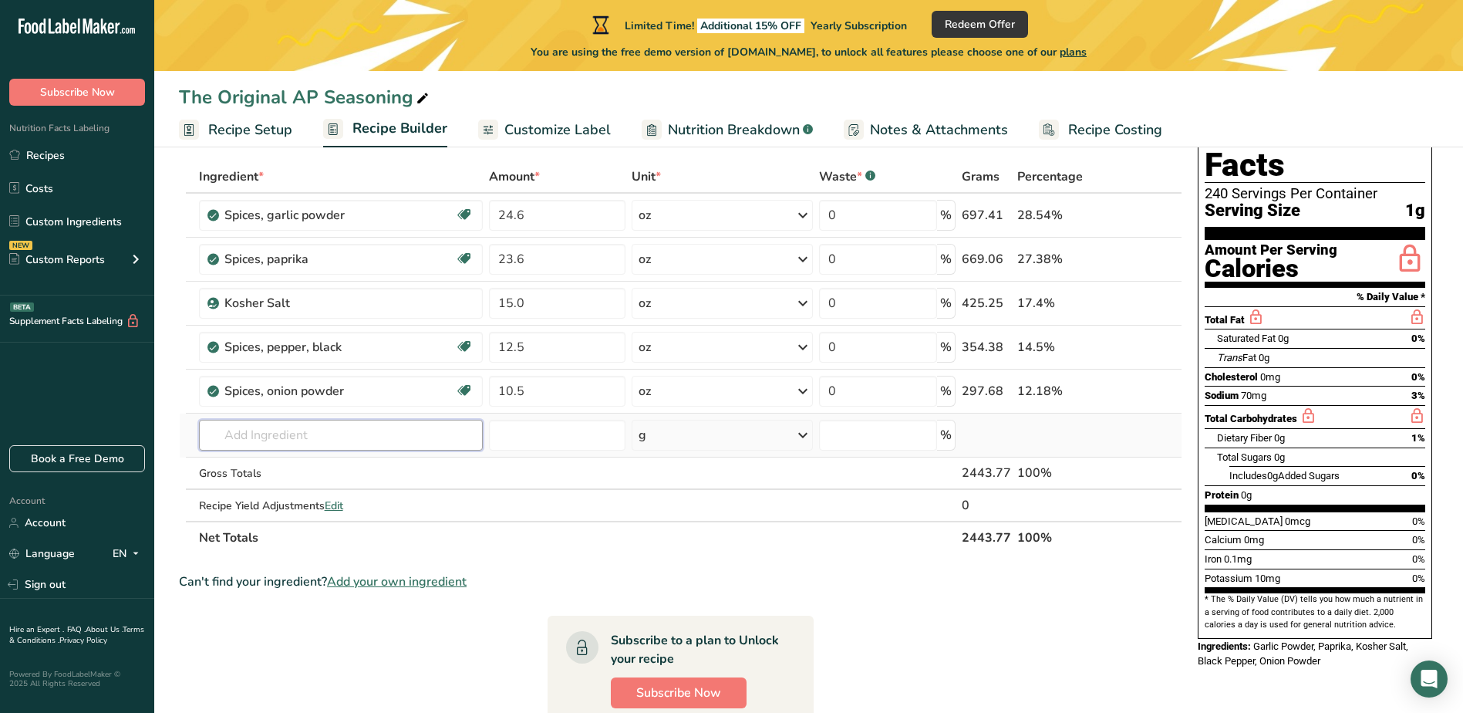
click at [327, 434] on input "text" at bounding box center [341, 435] width 285 height 31
type input "m"
type input "M"
type input "monosodium"
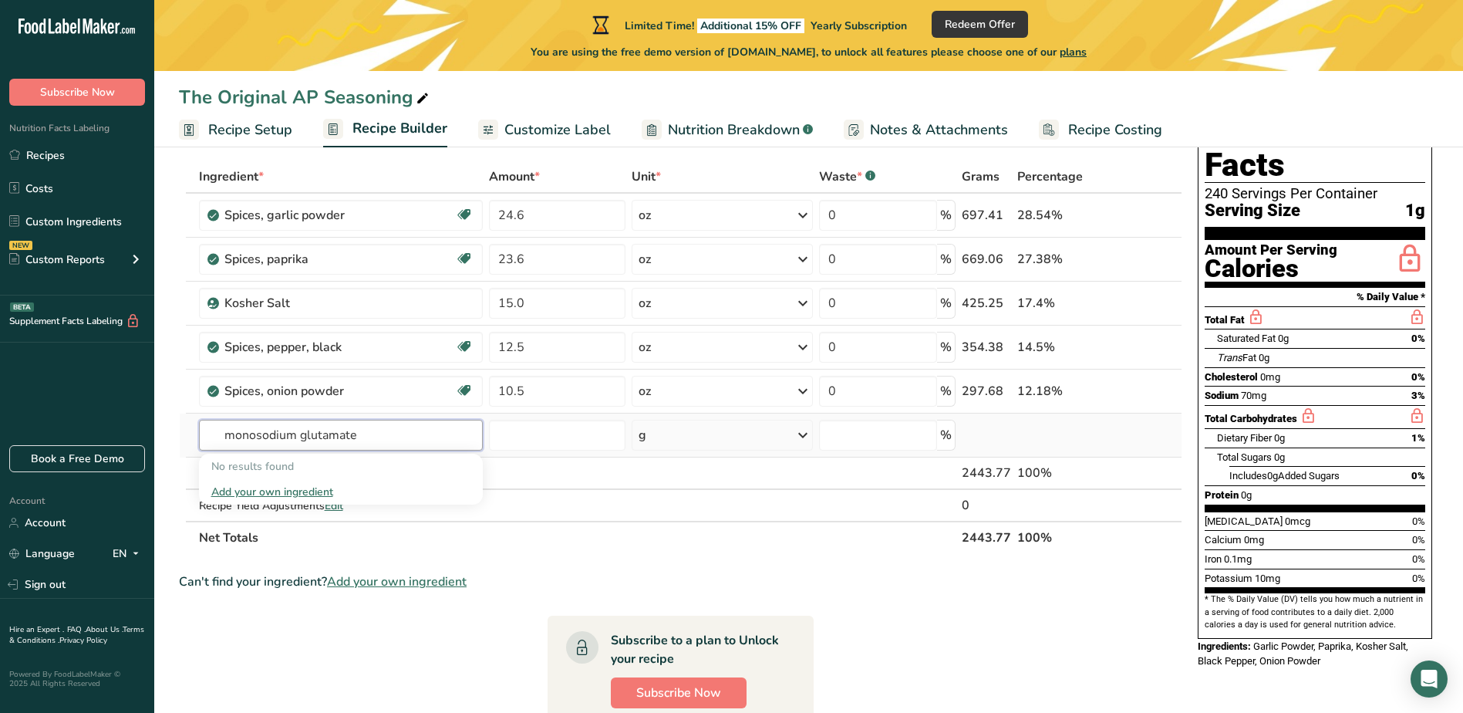
click at [382, 438] on input "monosodium glutamate" at bounding box center [341, 435] width 285 height 31
type input "m"
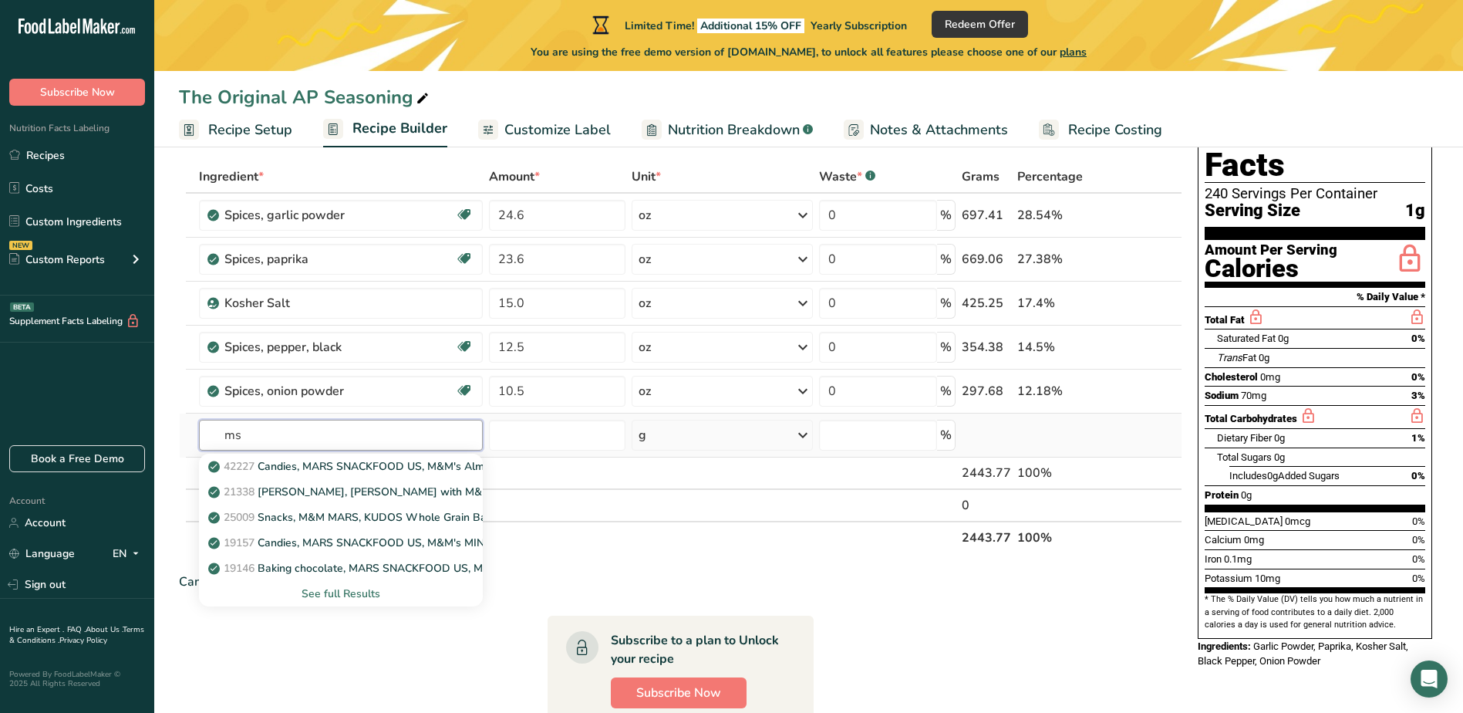
type input "ms"
click at [368, 590] on div "See full Results" at bounding box center [341, 594] width 260 height 16
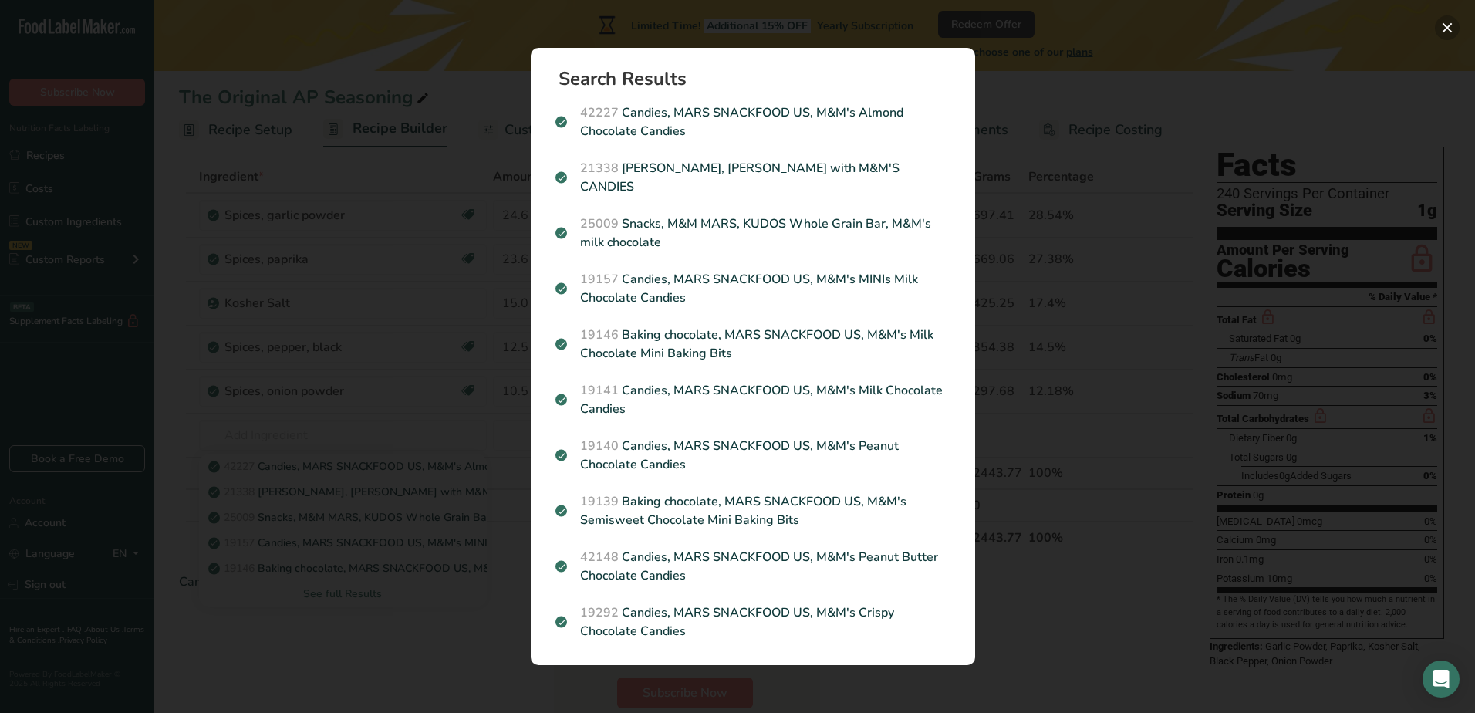
click at [1447, 25] on button "Search results modal" at bounding box center [1447, 27] width 25 height 25
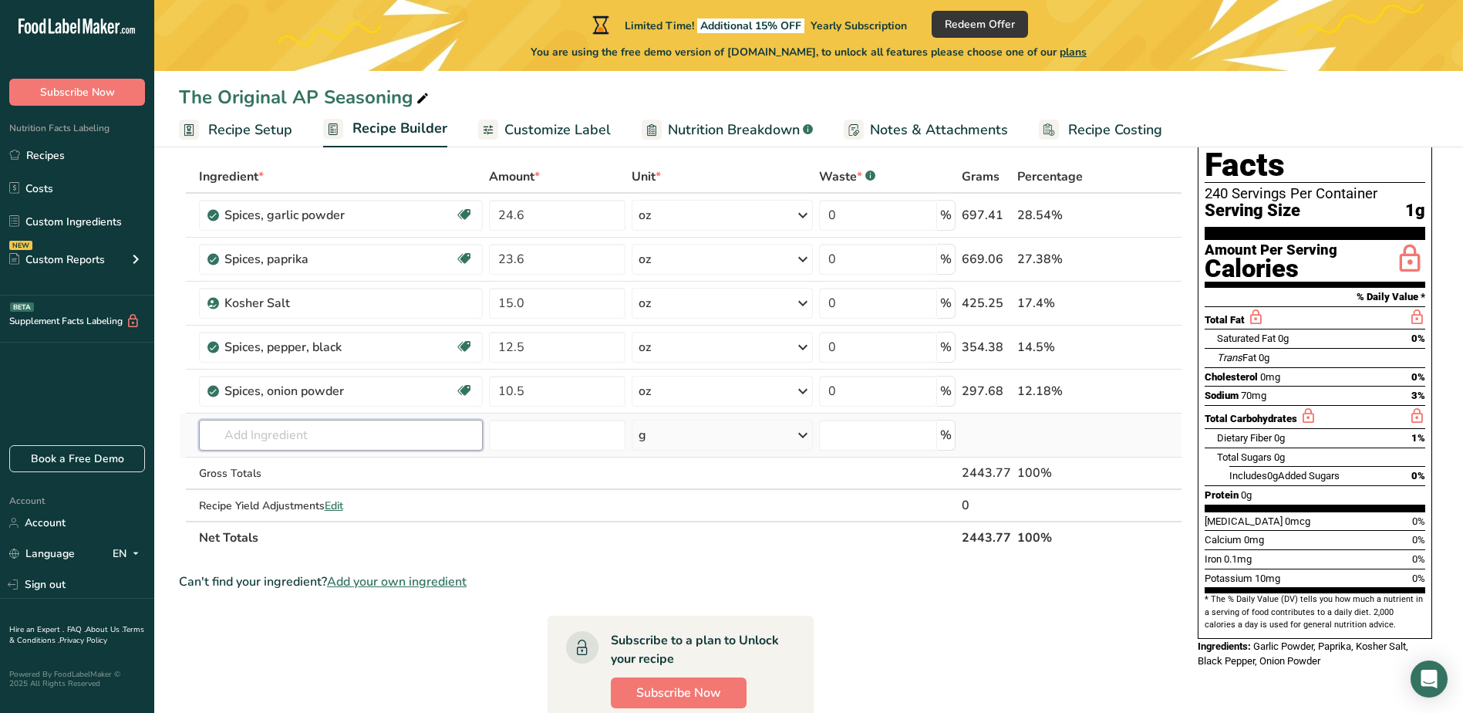
click at [325, 433] on input "text" at bounding box center [341, 435] width 285 height 31
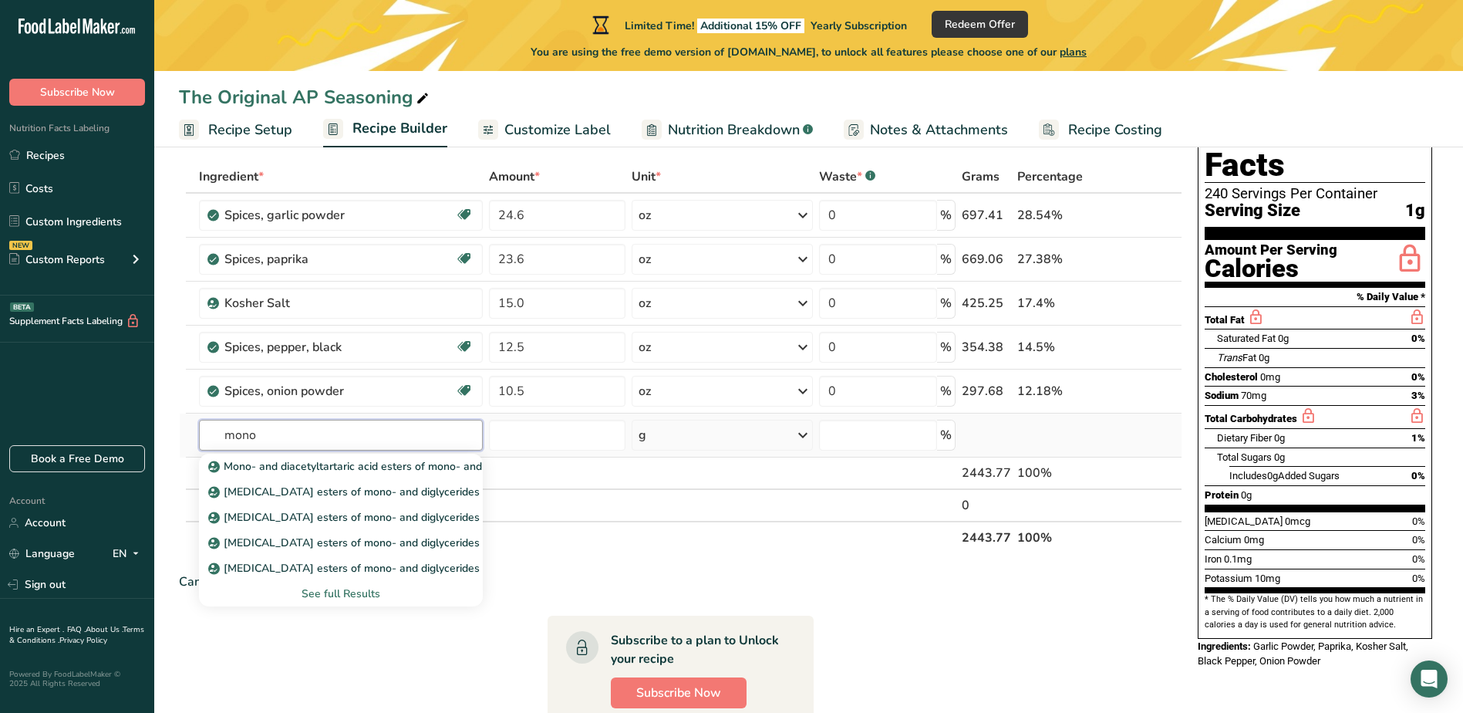
type input "mono"
click at [335, 596] on div "See full Results" at bounding box center [341, 594] width 260 height 16
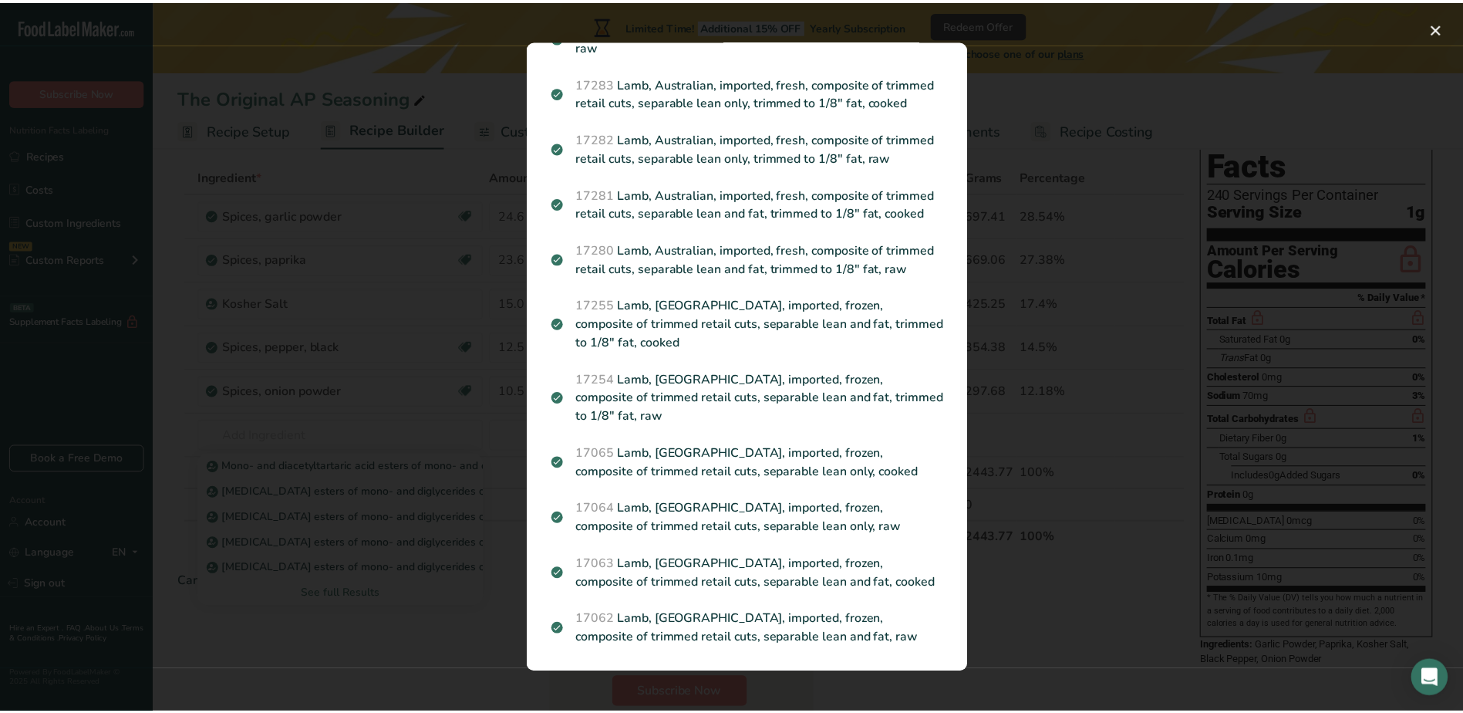
scroll to position [1879, 0]
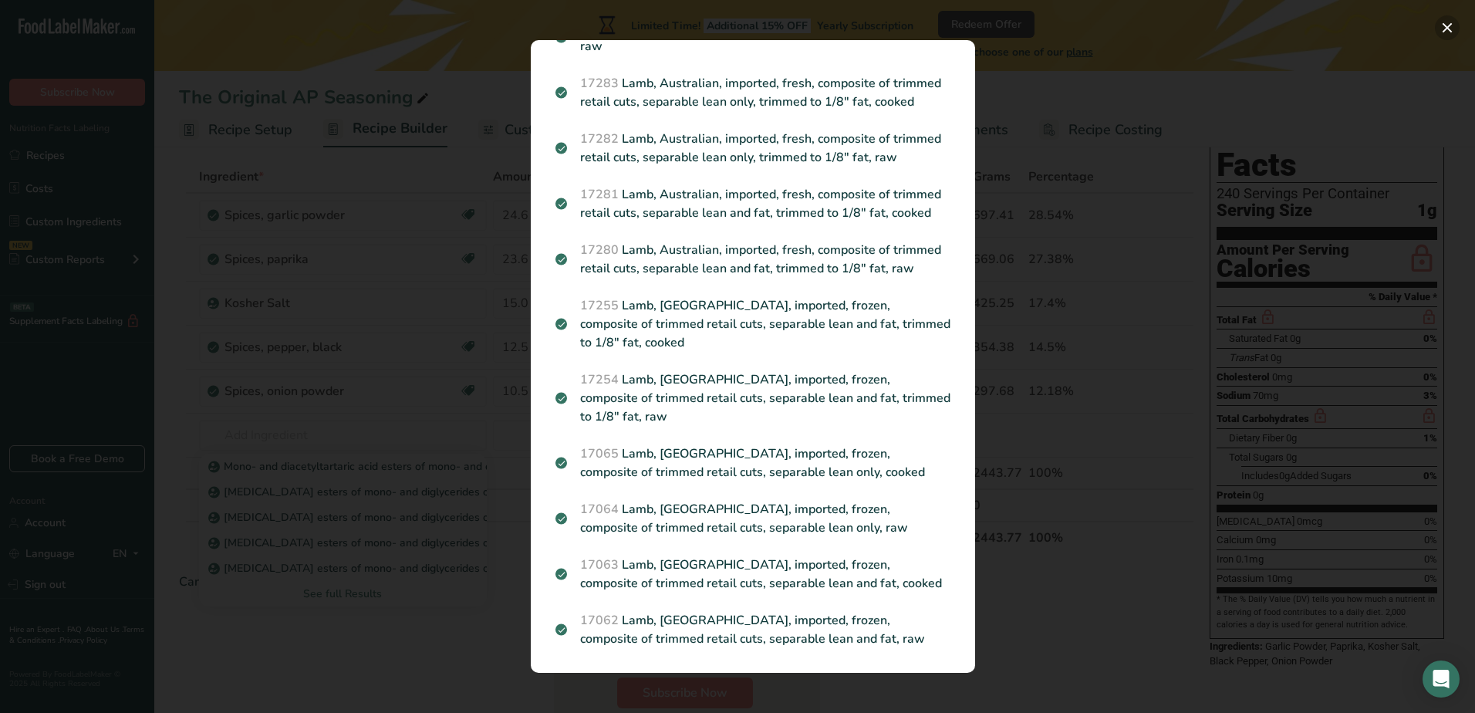
click at [1447, 25] on button "Search results modal" at bounding box center [1447, 27] width 25 height 25
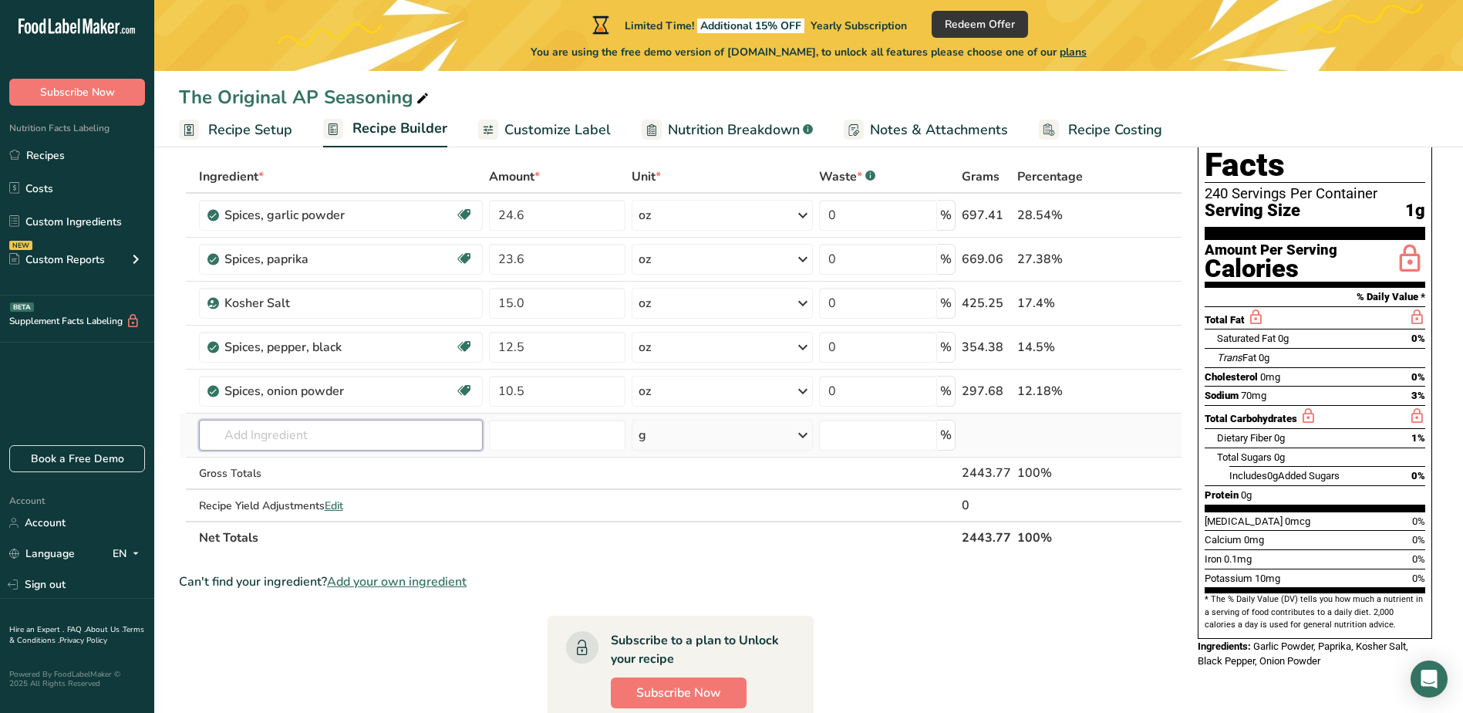
click at [292, 430] on input "text" at bounding box center [341, 435] width 285 height 31
click at [285, 439] on input "text" at bounding box center [341, 435] width 285 height 31
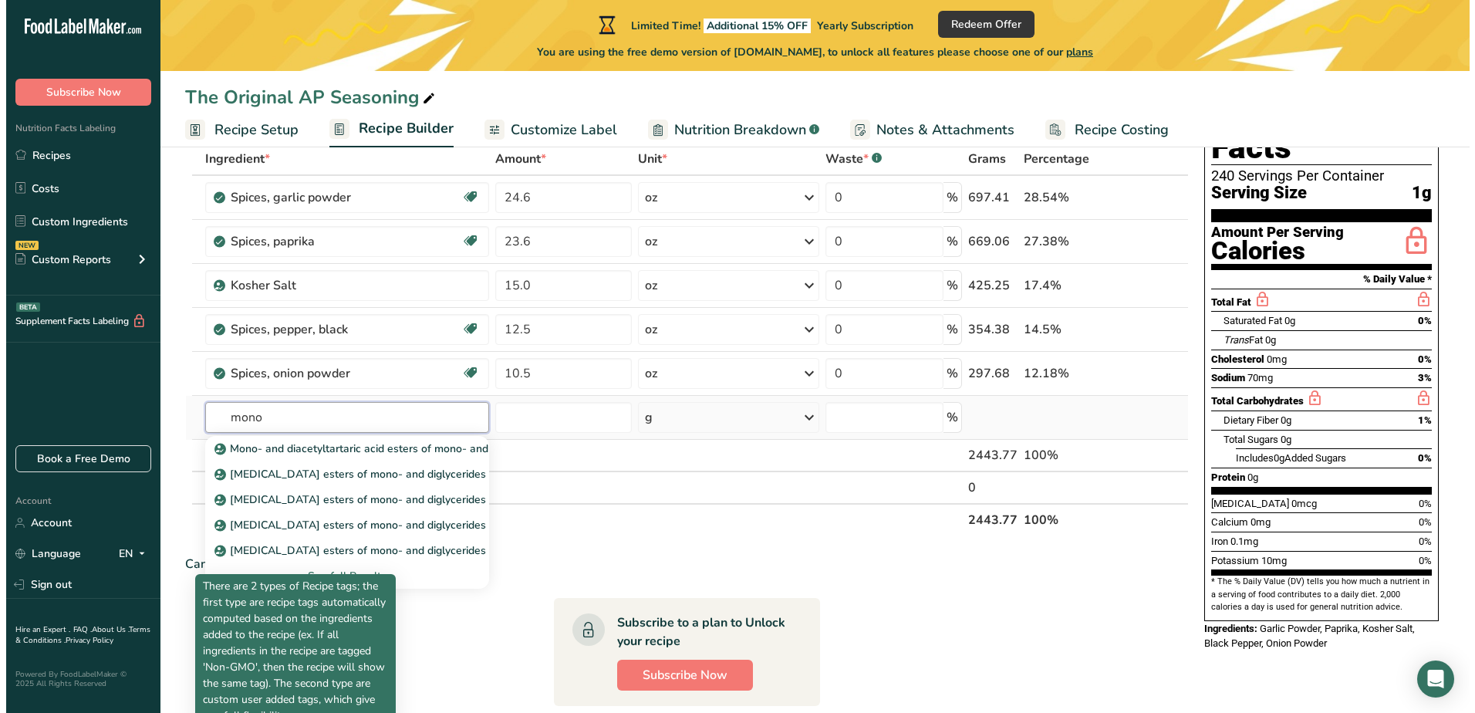
scroll to position [77, 0]
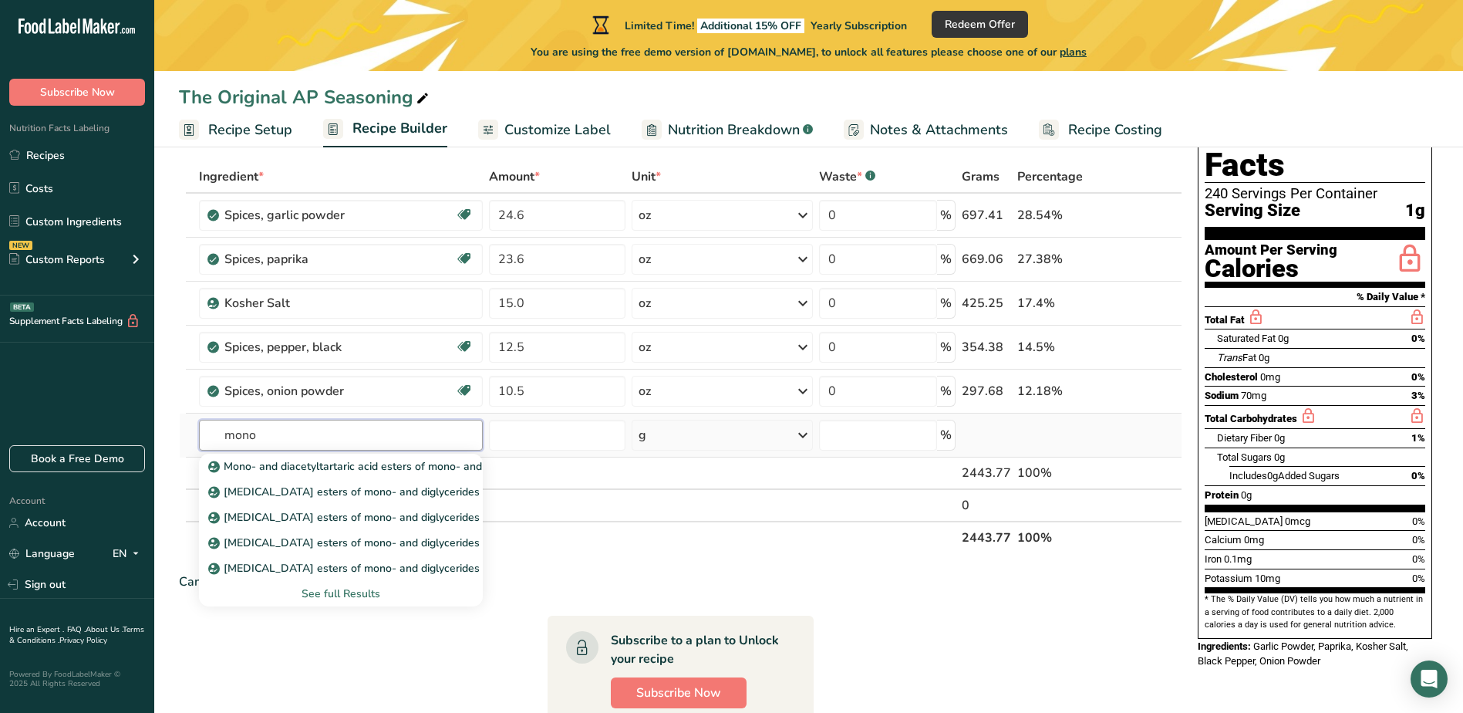
drag, startPoint x: 288, startPoint y: 429, endPoint x: 189, endPoint y: 430, distance: 98.8
click at [199, 430] on input "mono" at bounding box center [341, 435] width 285 height 31
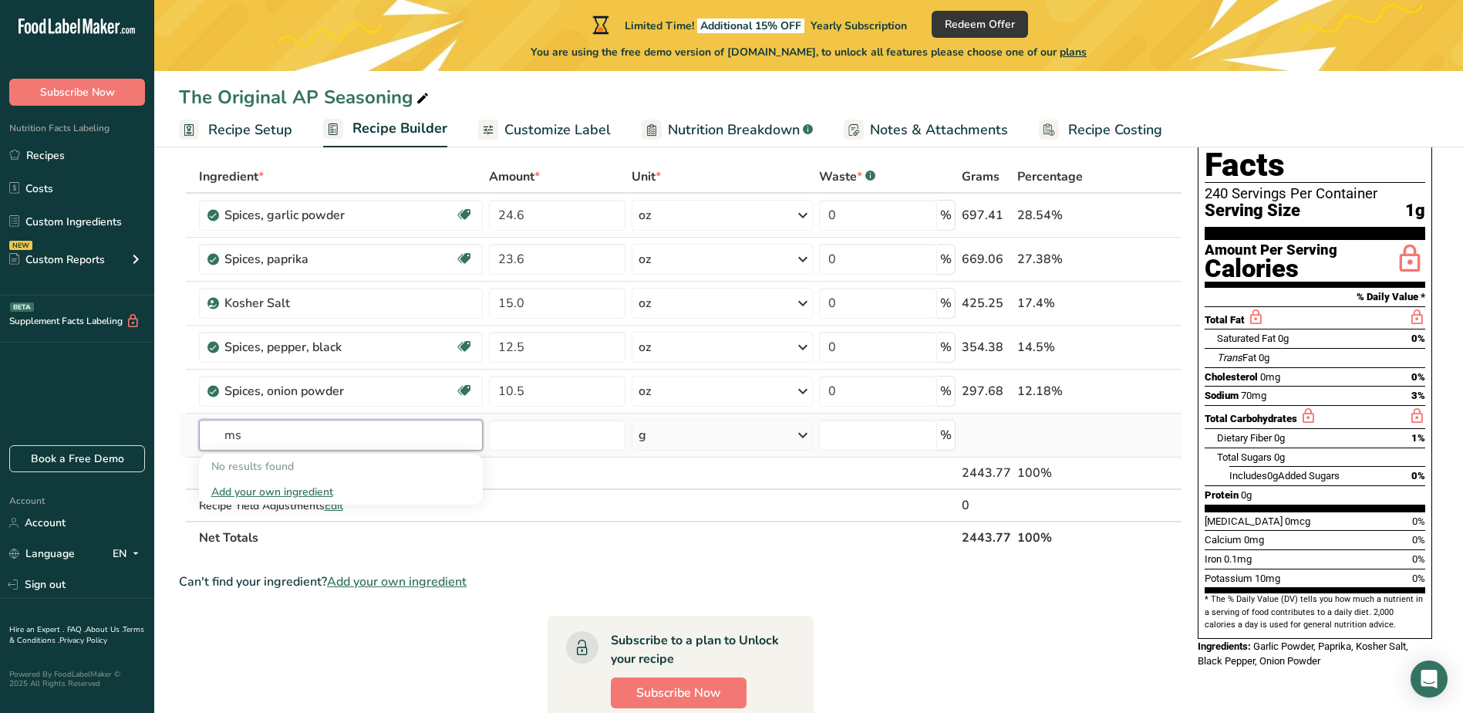
type input "m"
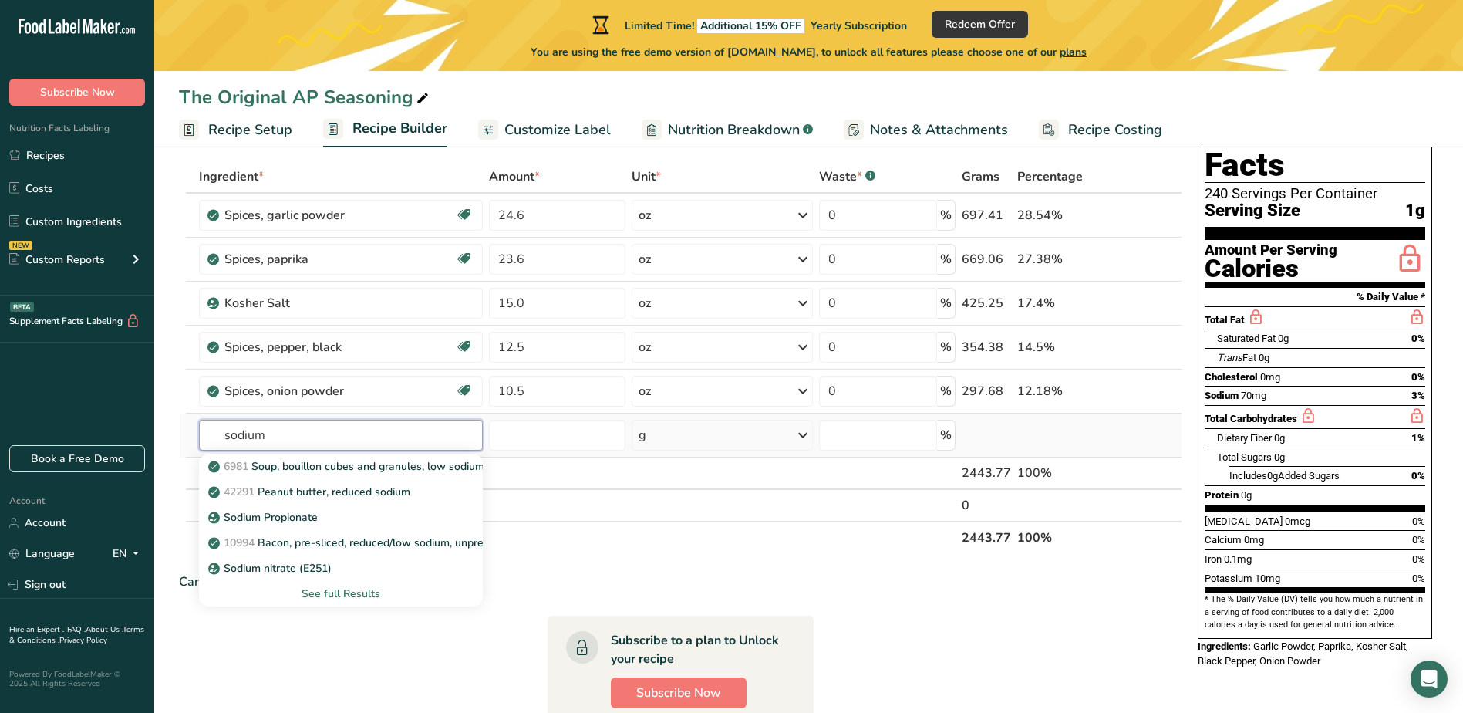
type input "sodium"
click at [337, 597] on div "See full Results" at bounding box center [341, 594] width 260 height 16
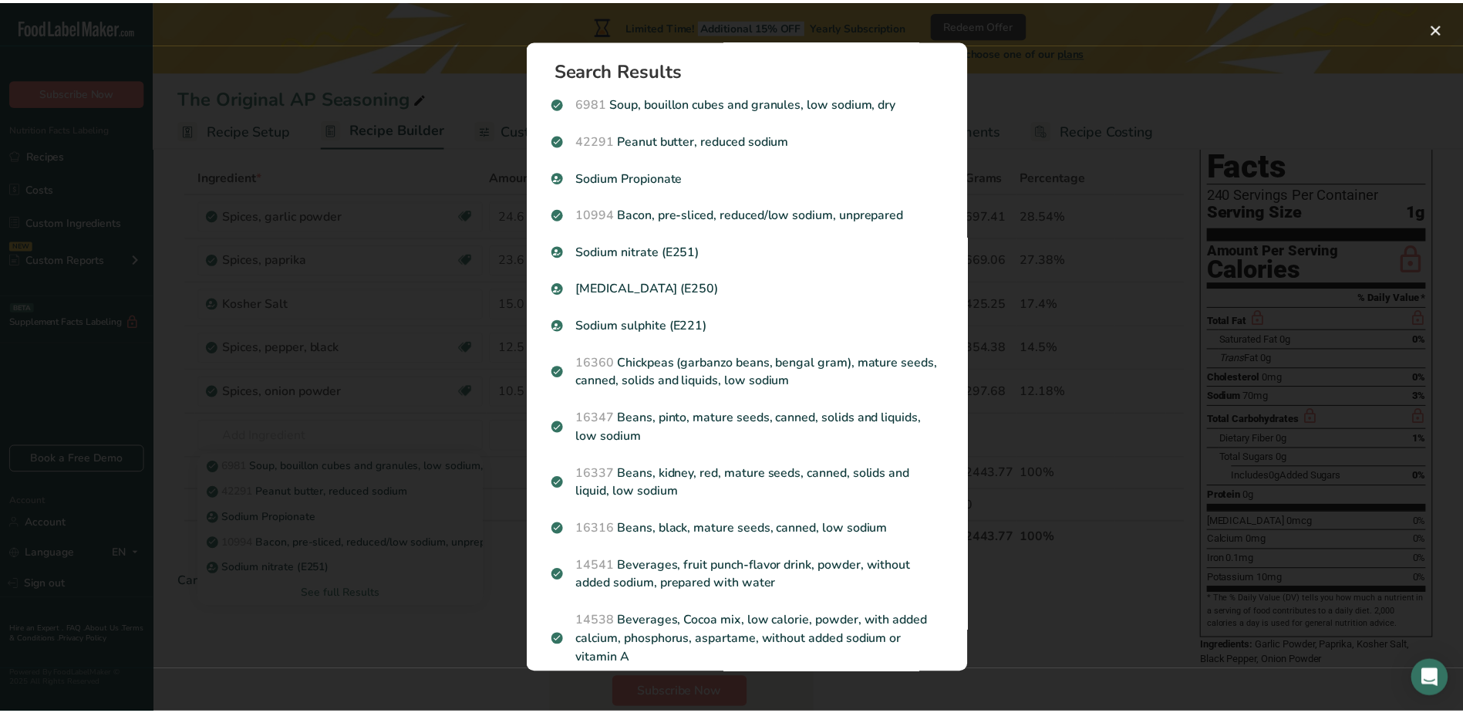
scroll to position [0, 0]
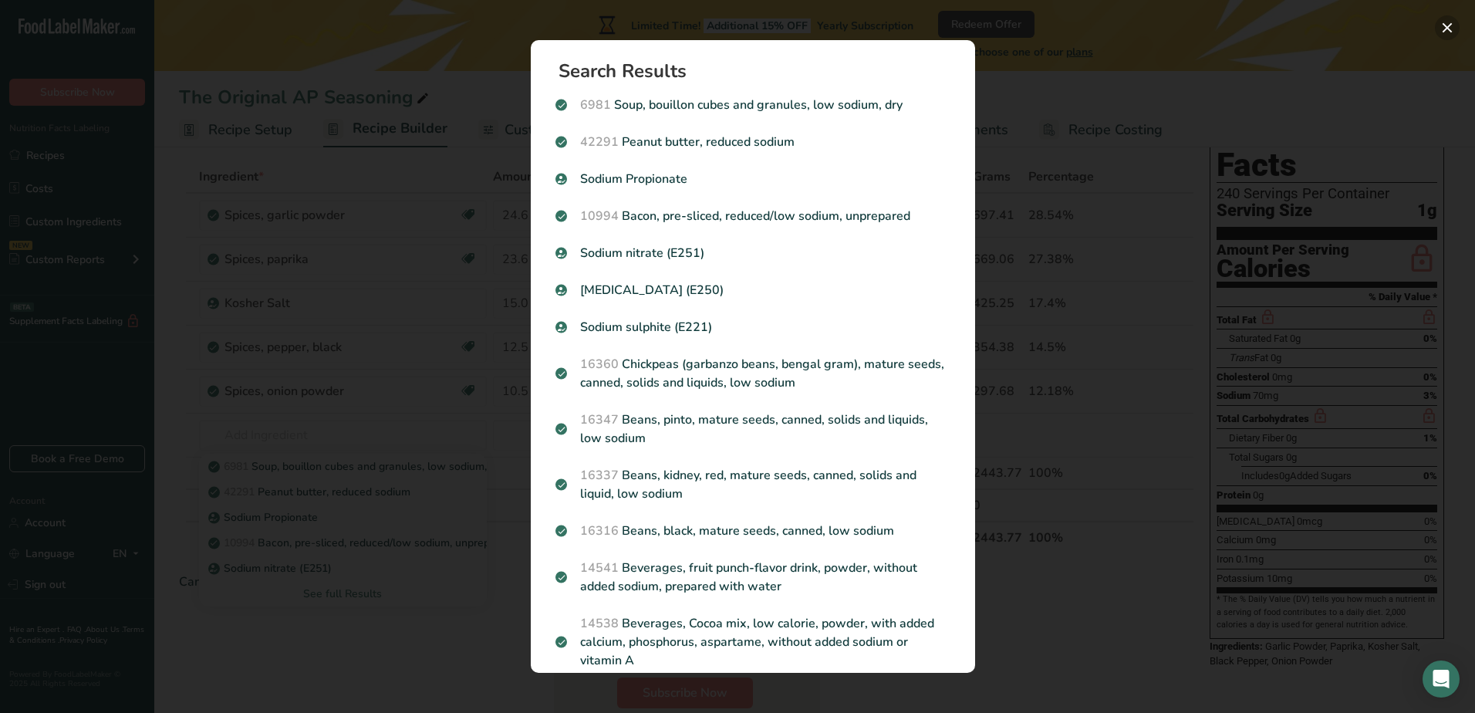
drag, startPoint x: 1450, startPoint y: 25, endPoint x: 1438, endPoint y: 28, distance: 12.6
click at [1450, 25] on button "Search results modal" at bounding box center [1447, 27] width 25 height 25
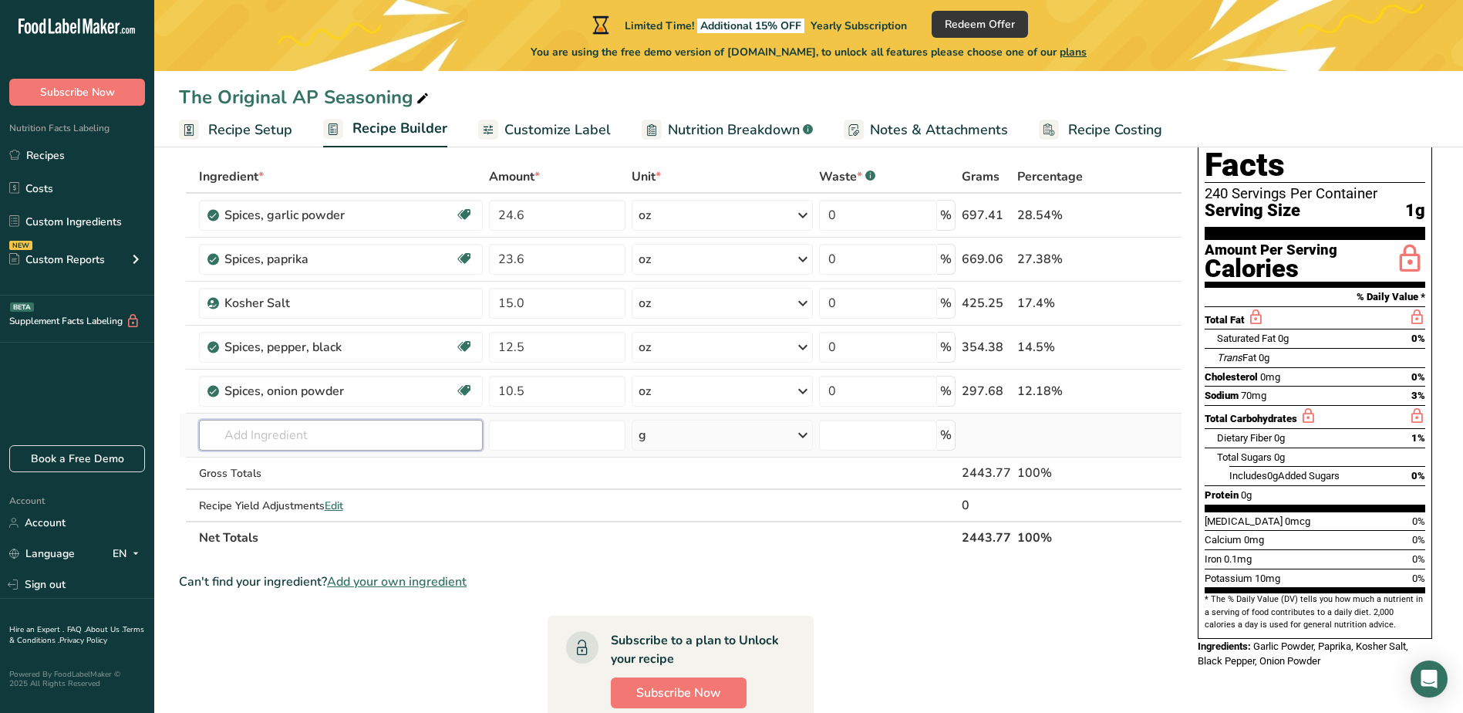
click at [276, 430] on input "text" at bounding box center [341, 435] width 285 height 31
type input "a"
click at [263, 432] on input "text" at bounding box center [341, 435] width 285 height 31
type input "msg"
click at [284, 488] on div "Add your own ingredient" at bounding box center [341, 492] width 260 height 16
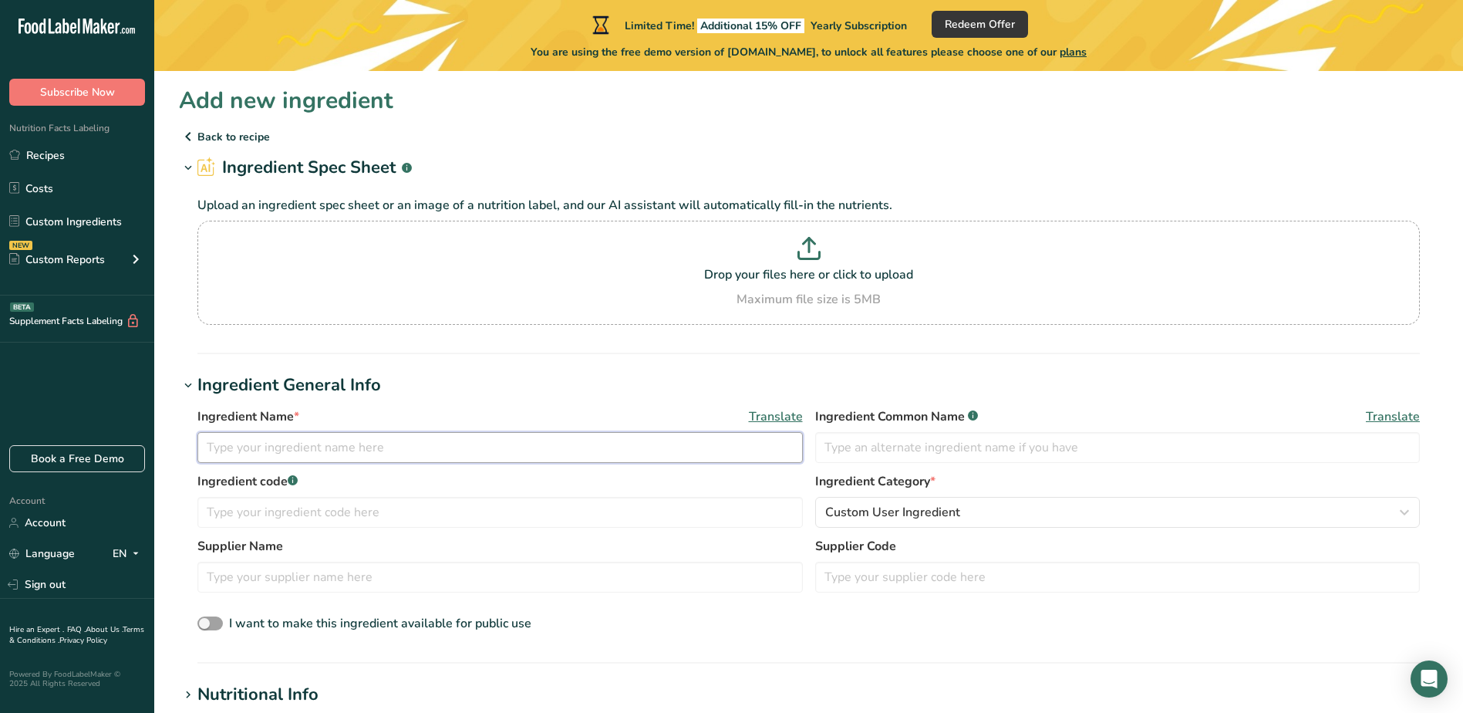
click at [285, 445] on input "text" at bounding box center [500, 447] width 606 height 31
type input "Monosodium Glutamate"
click at [920, 450] on input "text" at bounding box center [1118, 447] width 606 height 31
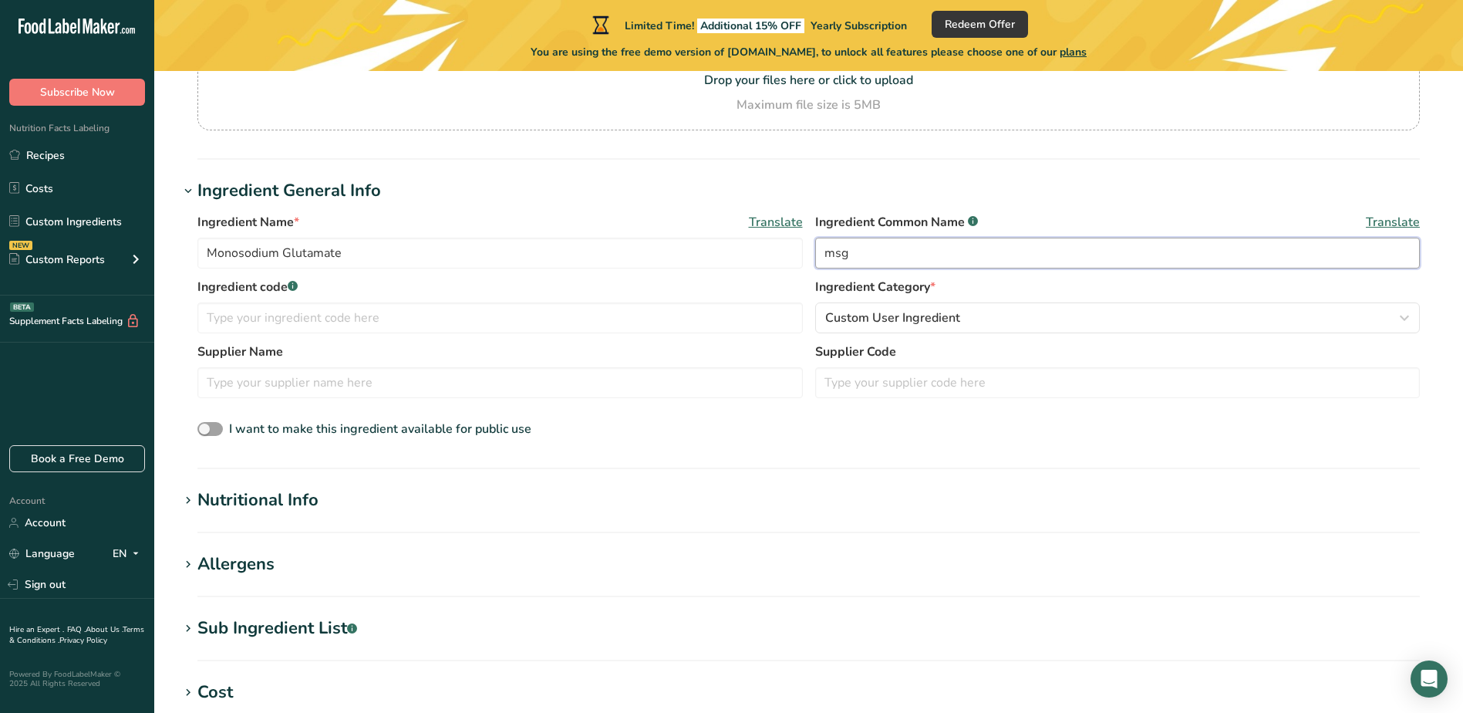
scroll to position [231, 0]
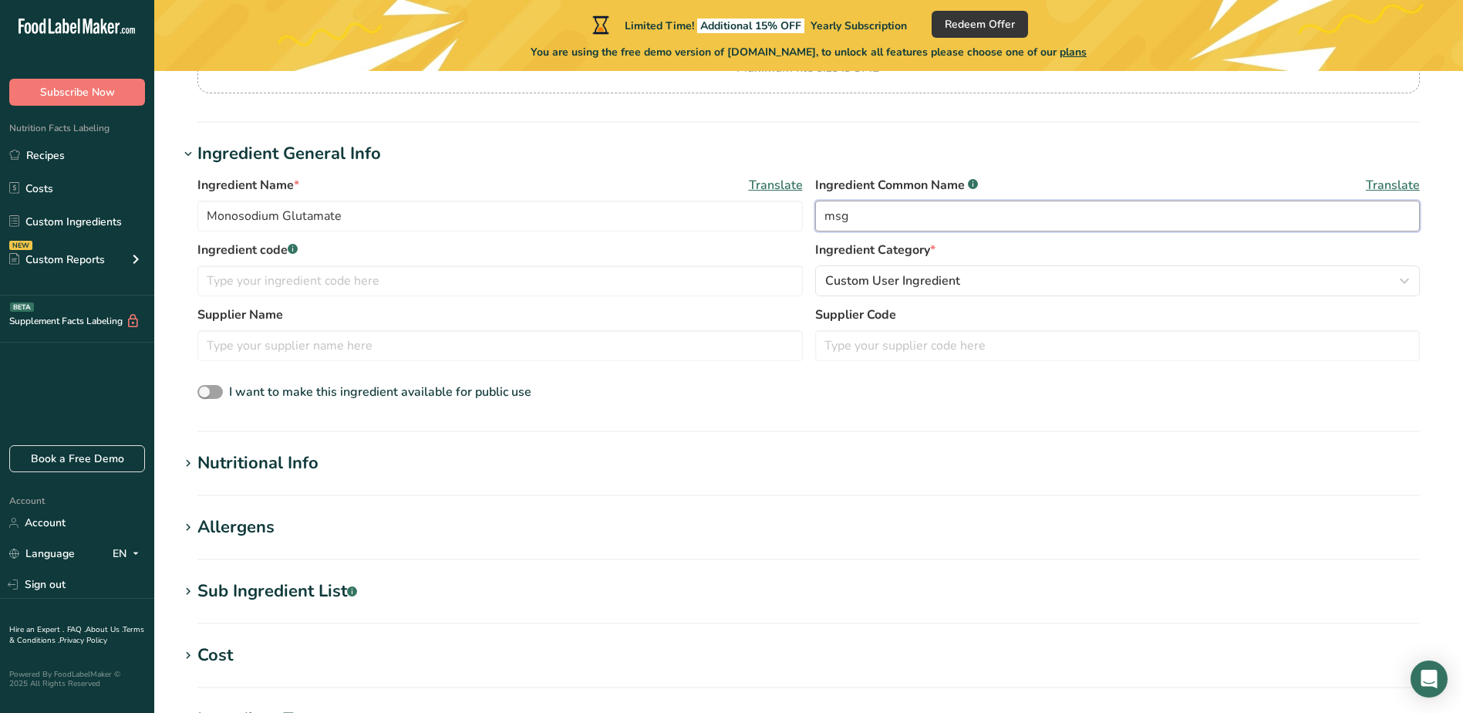
type input "msg"
click at [191, 457] on icon at bounding box center [188, 464] width 14 height 22
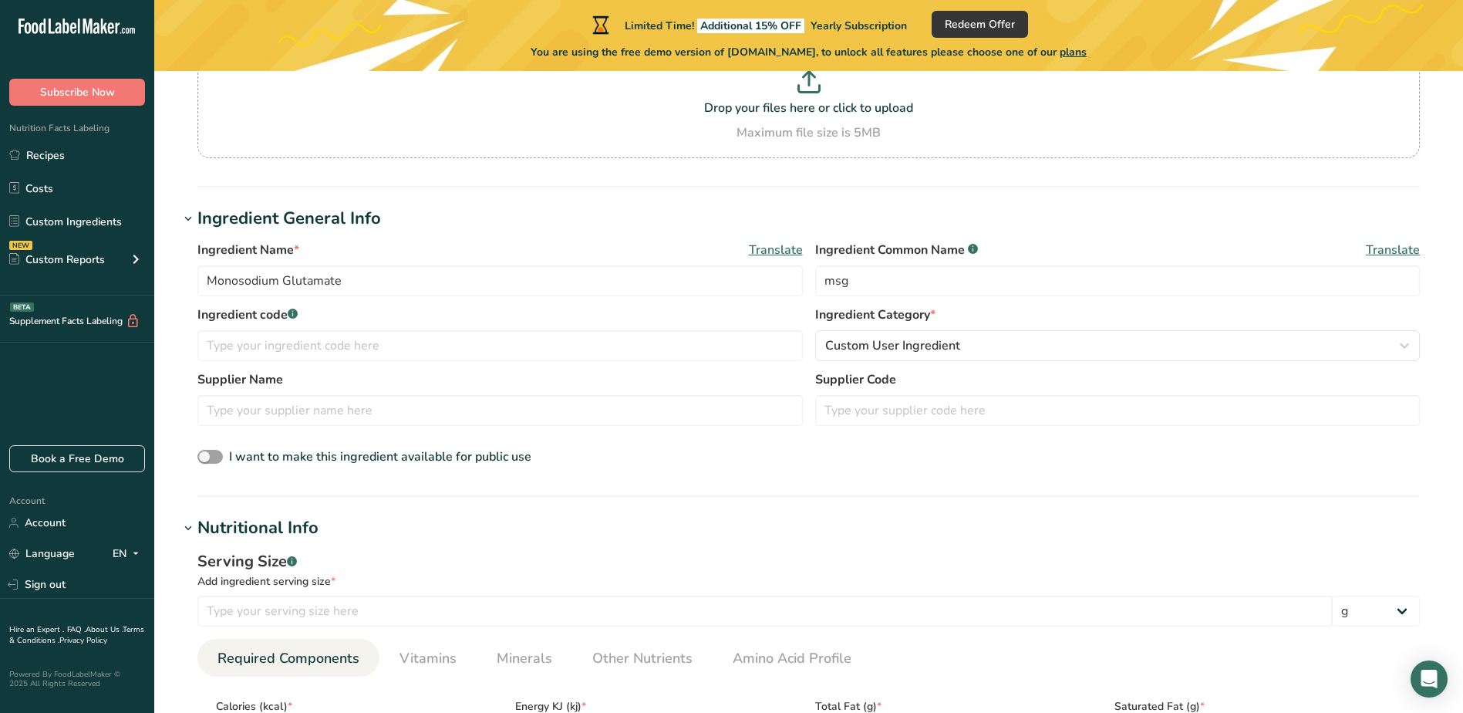
scroll to position [0, 0]
